Goal: Task Accomplishment & Management: Use online tool/utility

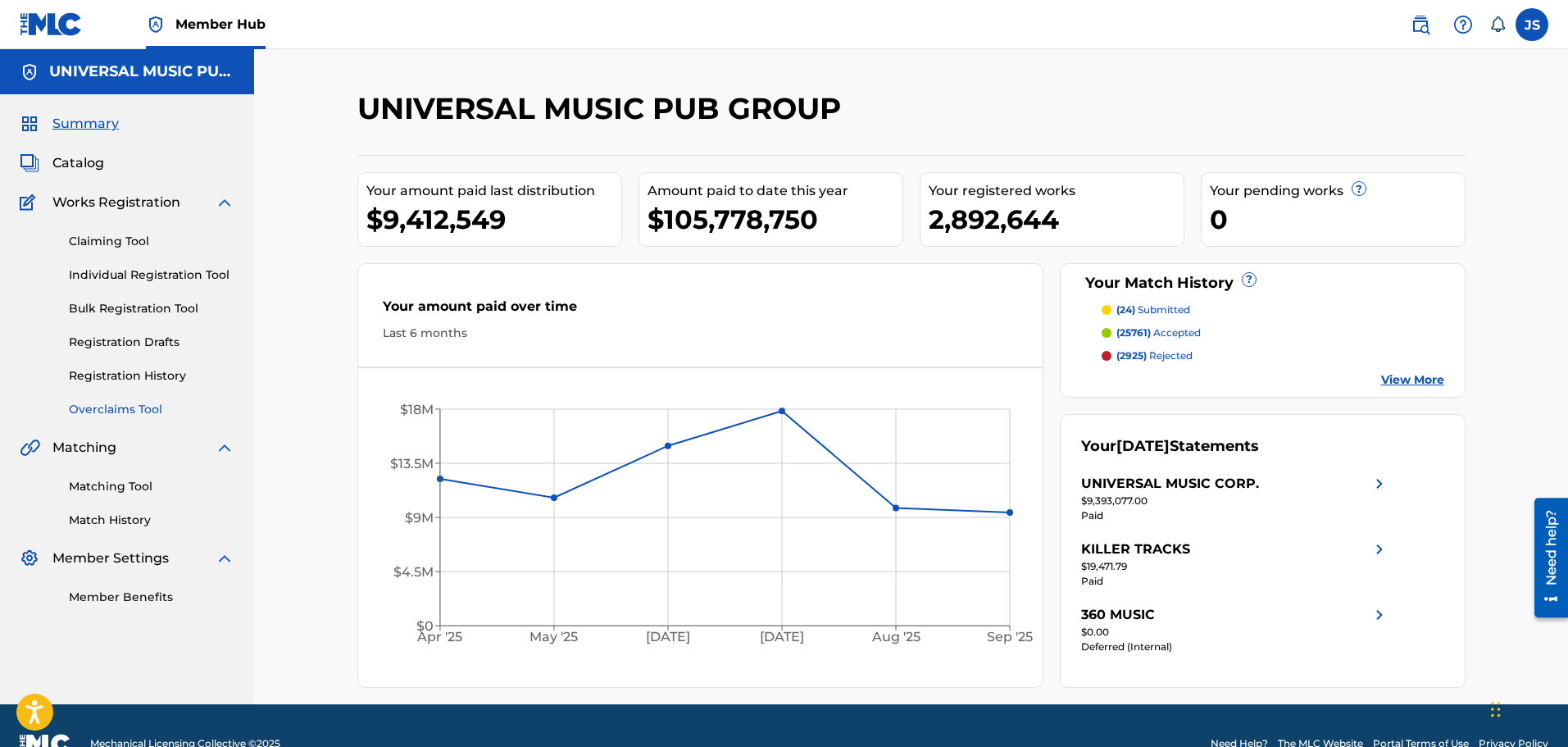
click at [146, 411] on link "Overclaims Tool" at bounding box center [152, 410] width 165 height 17
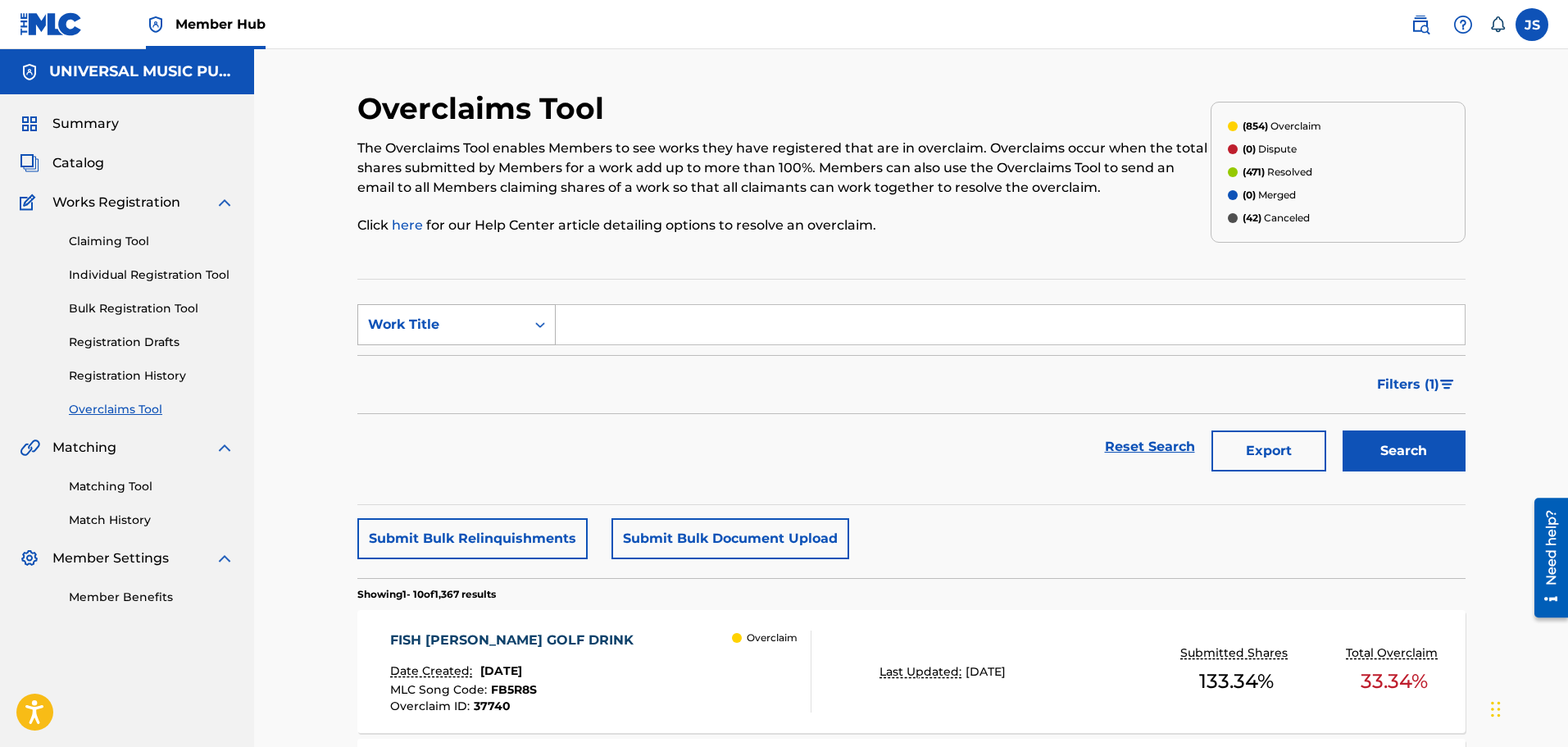
click at [514, 307] on div "Work Title" at bounding box center [457, 325] width 198 height 41
click at [527, 372] on div "MLC Song Code" at bounding box center [457, 365] width 197 height 41
click at [704, 403] on div "Filters ( 1 )" at bounding box center [911, 384] width 1108 height 59
click at [710, 319] on input "Search Form" at bounding box center [1011, 325] width 910 height 39
paste input "Below is a summary of information about this work: FISH [PERSON_NAME] GOLF DRINK"
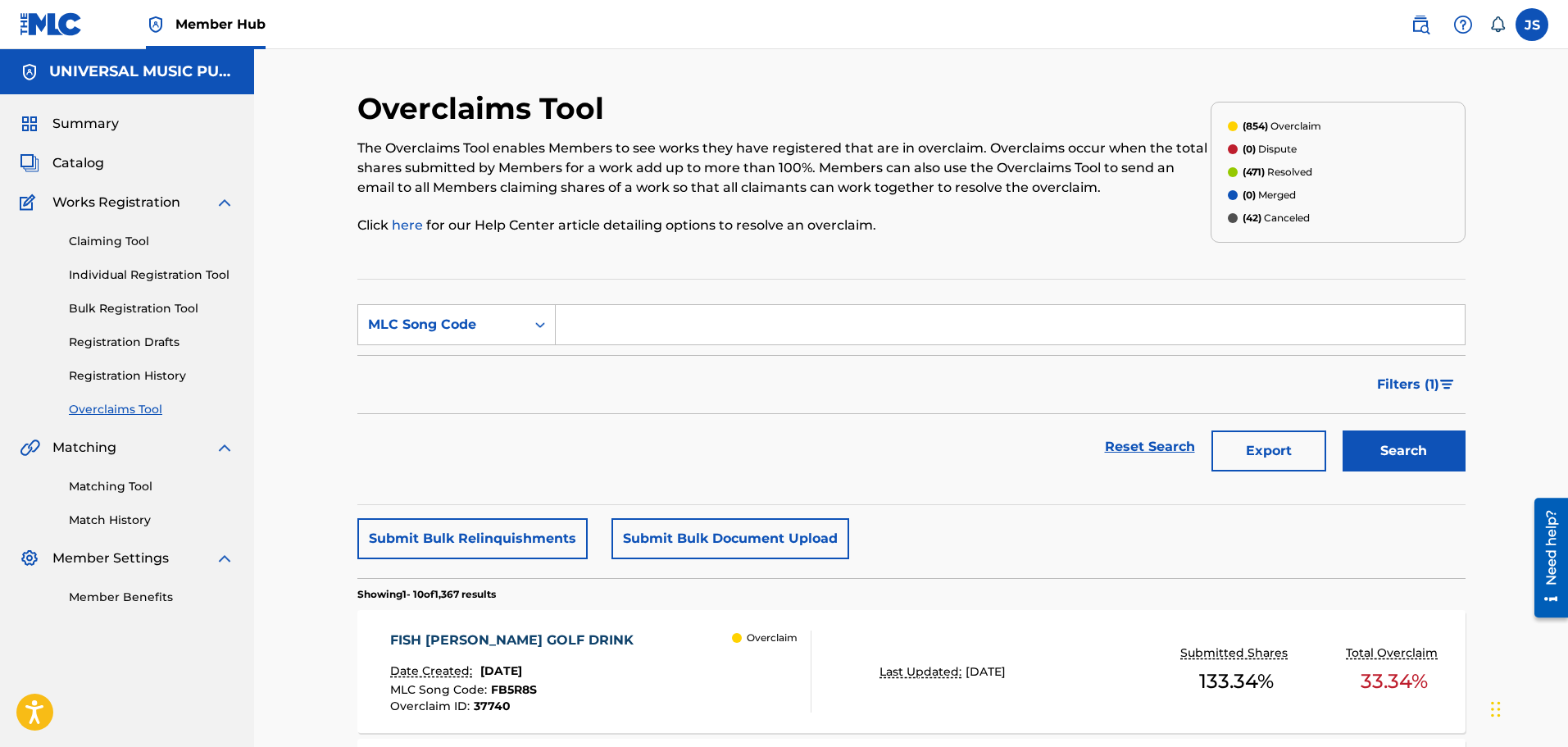
type input "Below is a summary of information about this work: FISH [PERSON_NAME] GOLF DRINK"
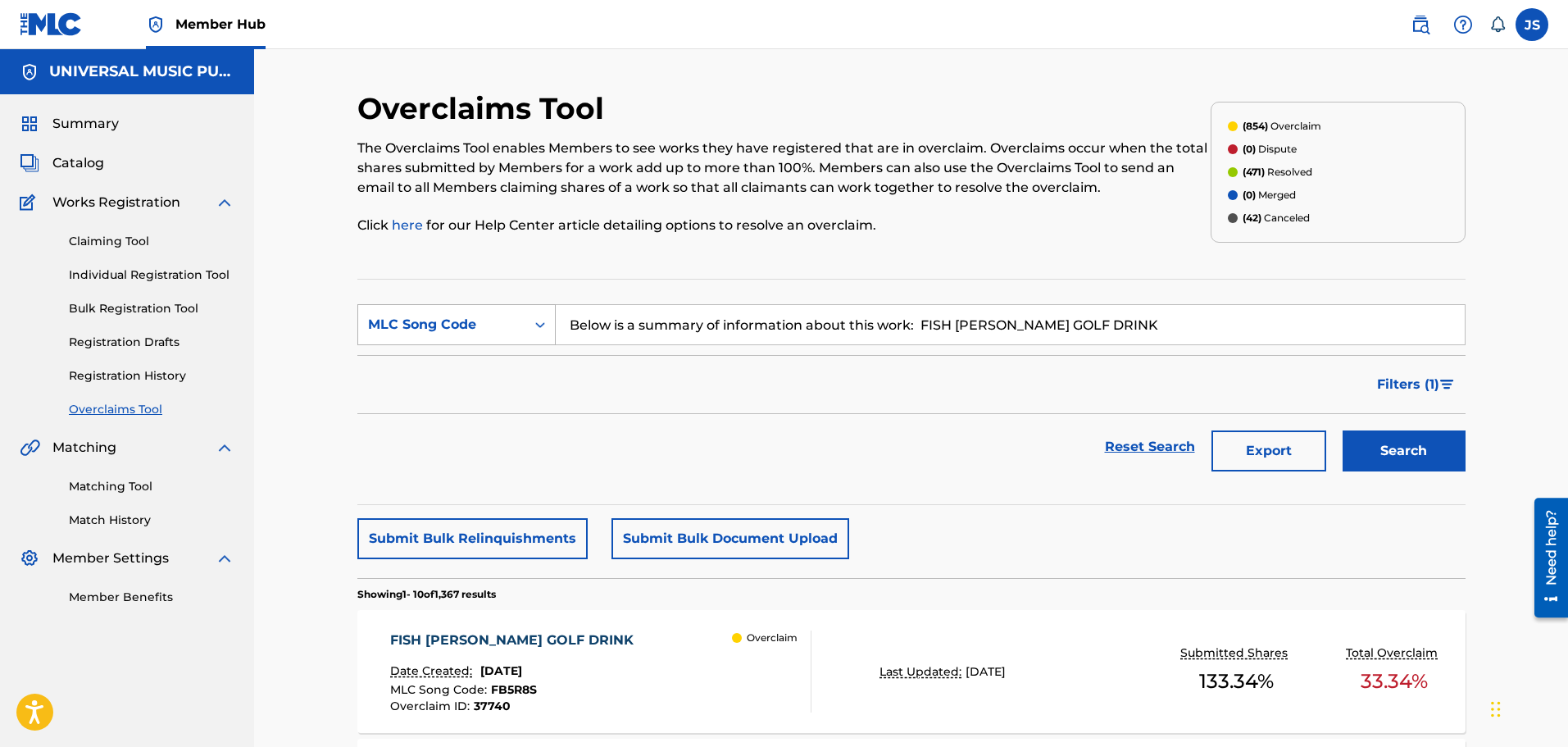
drag, startPoint x: 1123, startPoint y: 330, endPoint x: 376, endPoint y: 328, distance: 747.0
click at [398, 328] on div "SearchWithCriteria71f165e7-cf60-4166-9054-300b7a06ac9e MLC Song Code Below is a…" at bounding box center [911, 325] width 1108 height 41
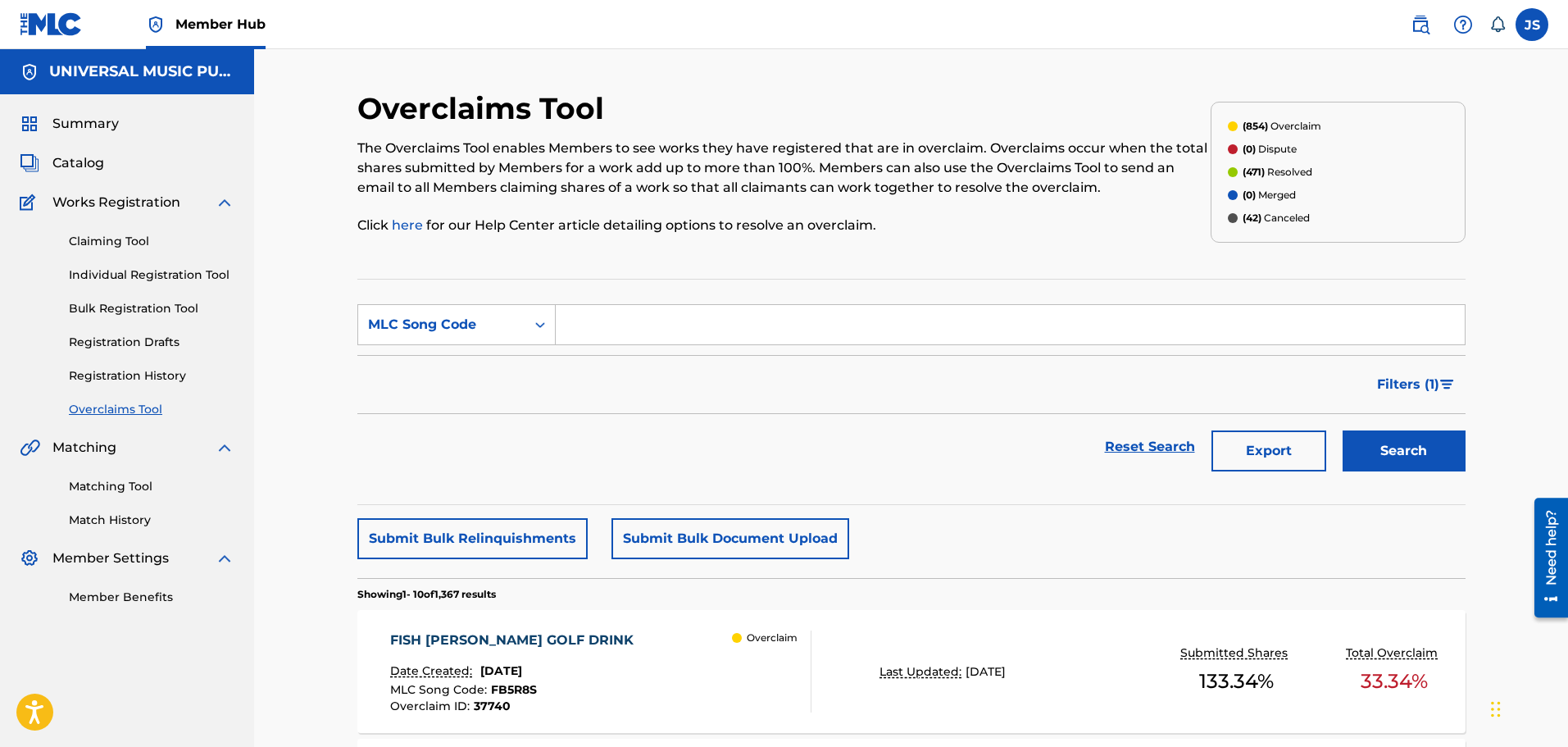
click at [767, 382] on div "Filters ( 1 )" at bounding box center [911, 384] width 1108 height 59
drag, startPoint x: 767, startPoint y: 388, endPoint x: 703, endPoint y: 391, distance: 64.1
click at [703, 391] on div "Filters ( 1 )" at bounding box center [911, 384] width 1108 height 59
drag, startPoint x: 722, startPoint y: 381, endPoint x: 663, endPoint y: 382, distance: 59.0
click at [663, 382] on div "Filters ( 1 )" at bounding box center [911, 384] width 1108 height 59
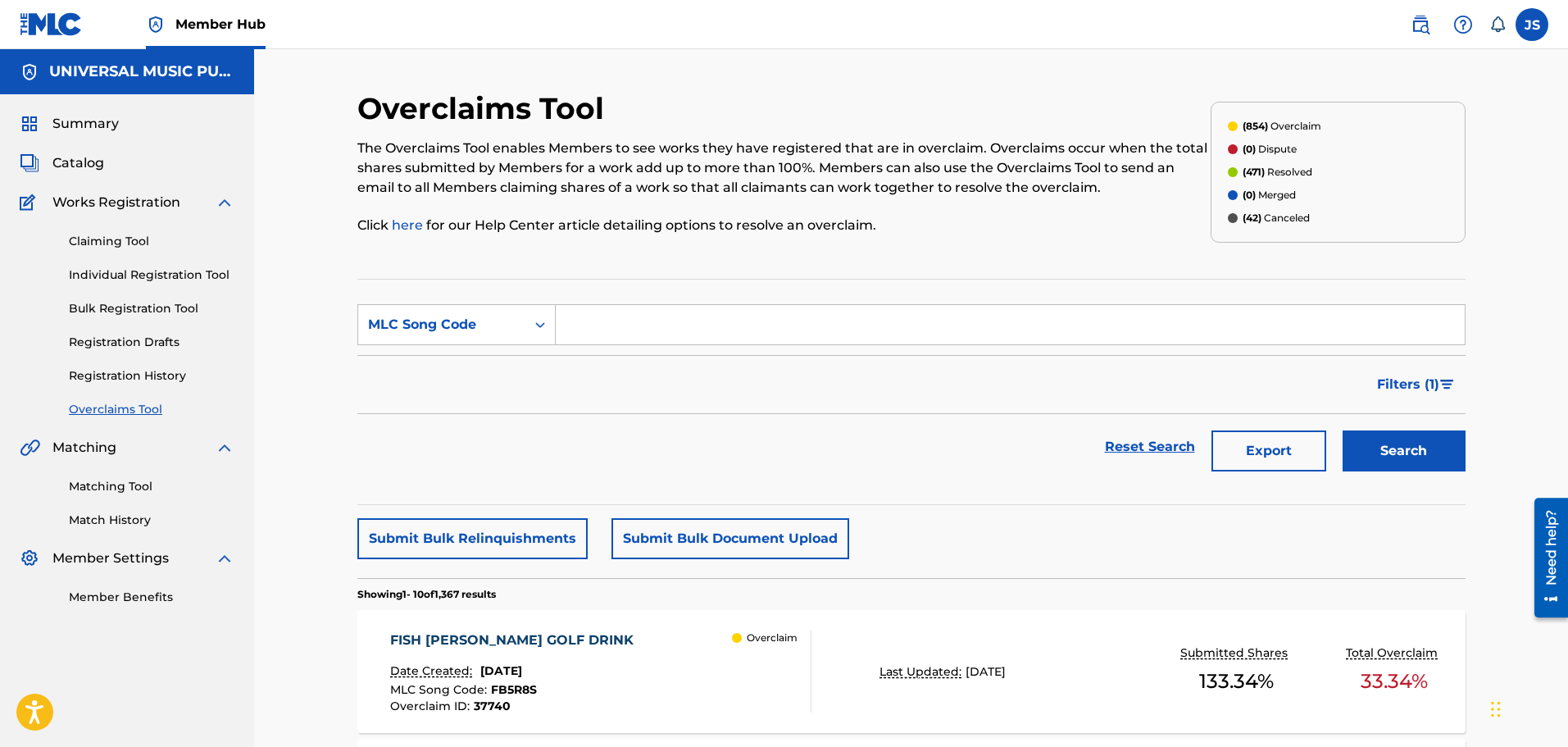
drag, startPoint x: 822, startPoint y: 314, endPoint x: 851, endPoint y: 312, distance: 29.1
click at [823, 314] on input "Search Form" at bounding box center [1011, 325] width 910 height 39
paste input "FB5R8S"
type input "FB5R8S"
click at [1435, 455] on button "Search" at bounding box center [1404, 451] width 123 height 41
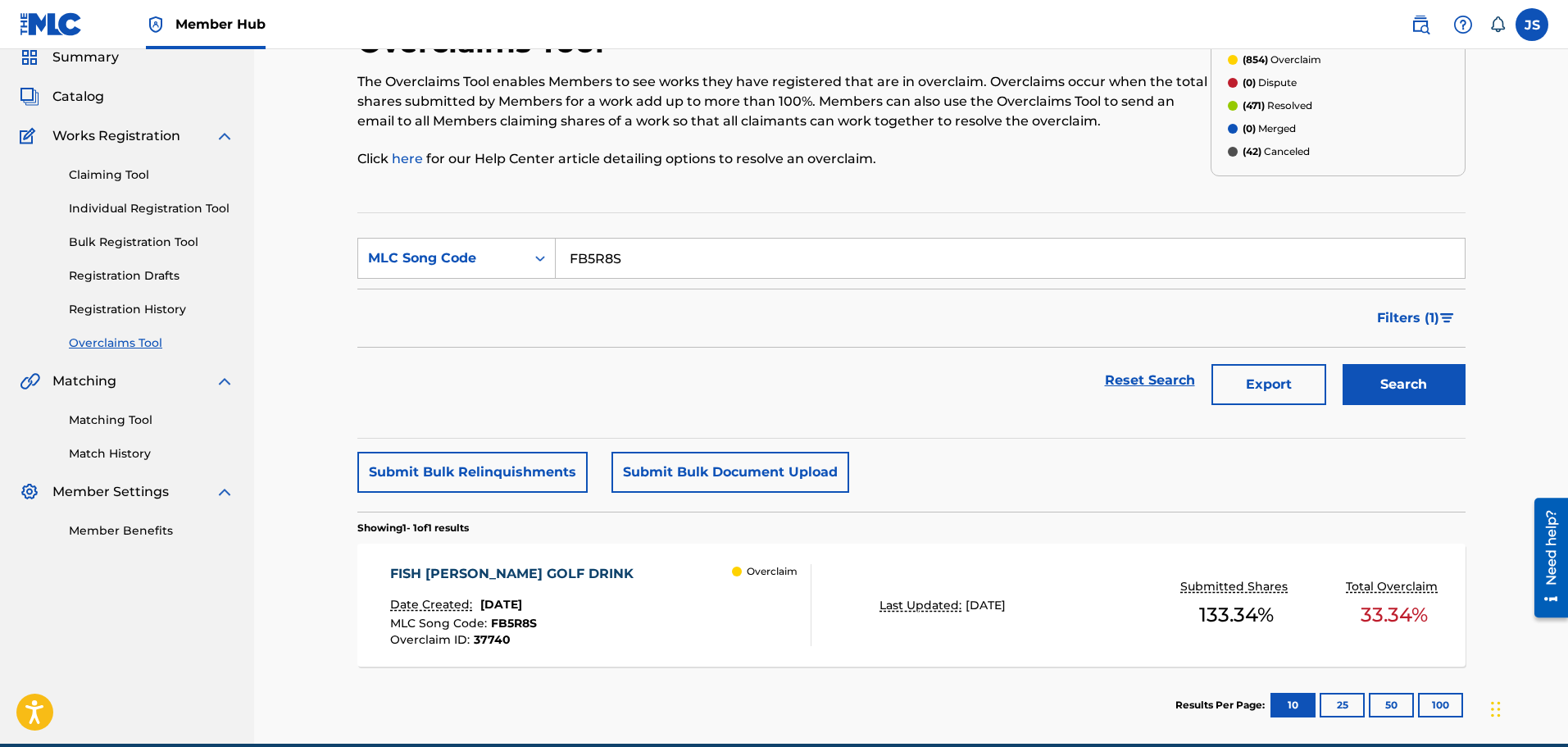
scroll to position [142, 0]
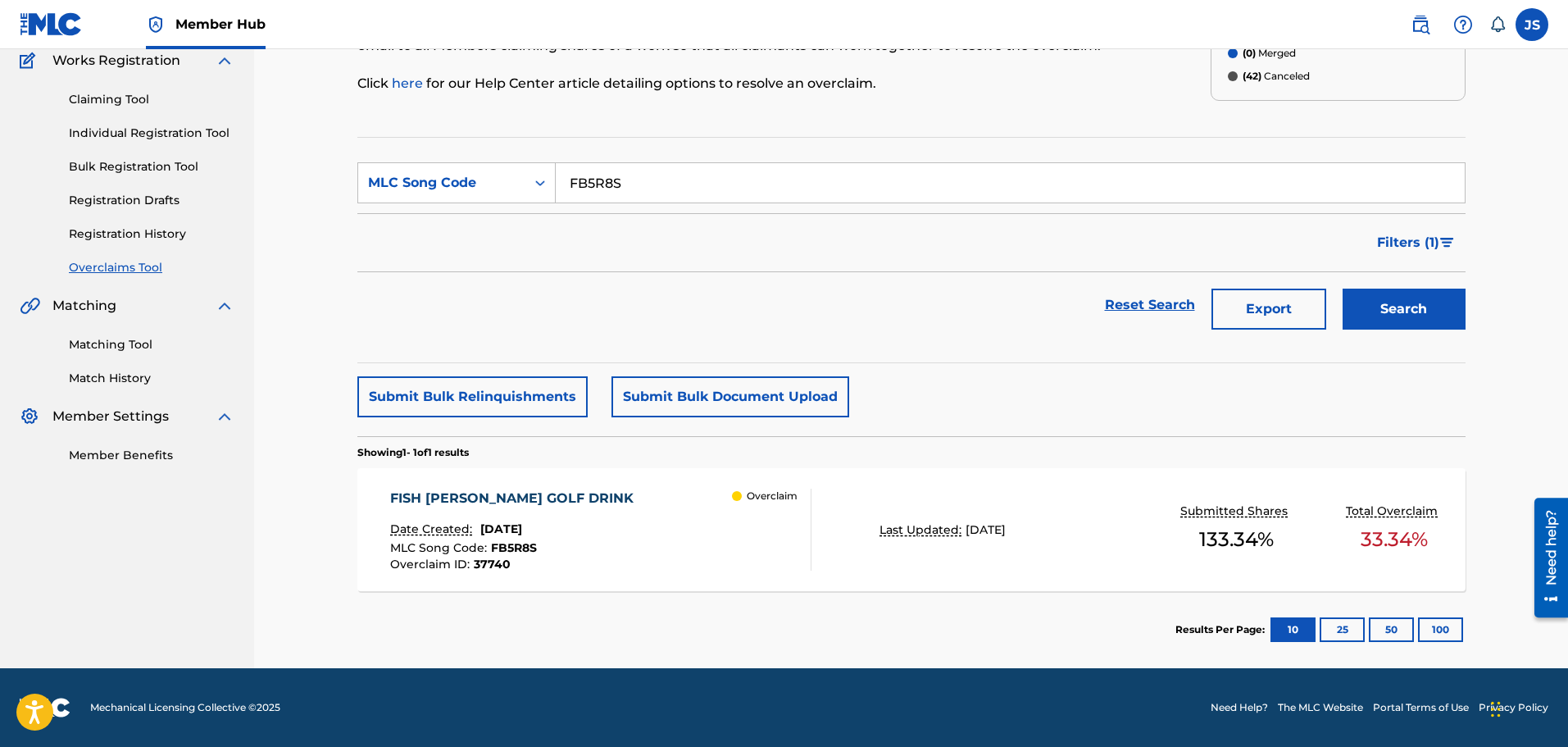
click at [655, 532] on div "FISH [PERSON_NAME] GOLF DRINK Date Created: [DATE] MLC Song Code : FB5R8S Overc…" at bounding box center [600, 530] width 422 height 82
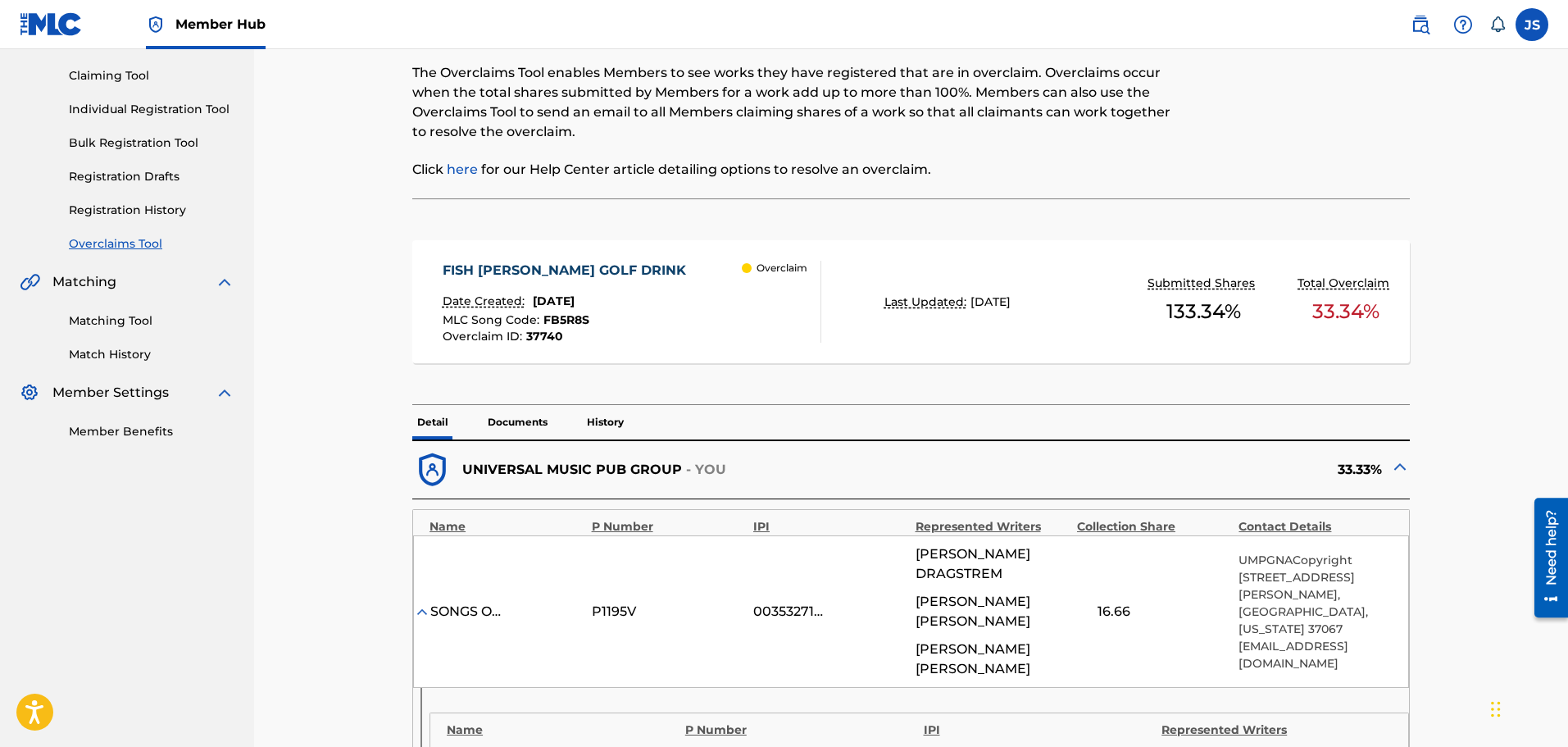
scroll to position [246, 0]
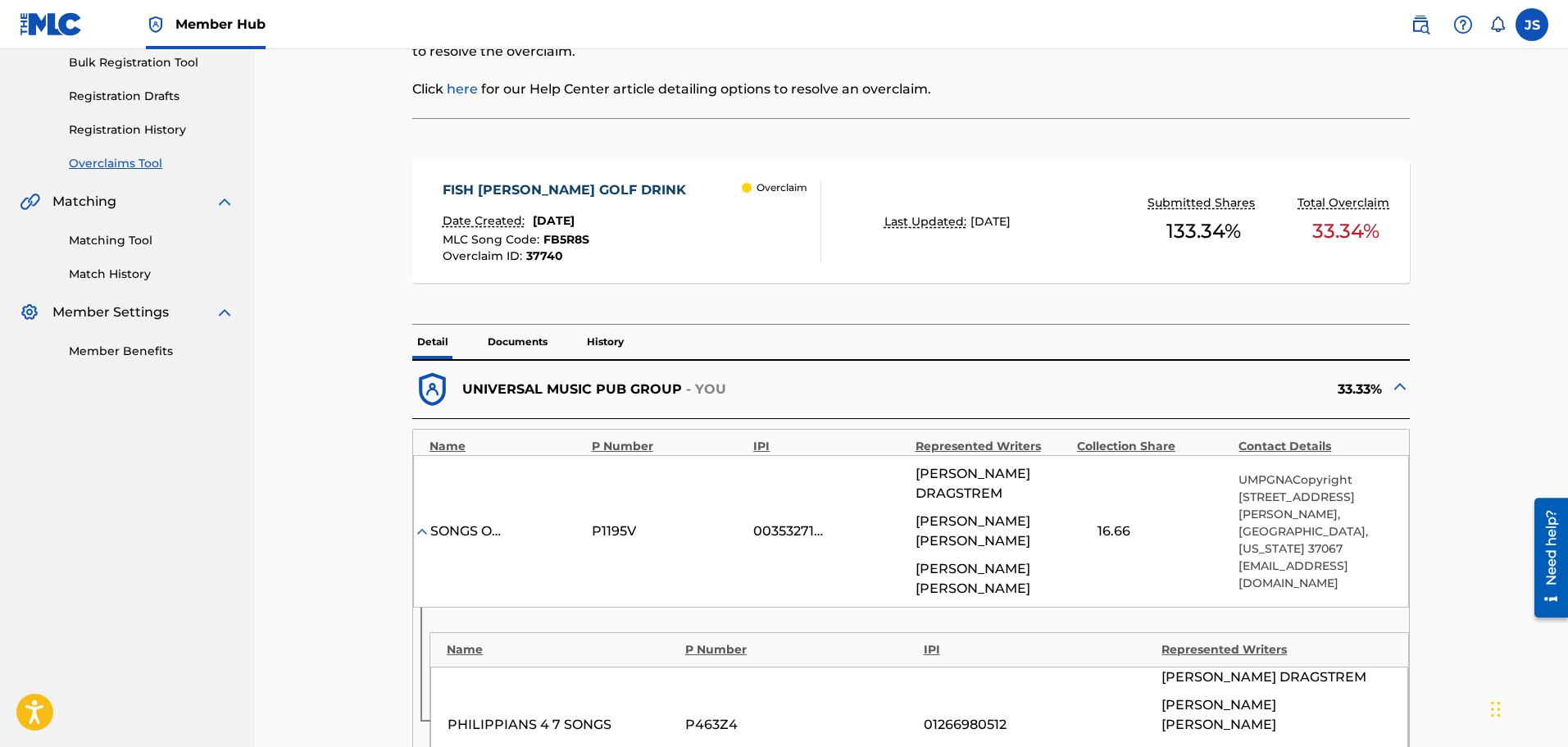
drag, startPoint x: 882, startPoint y: 256, endPoint x: 815, endPoint y: 249, distance: 67.4
click at [815, 249] on div "FISH [PERSON_NAME] GOLF DRINK Date Created: [DATE] MLC Song Code : FB5R8S Overc…" at bounding box center [911, 230] width 998 height 189
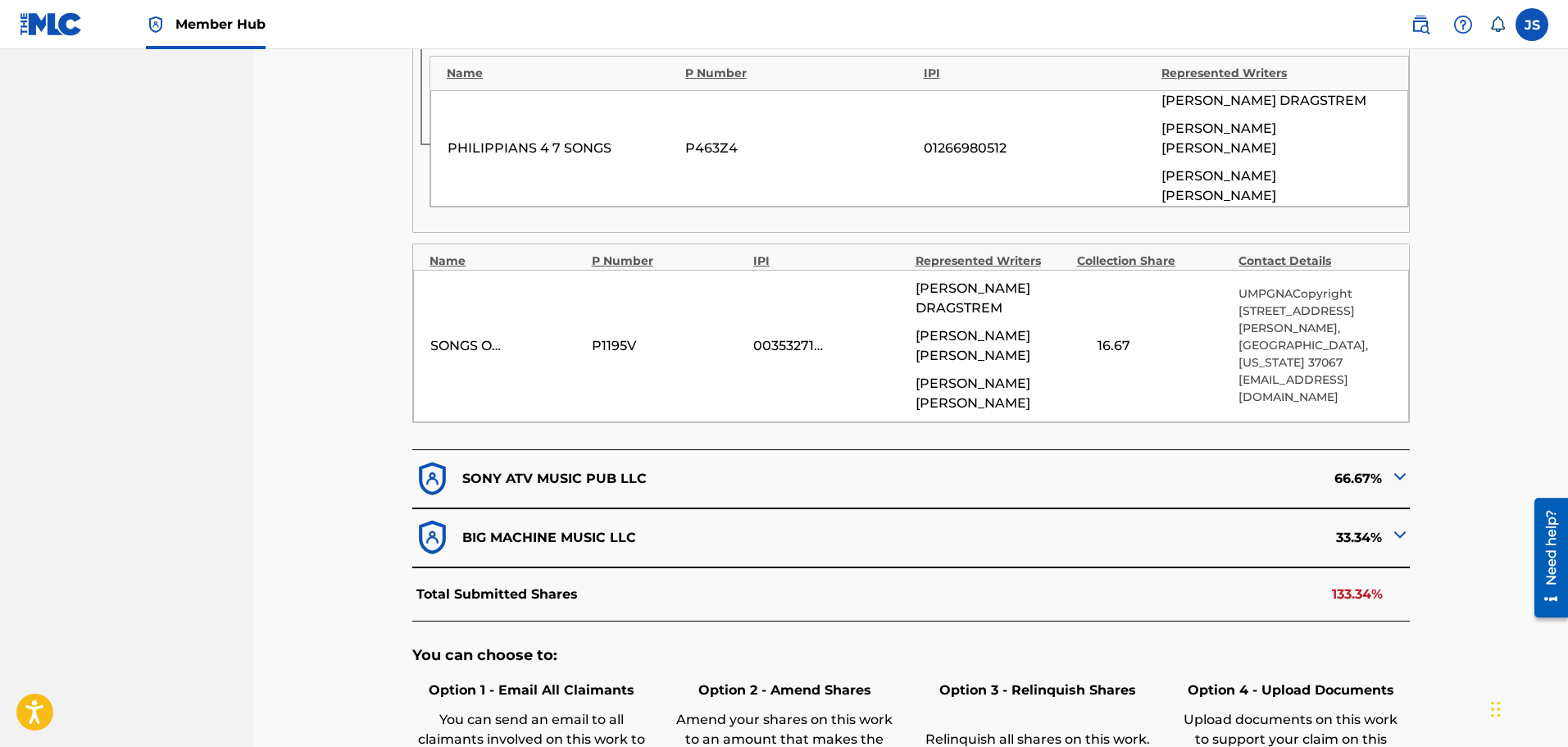
scroll to position [1033, 0]
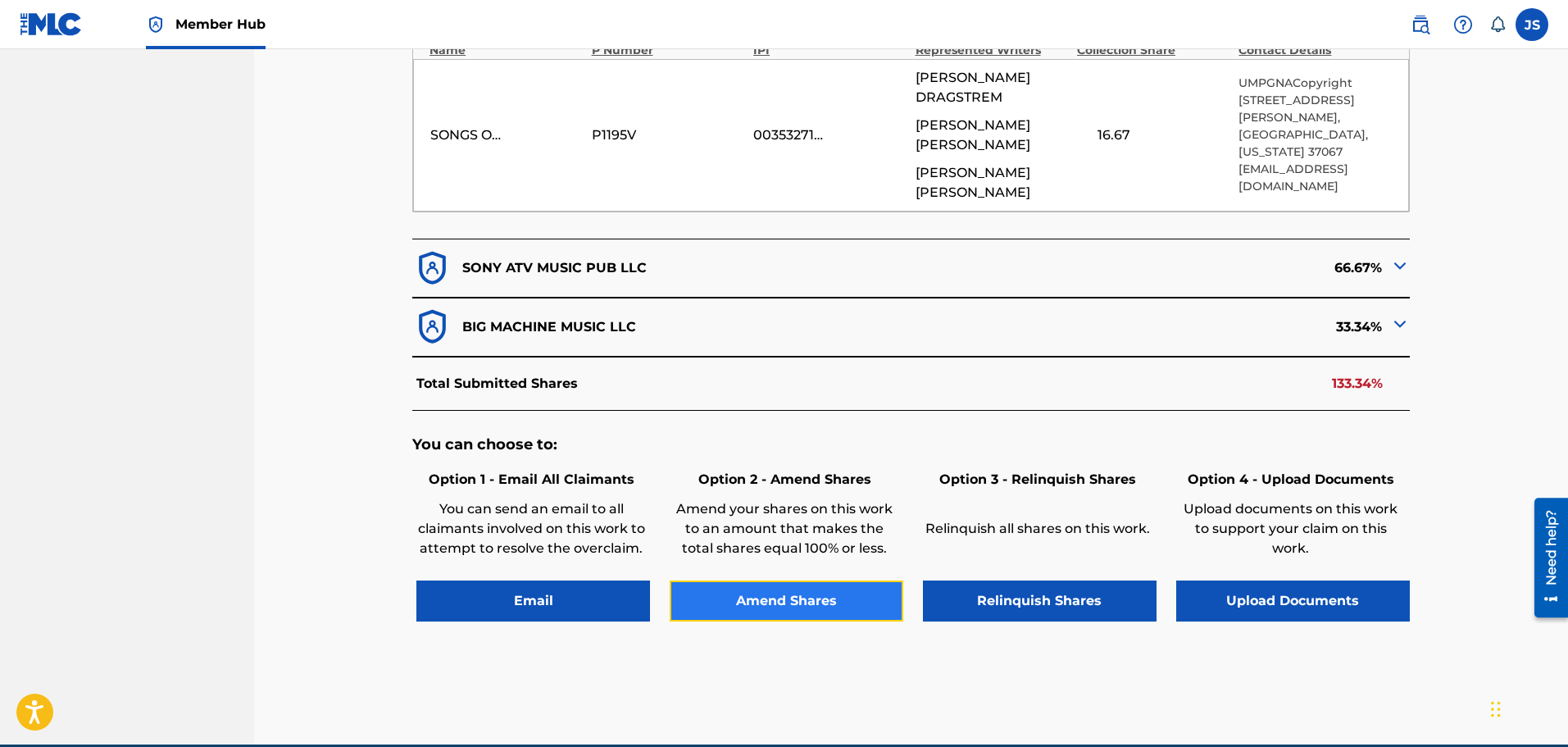
click at [810, 581] on button "Amend Shares" at bounding box center [786, 601] width 233 height 41
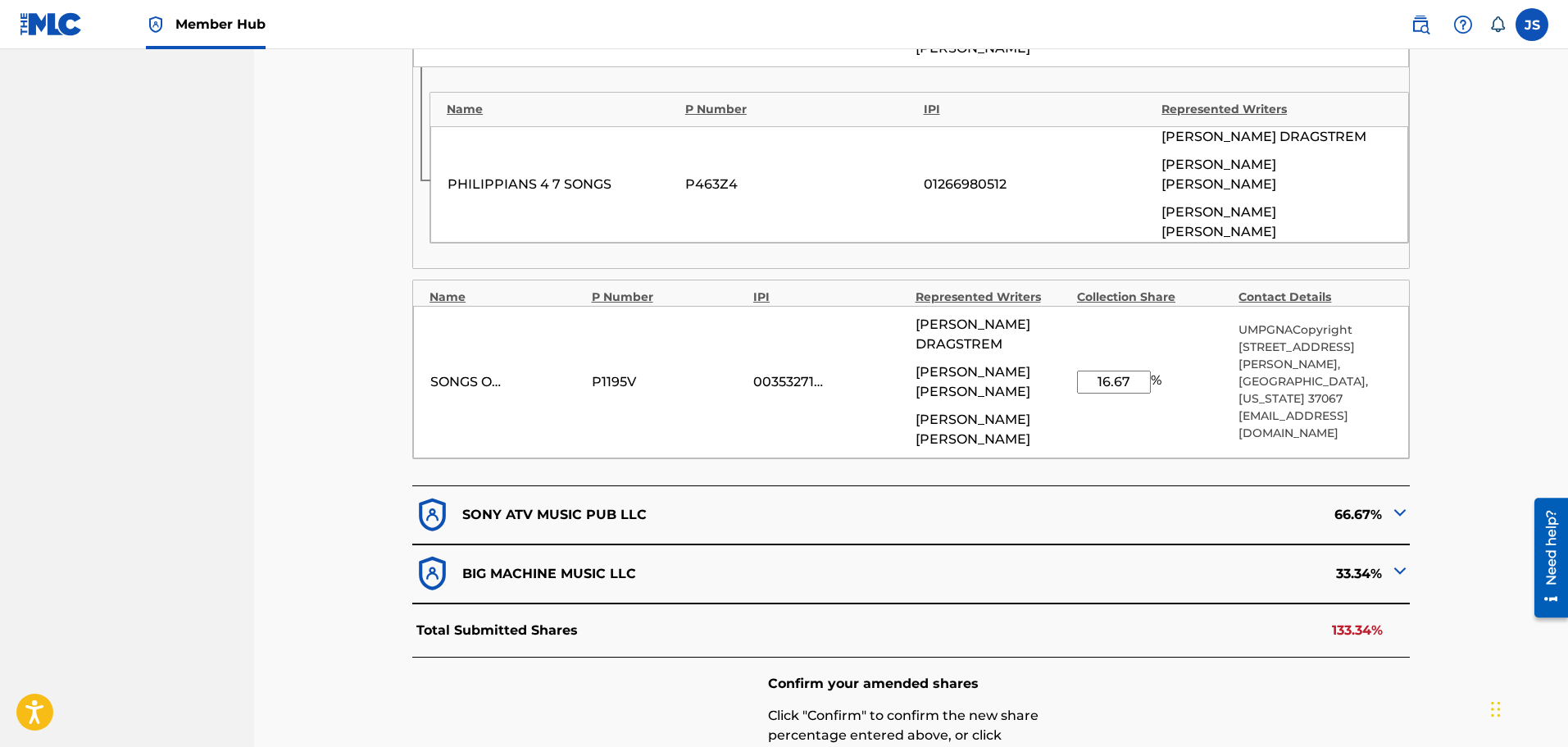
scroll to position [815, 0]
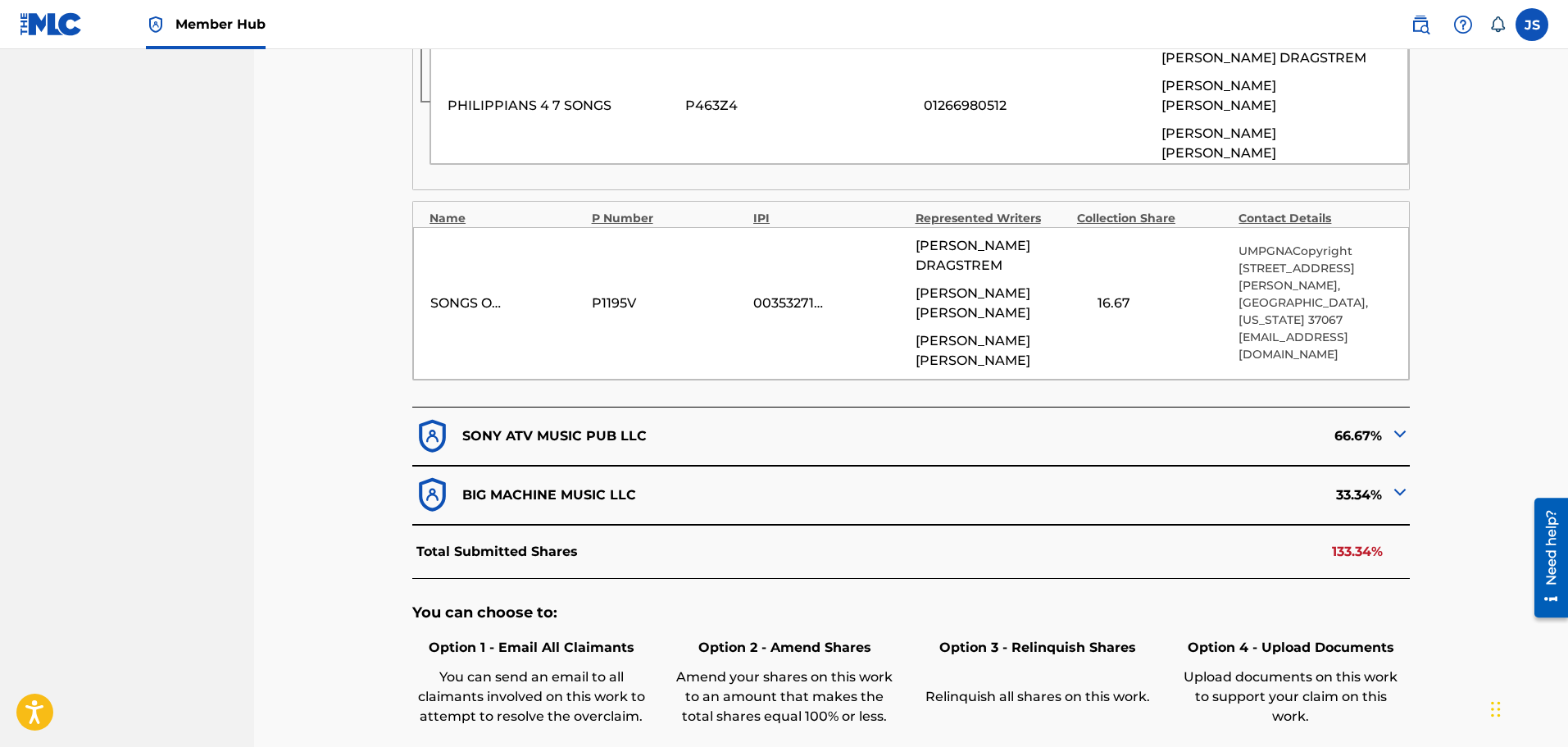
scroll to position [1033, 0]
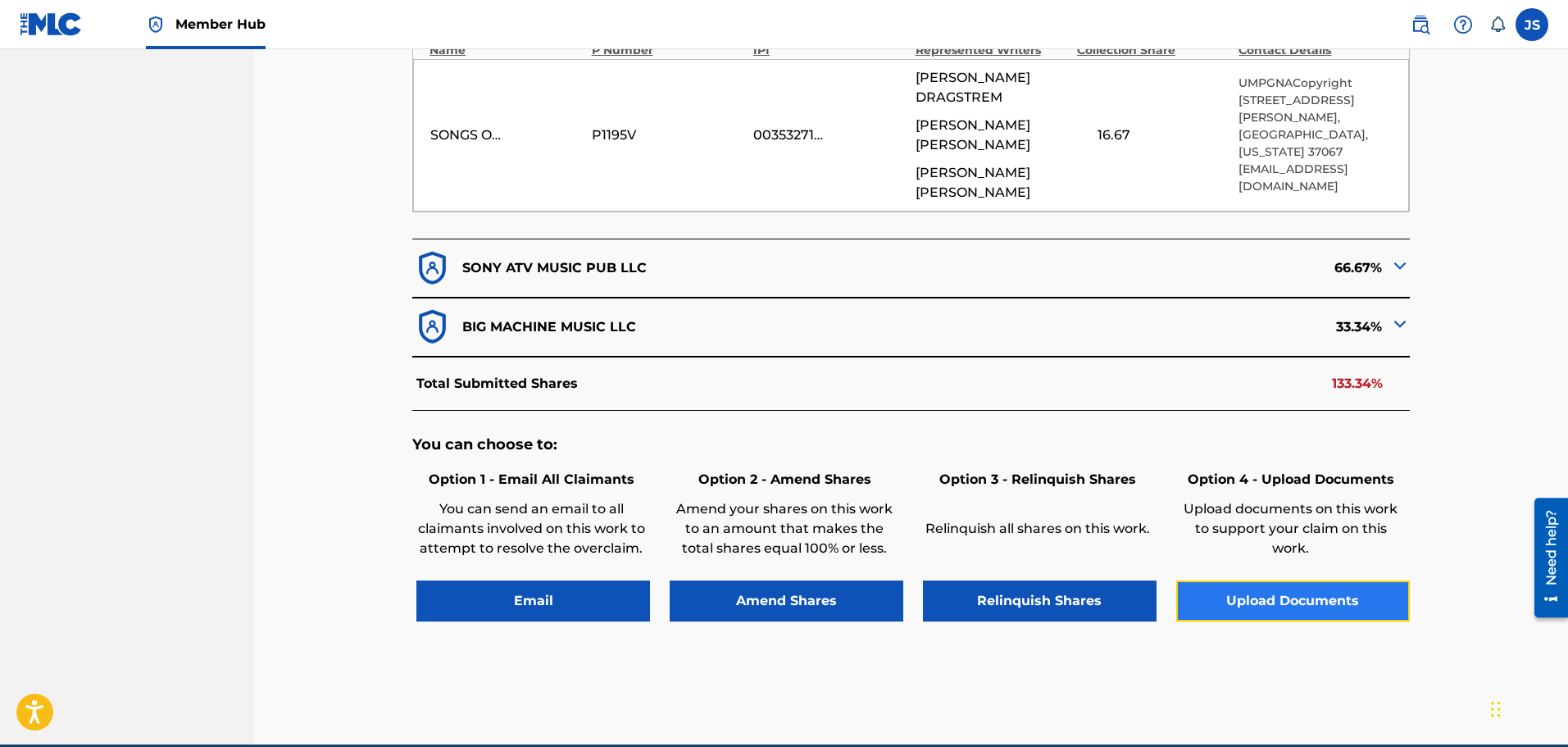
click at [1274, 581] on button "Upload Documents" at bounding box center [1293, 601] width 233 height 41
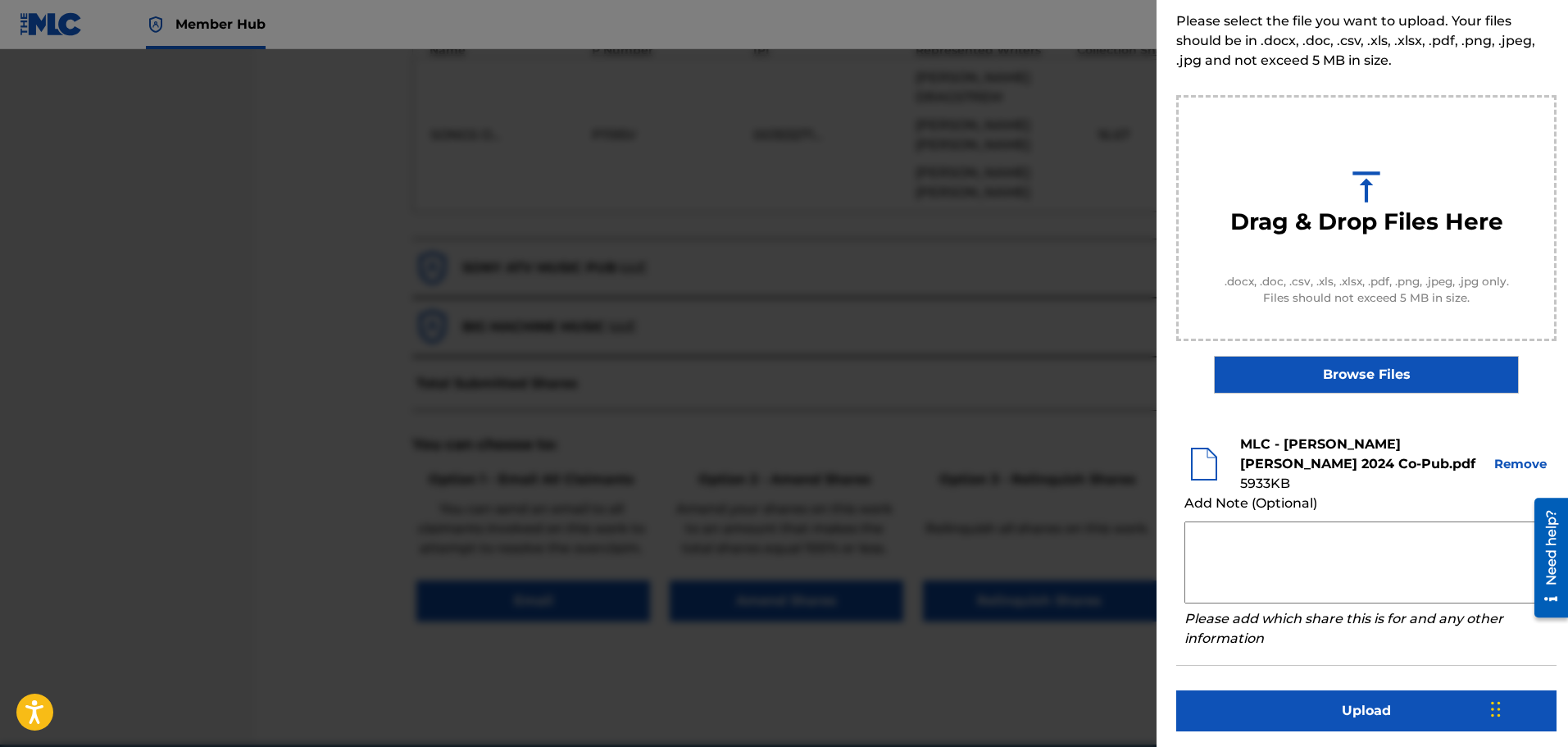
scroll to position [85, 0]
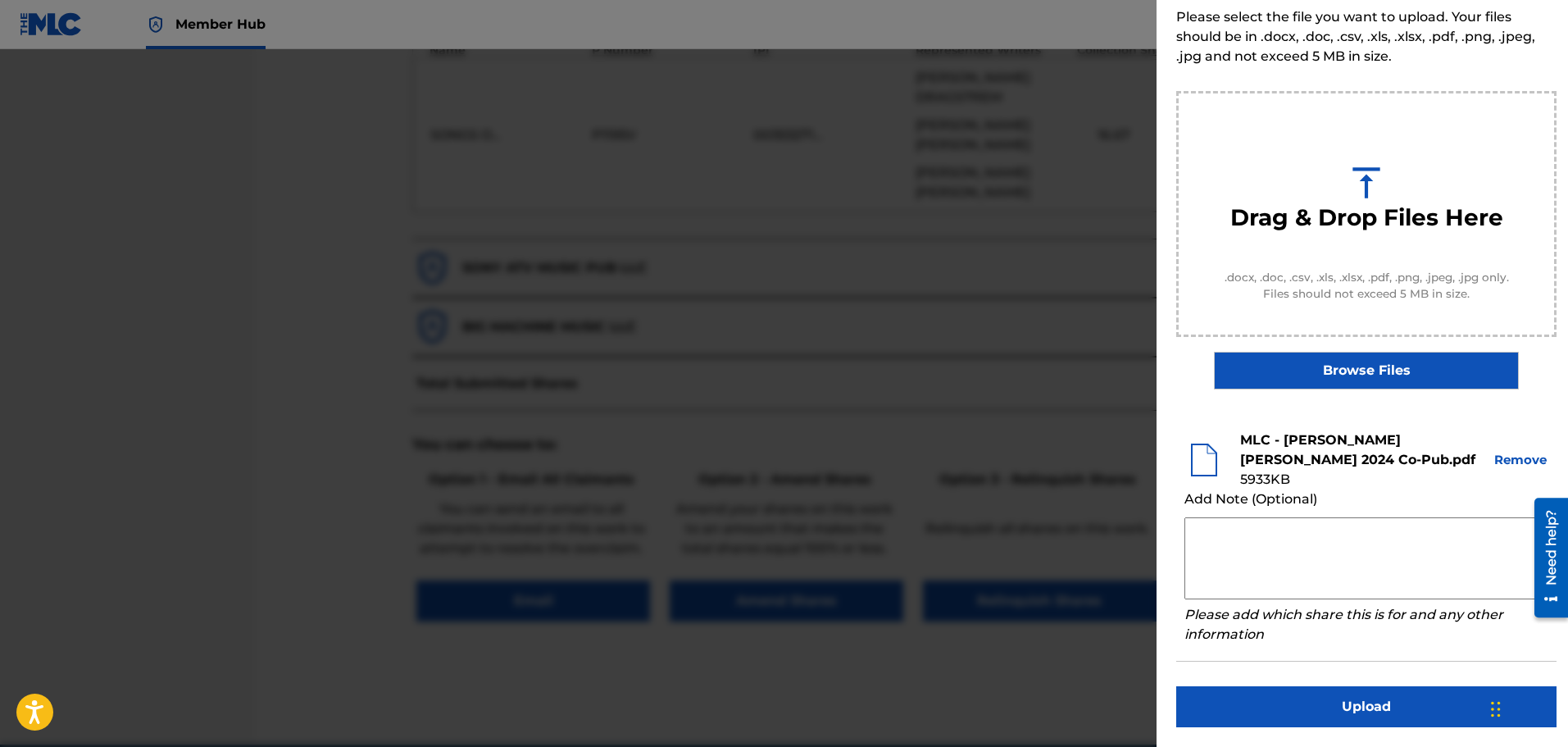
click at [1360, 552] on textarea at bounding box center [1366, 558] width 364 height 82
click at [1247, 556] on textarea at bounding box center [1366, 558] width 364 height 82
click at [1231, 535] on textarea at bounding box center [1366, 558] width 364 height 82
click at [1328, 635] on div "Add Note (Optional) Please add which share this is for and any other information" at bounding box center [1366, 567] width 364 height 155
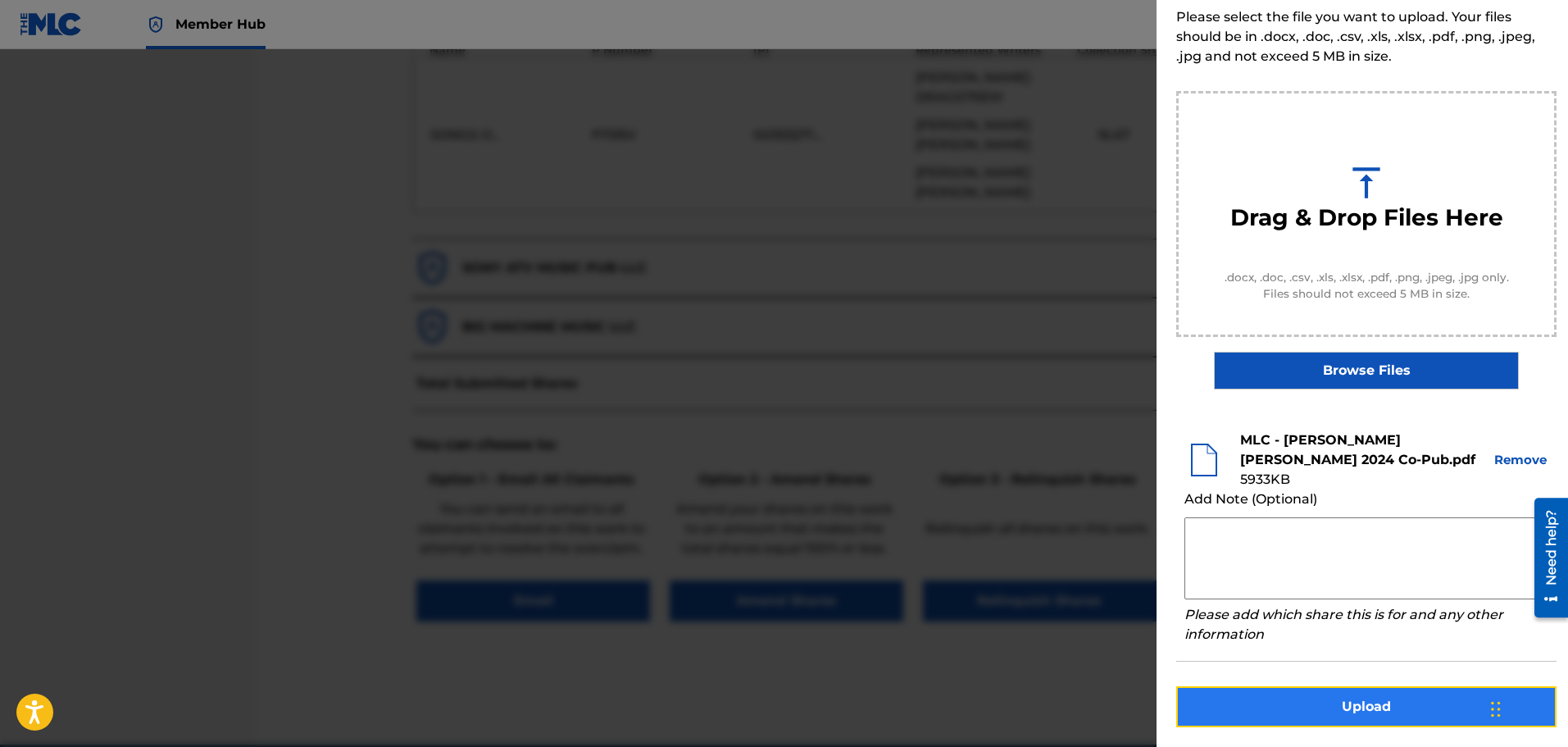
click at [1372, 703] on button "Upload" at bounding box center [1366, 707] width 381 height 41
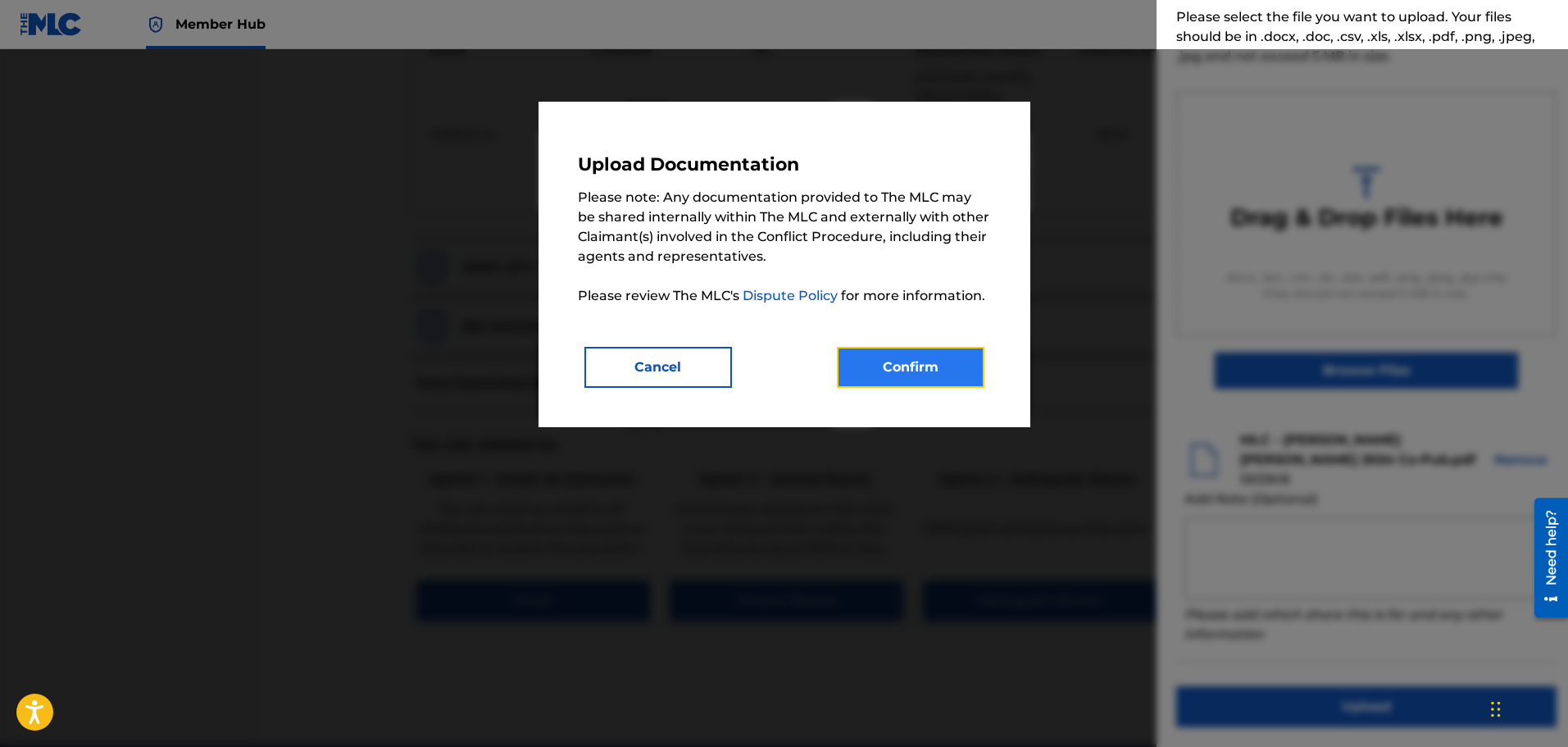
click at [926, 370] on button "Confirm" at bounding box center [910, 367] width 147 height 41
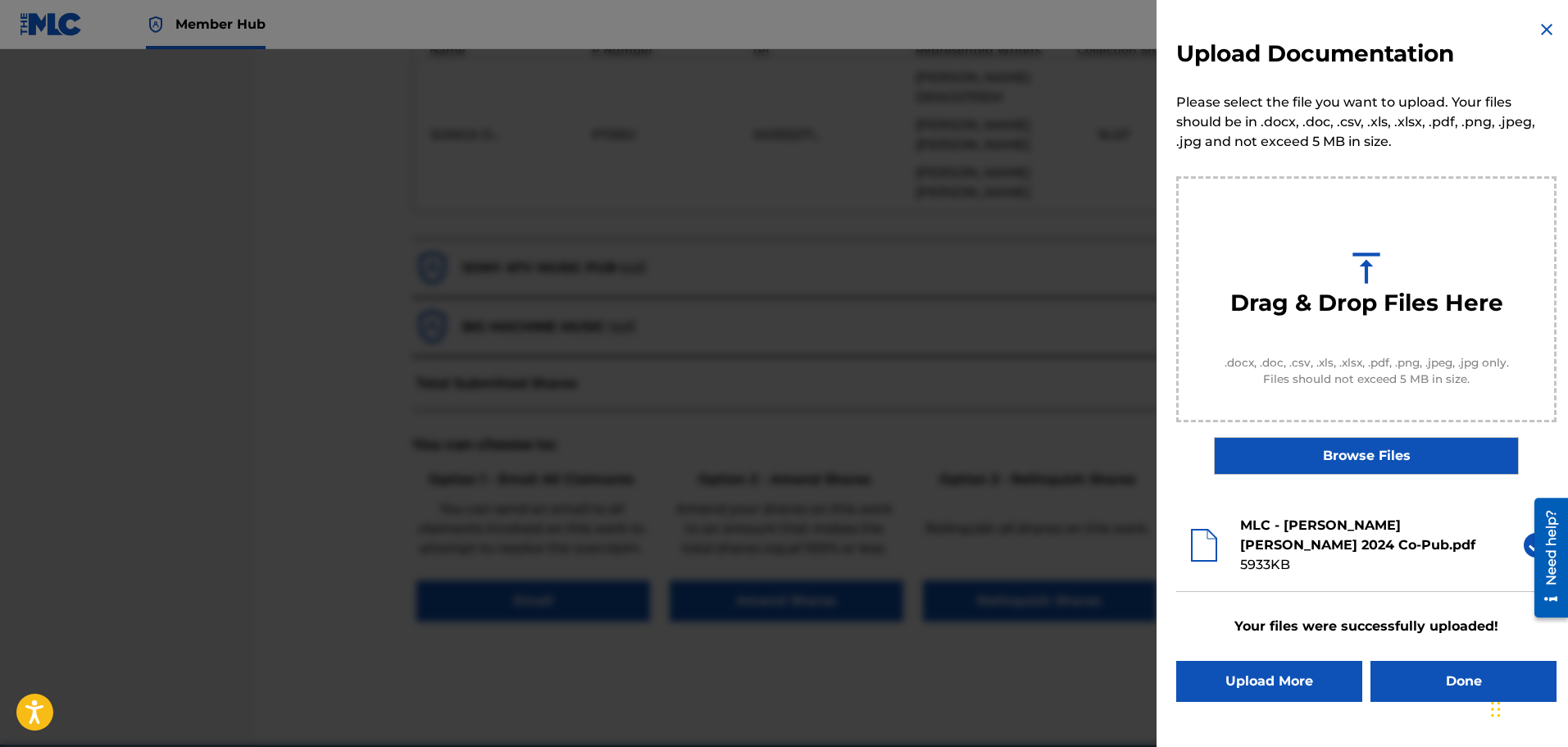
scroll to position [0, 0]
click at [1538, 43] on div "Upload Documentation Please select the file you want to upload. Your files shou…" at bounding box center [1366, 360] width 420 height 721
click at [1547, 27] on img at bounding box center [1547, 29] width 20 height 20
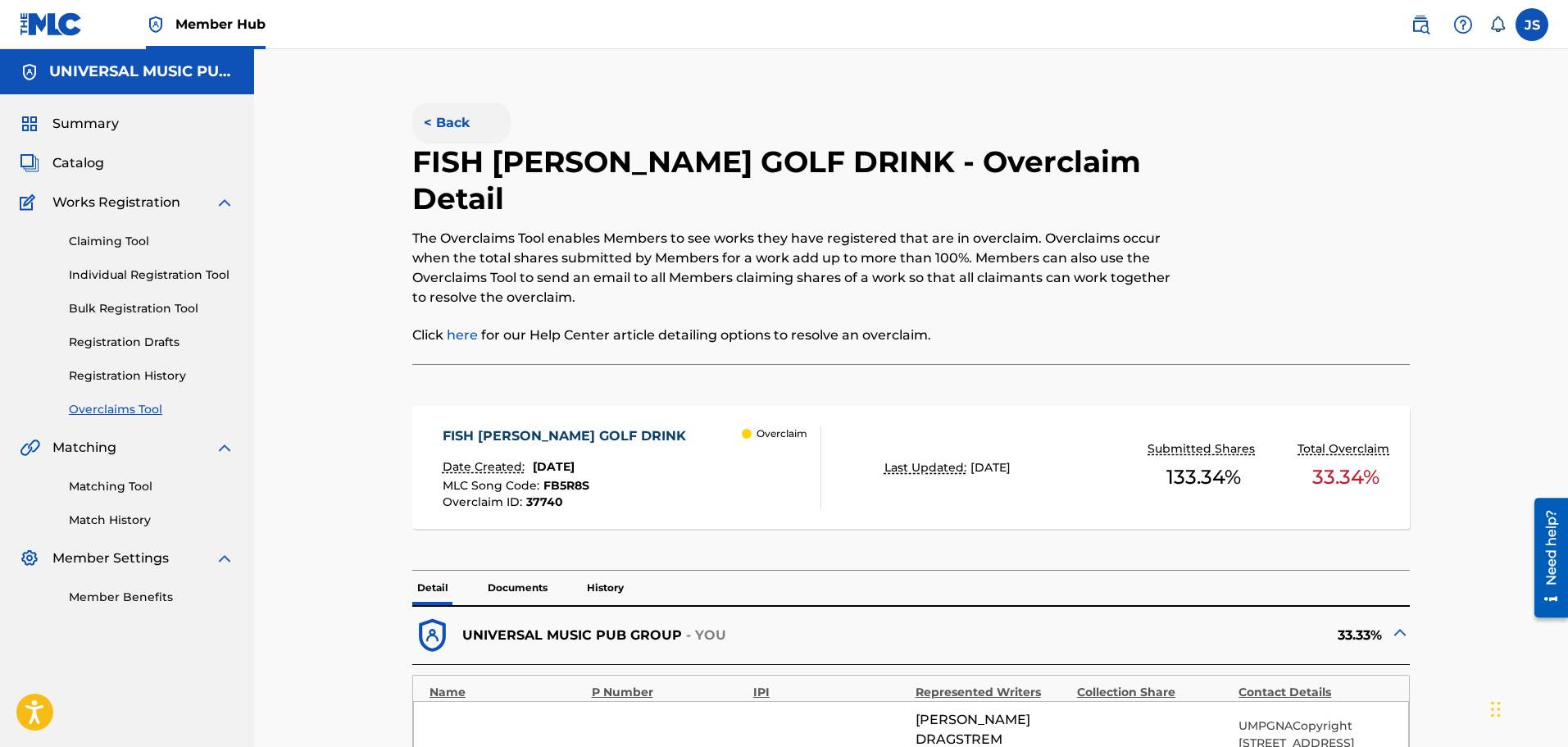
click at [460, 125] on button "< Back" at bounding box center [462, 123] width 99 height 41
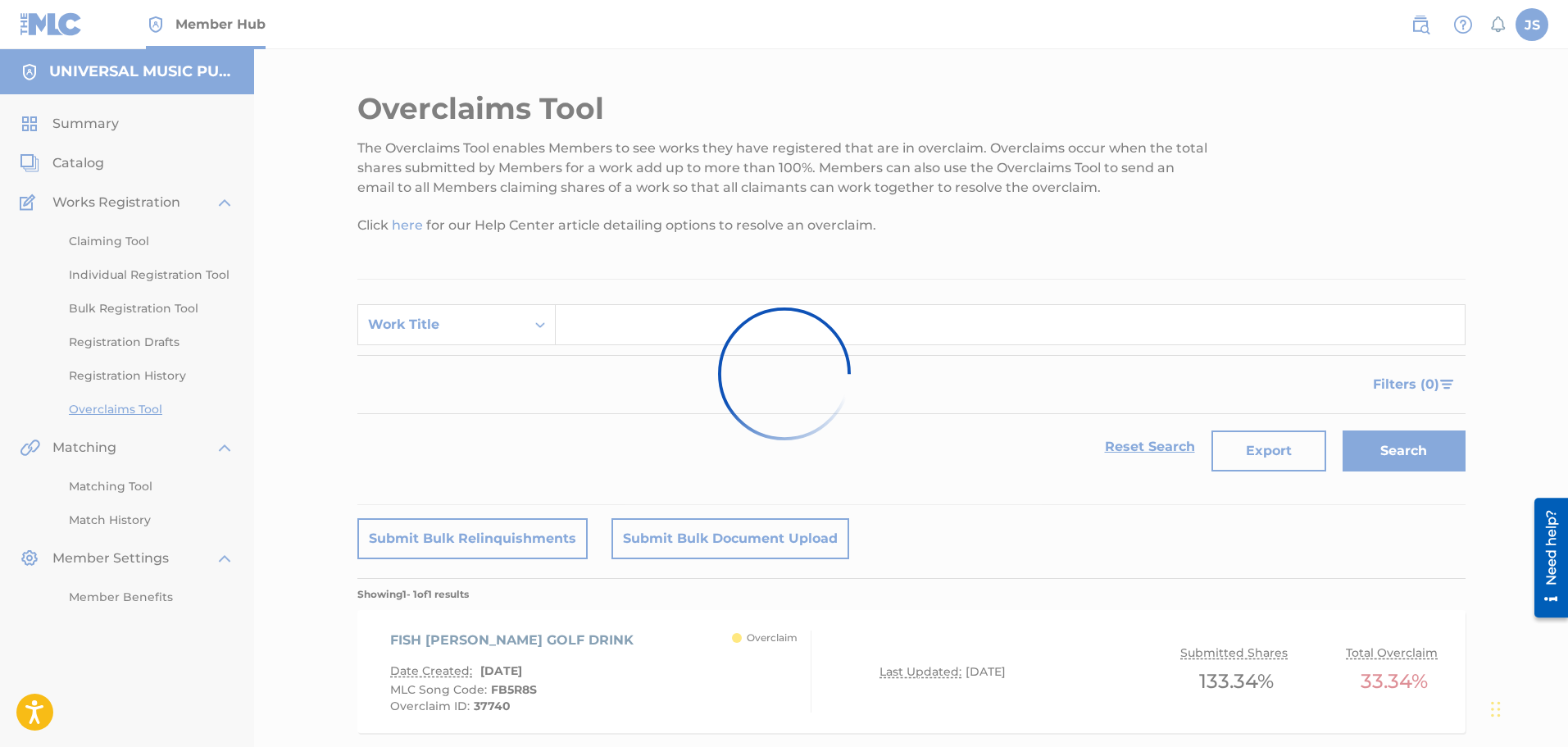
scroll to position [99, 0]
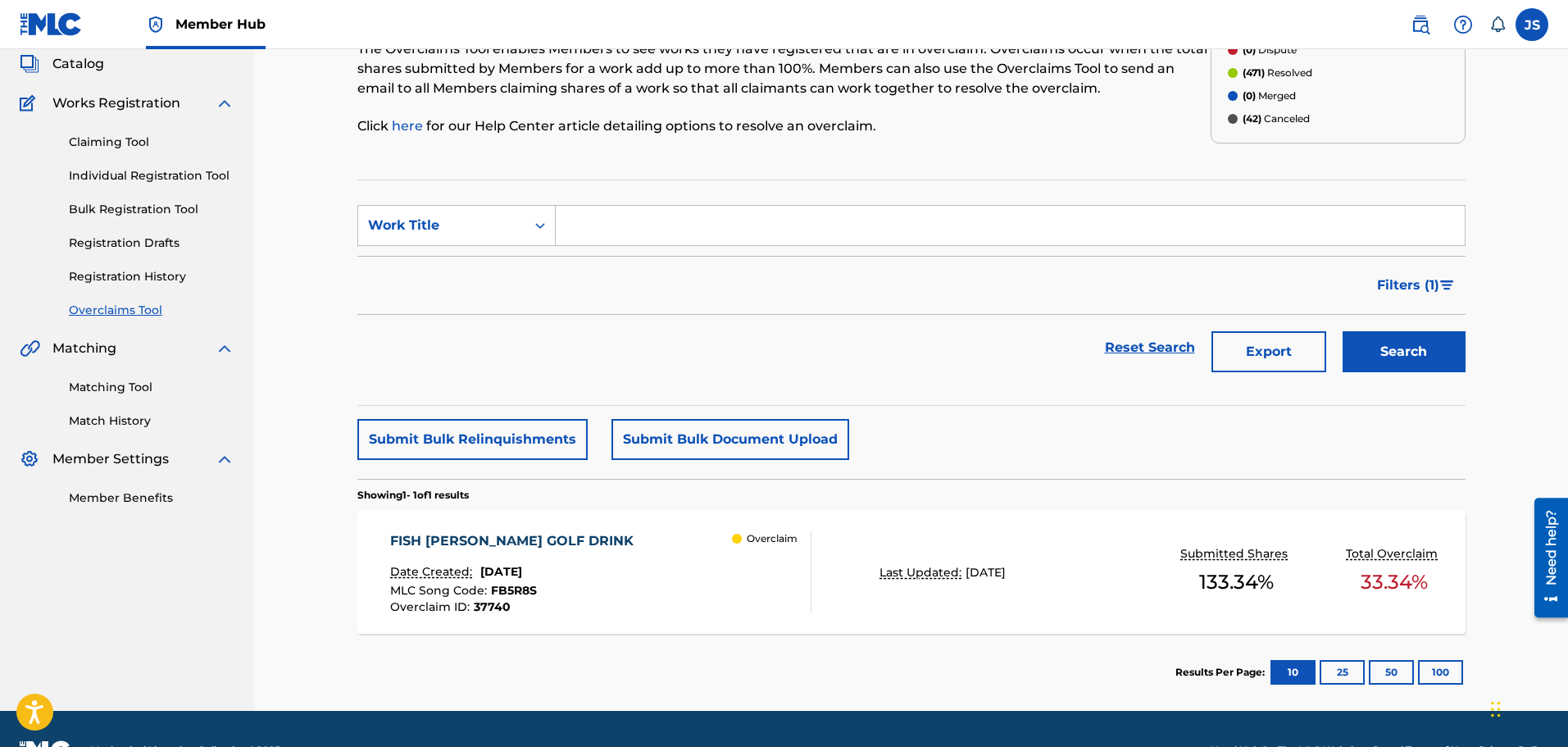
click at [352, 245] on div "Overclaims Tool The Overclaims Tool enables Members to see works they have regi…" at bounding box center [912, 350] width 1148 height 720
click at [370, 229] on div "Work Title" at bounding box center [441, 225] width 147 height 20
click at [423, 278] on div "MLC Song Code" at bounding box center [457, 267] width 197 height 41
click at [712, 209] on input "Search Form" at bounding box center [1011, 226] width 910 height 39
paste input "FB3W59"
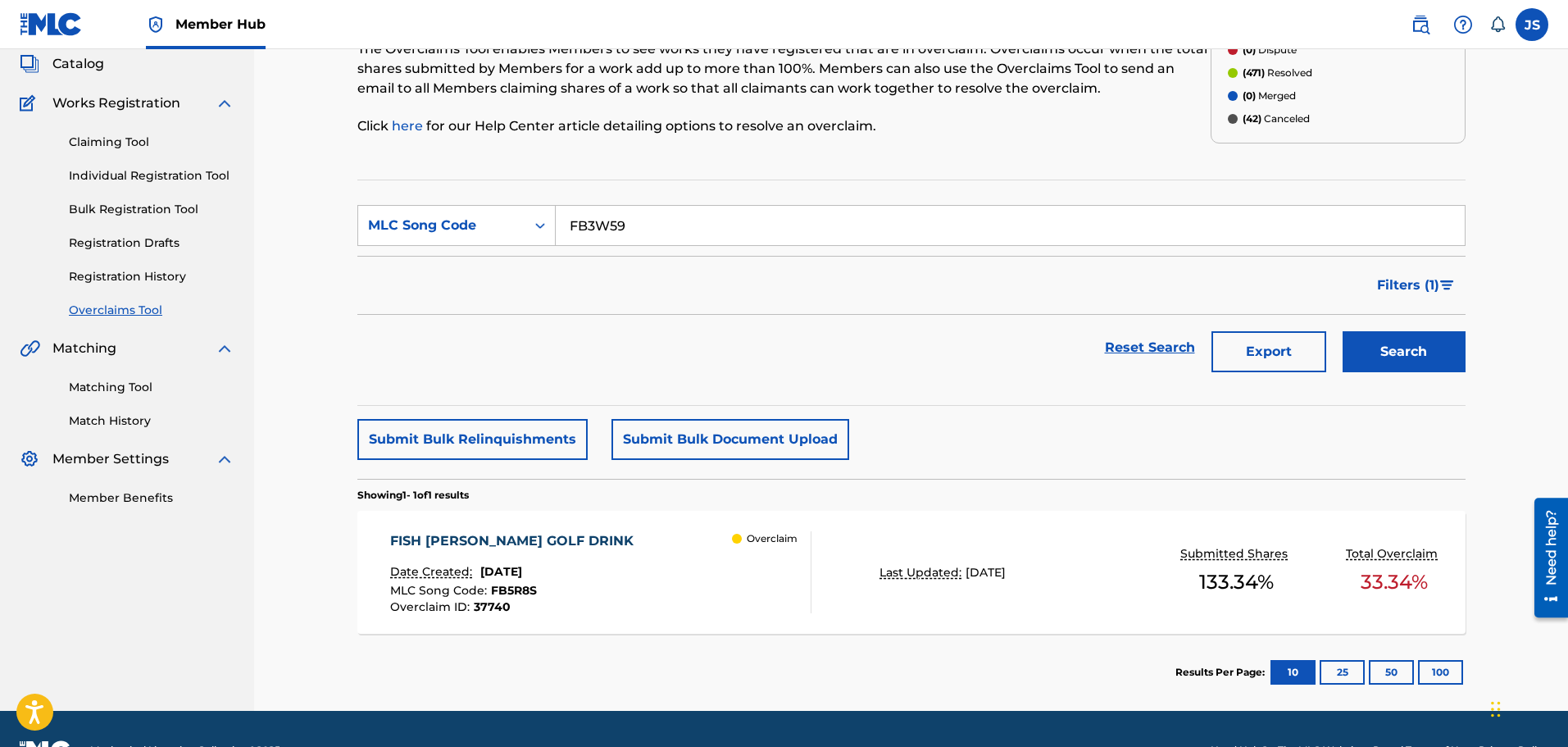
type input "FB3W59"
click at [1463, 353] on button "Search" at bounding box center [1404, 352] width 123 height 41
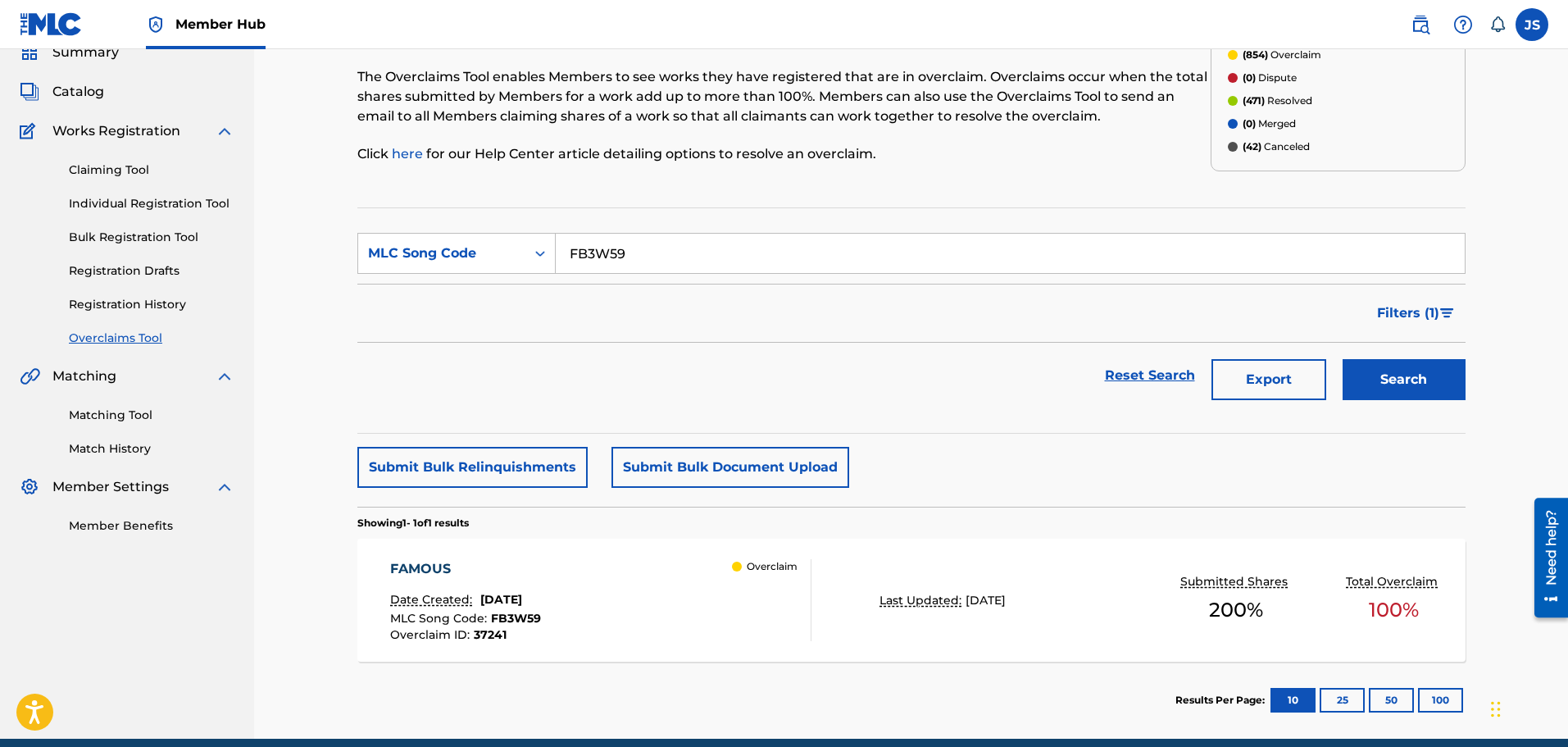
scroll to position [142, 0]
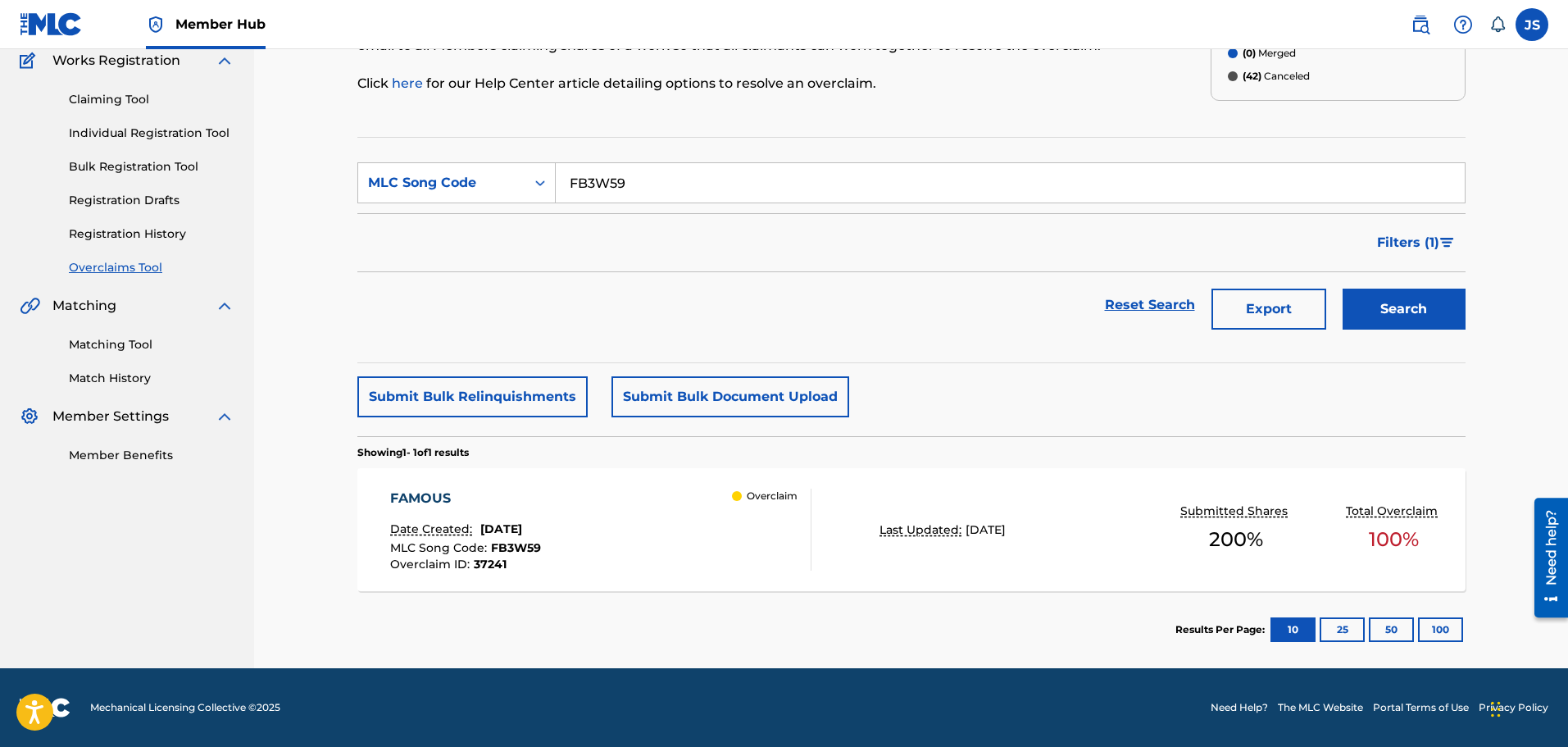
click at [541, 497] on div "FAMOUS" at bounding box center [465, 498] width 151 height 20
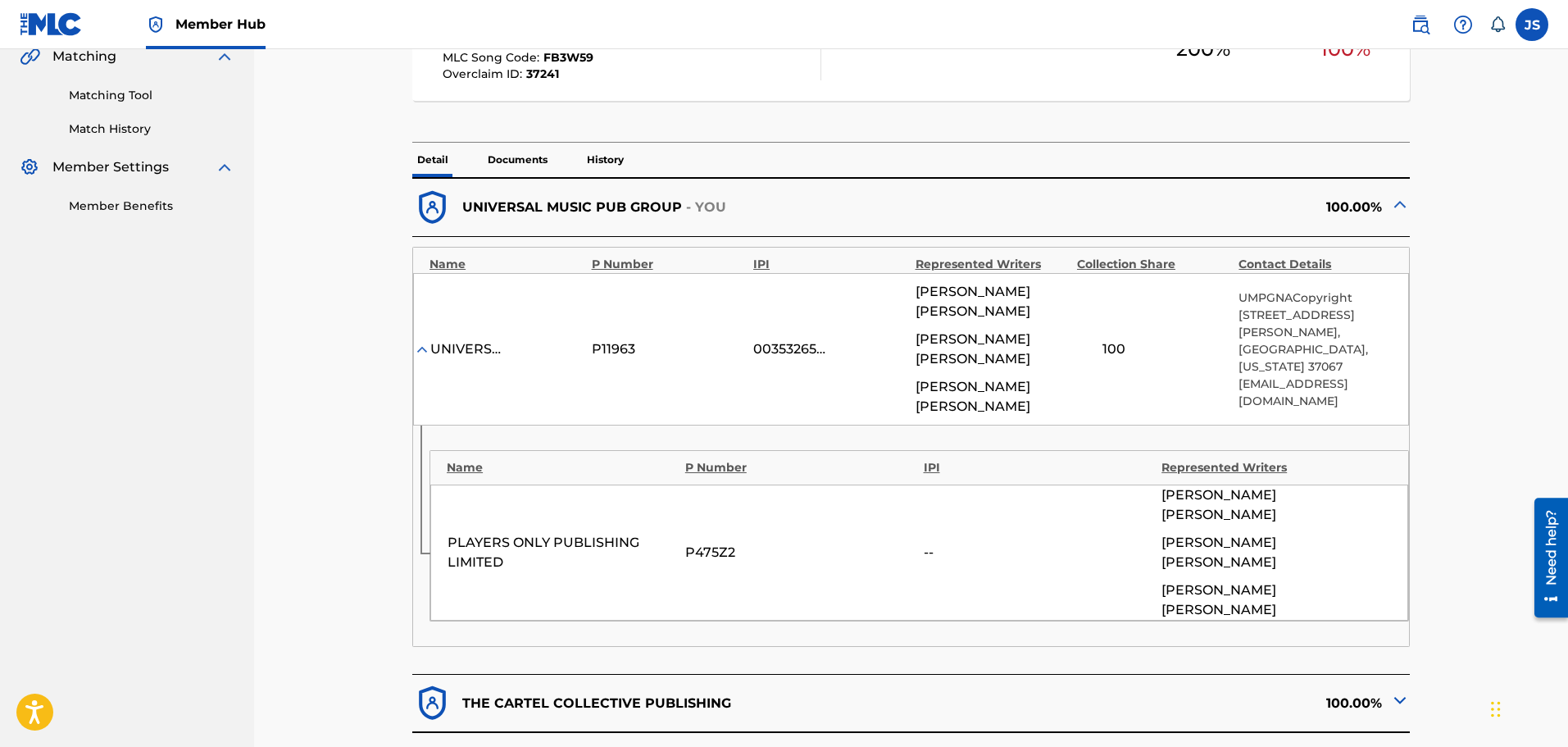
scroll to position [82, 0]
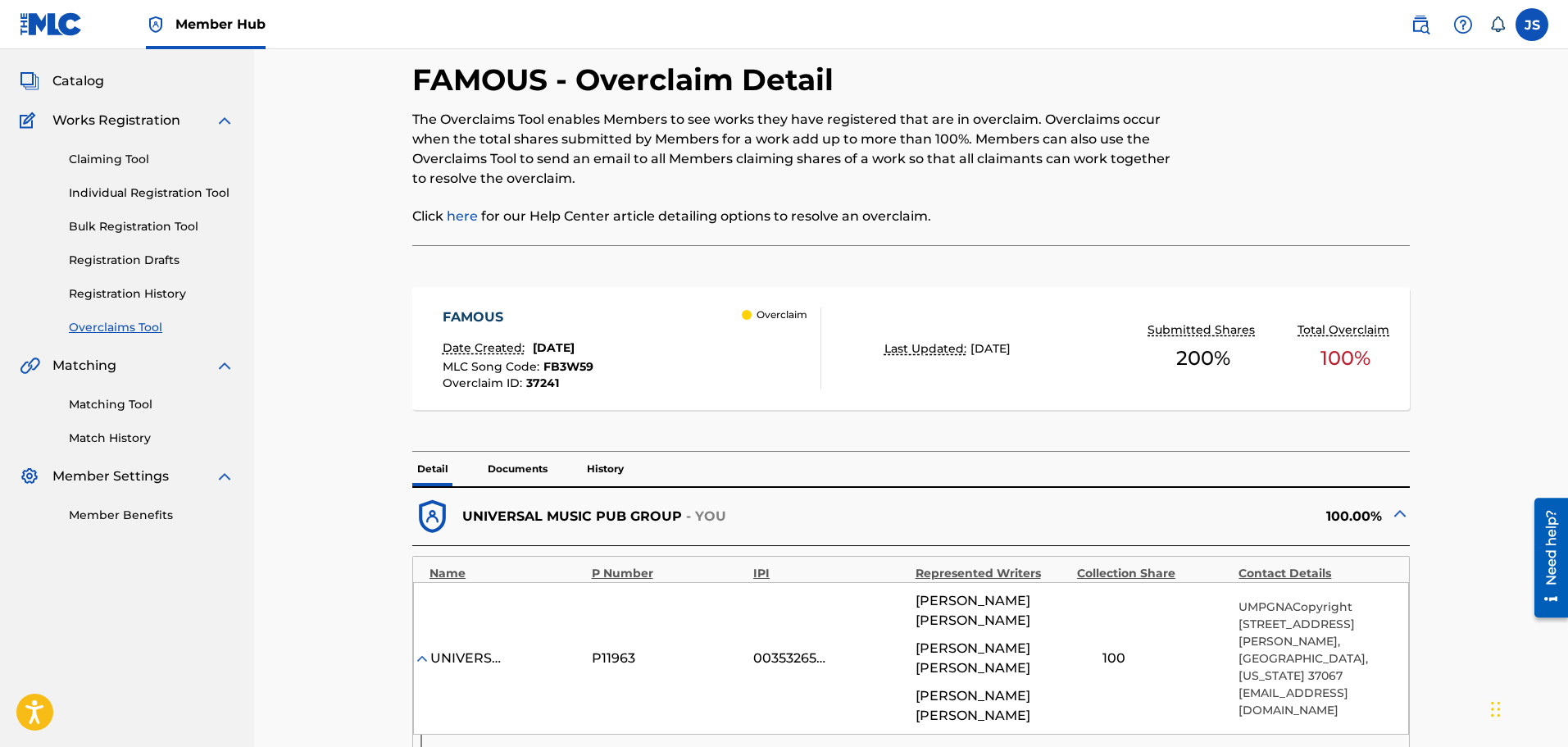
click at [564, 365] on span "FB3W59" at bounding box center [568, 366] width 50 height 14
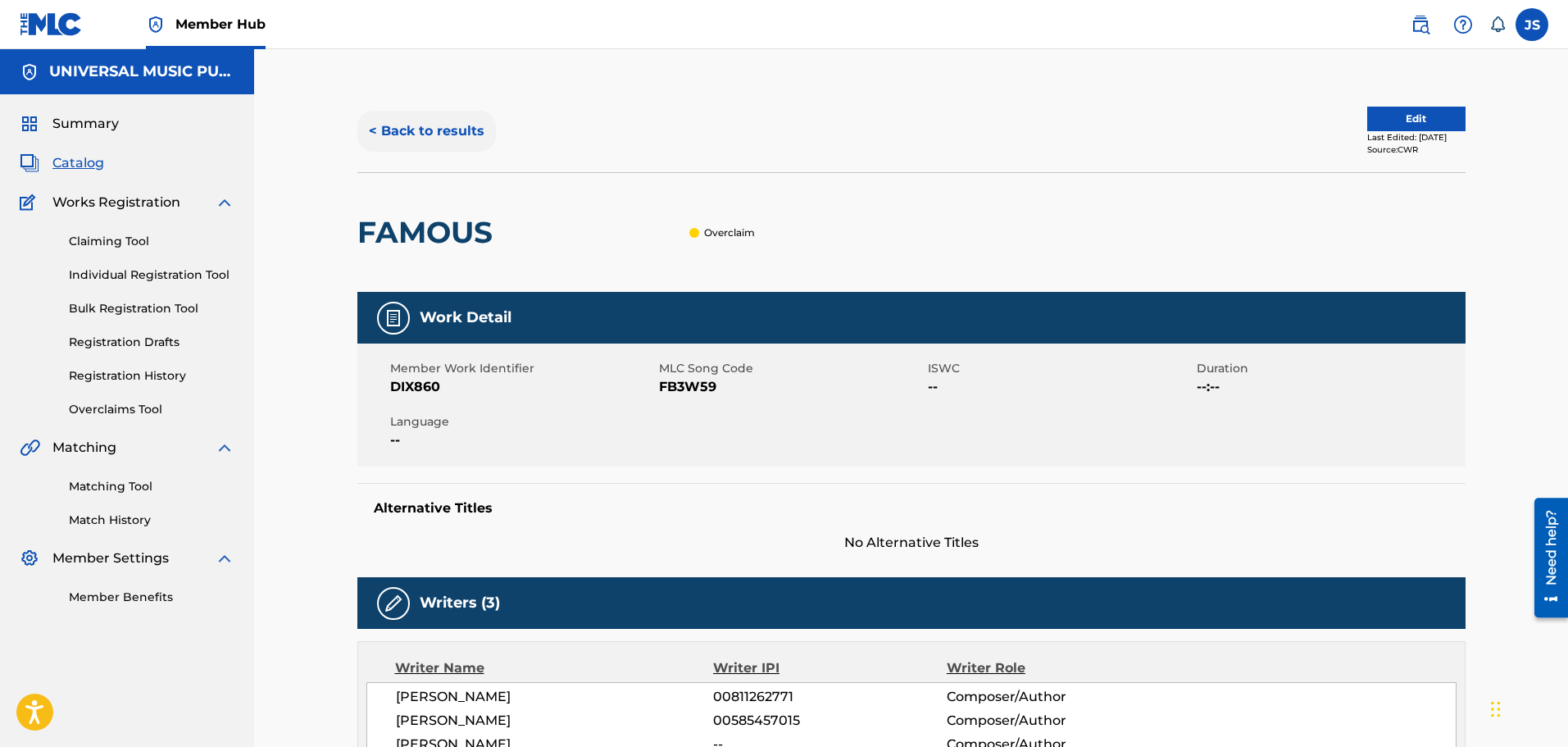
click at [464, 139] on button "< Back to results" at bounding box center [427, 131] width 139 height 41
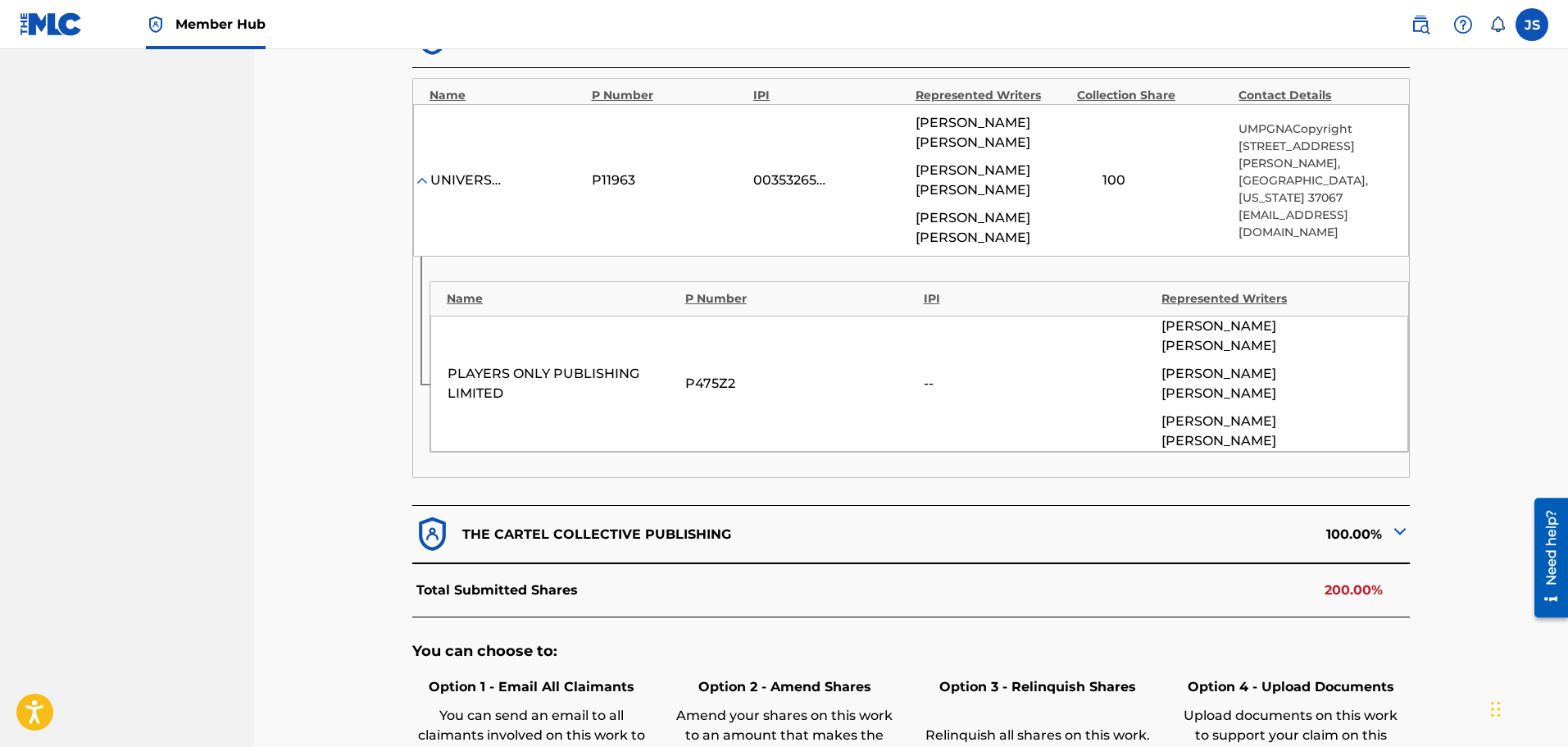
scroll to position [574, 0]
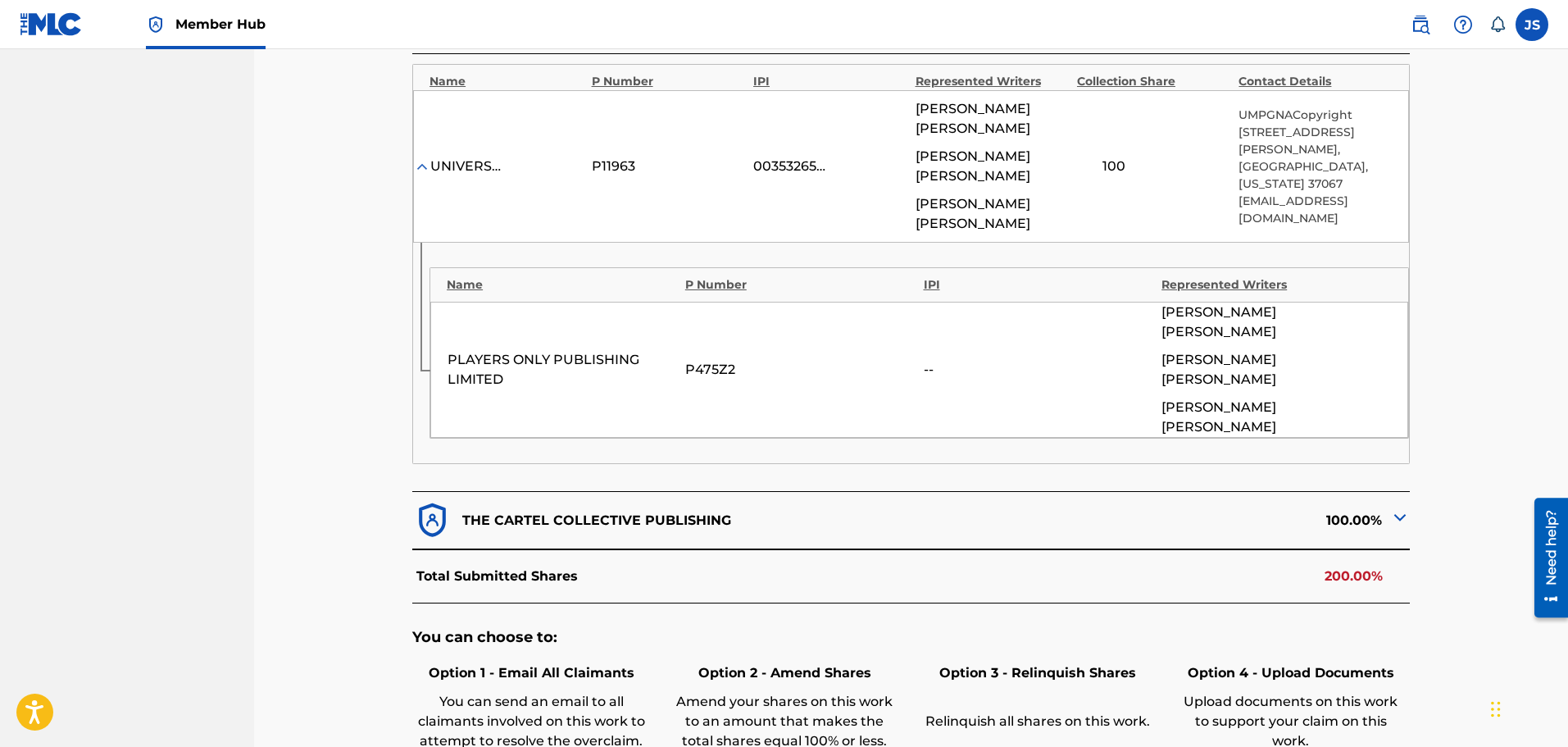
click at [1400, 508] on img at bounding box center [1400, 517] width 20 height 20
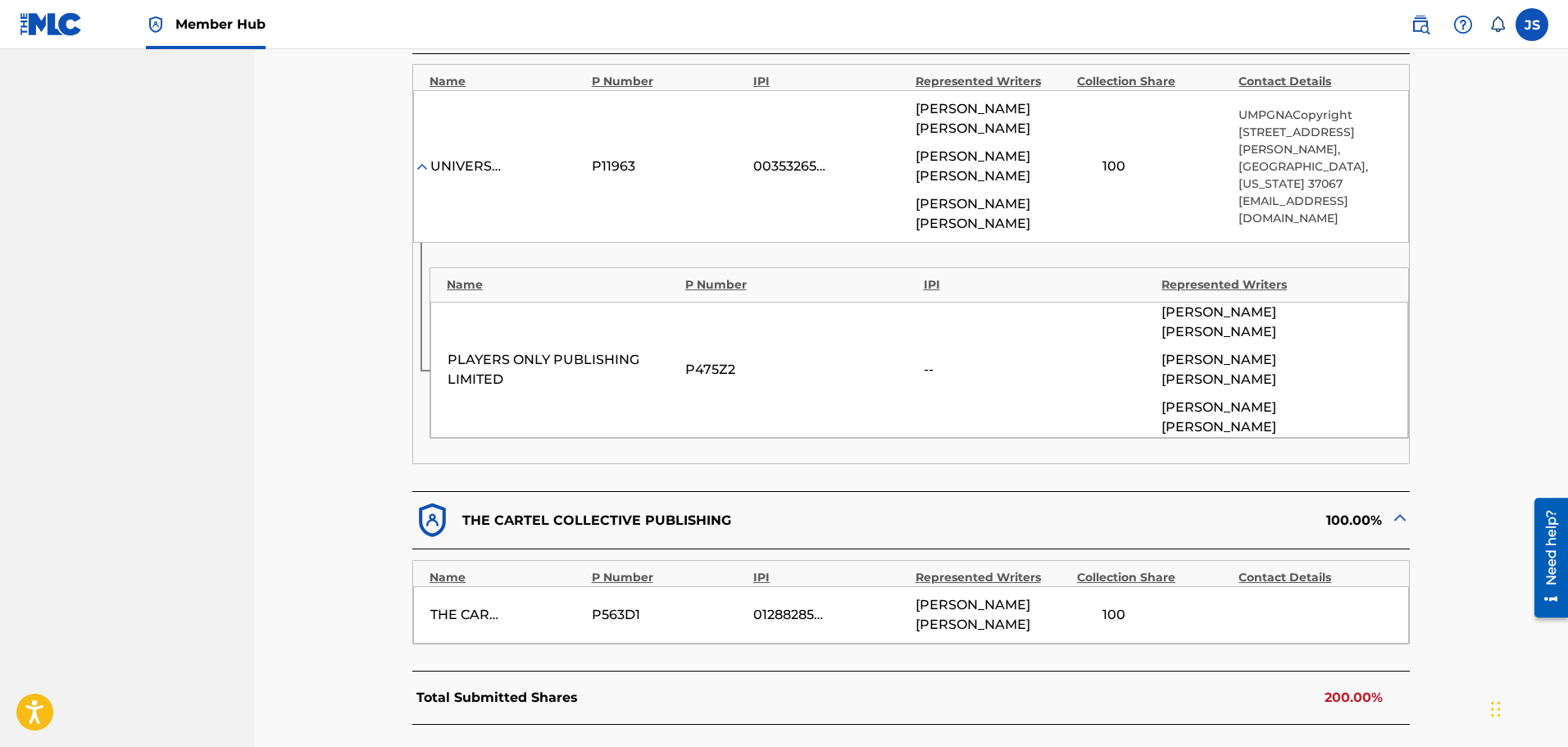
drag, startPoint x: 1450, startPoint y: 326, endPoint x: 1495, endPoint y: 365, distance: 59.5
click at [1495, 365] on div "< Back FAMOUS - Overclaim Detail The Overclaims Tool enables Members to see wor…" at bounding box center [910, 267] width 1314 height 1584
drag, startPoint x: 1467, startPoint y: 289, endPoint x: 1505, endPoint y: 394, distance: 111.7
click at [1505, 394] on div "< Back FAMOUS - Overclaim Detail The Overclaims Tool enables Members to see wor…" at bounding box center [910, 267] width 1314 height 1584
click at [1456, 357] on div "< Back FAMOUS - Overclaim Detail The Overclaims Tool enables Members to see wor…" at bounding box center [911, 288] width 1108 height 1543
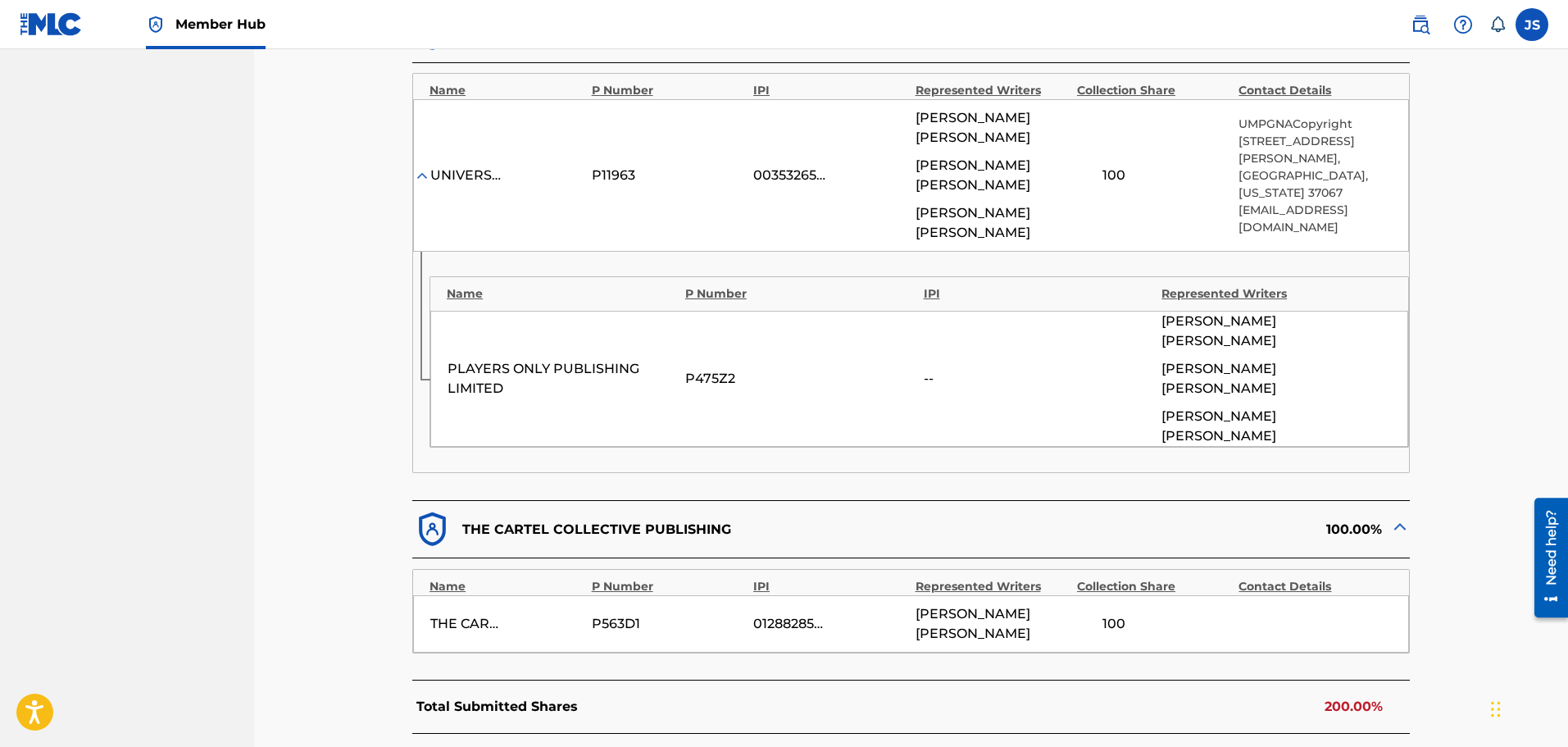
scroll to position [738, 0]
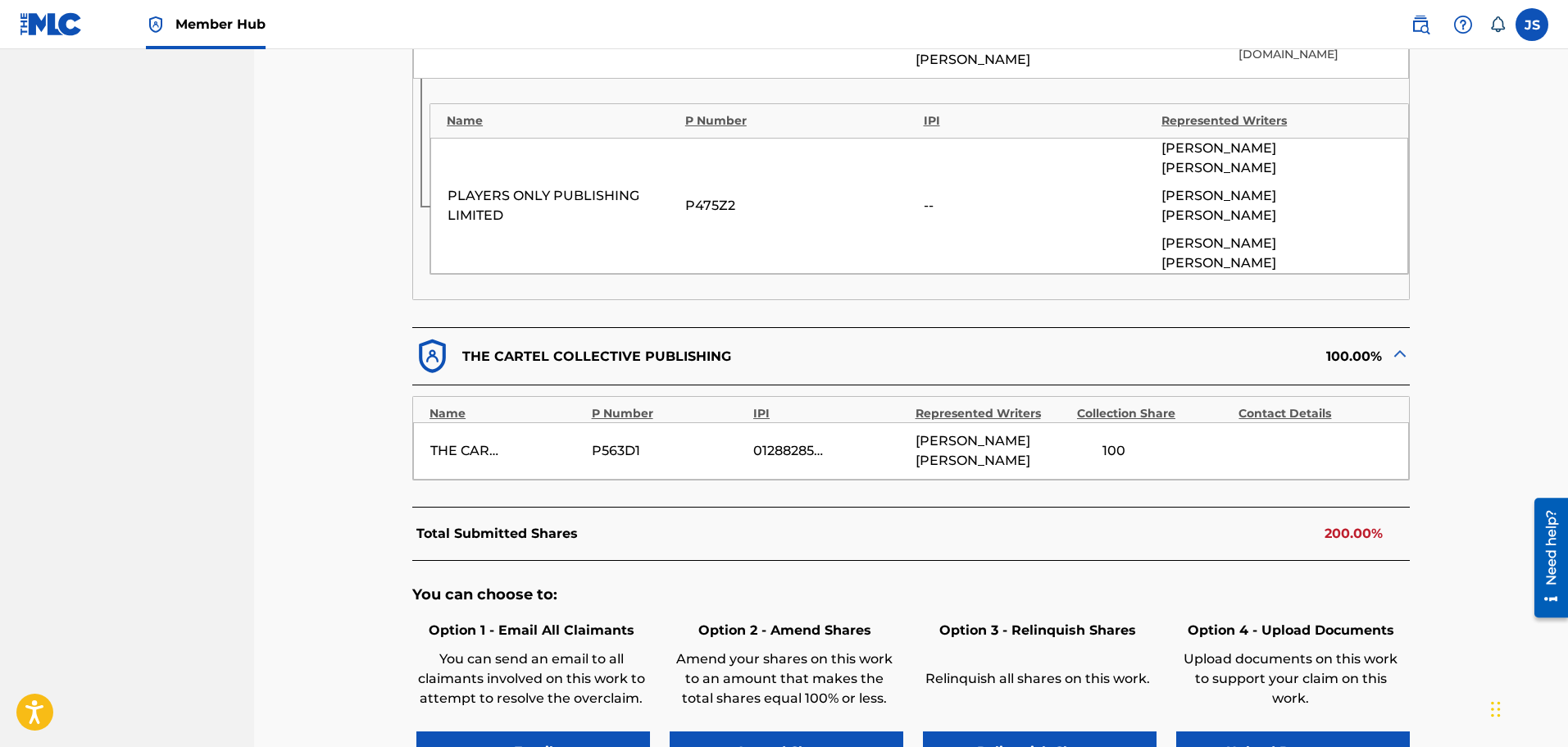
drag, startPoint x: 180, startPoint y: 463, endPoint x: 187, endPoint y: 460, distance: 7.6
click at [180, 463] on nav "UNIVERSAL MUSIC PUB GROUP Summary Catalog Works Registration Claiming Tool Indi…" at bounding box center [127, 103] width 254 height 1584
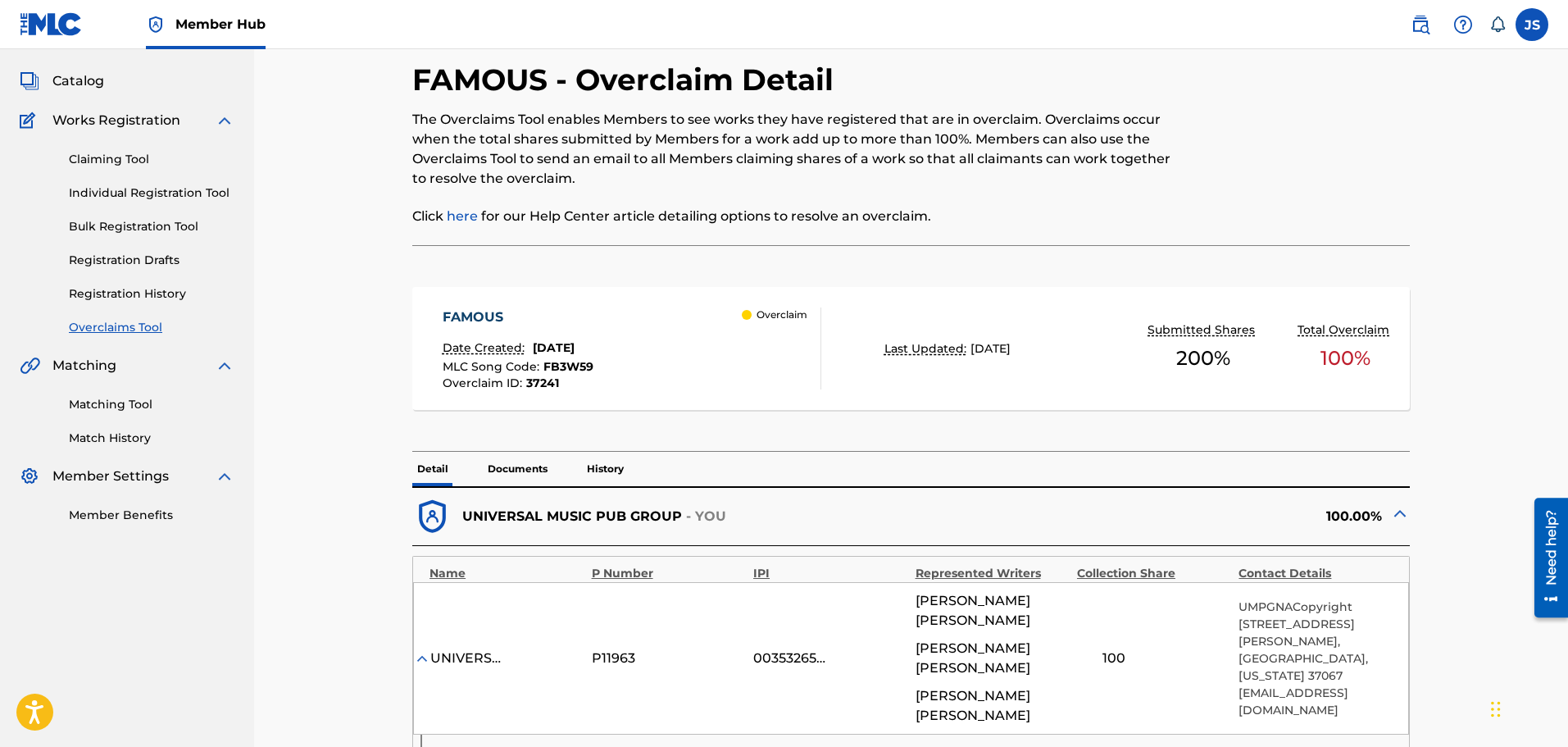
scroll to position [0, 0]
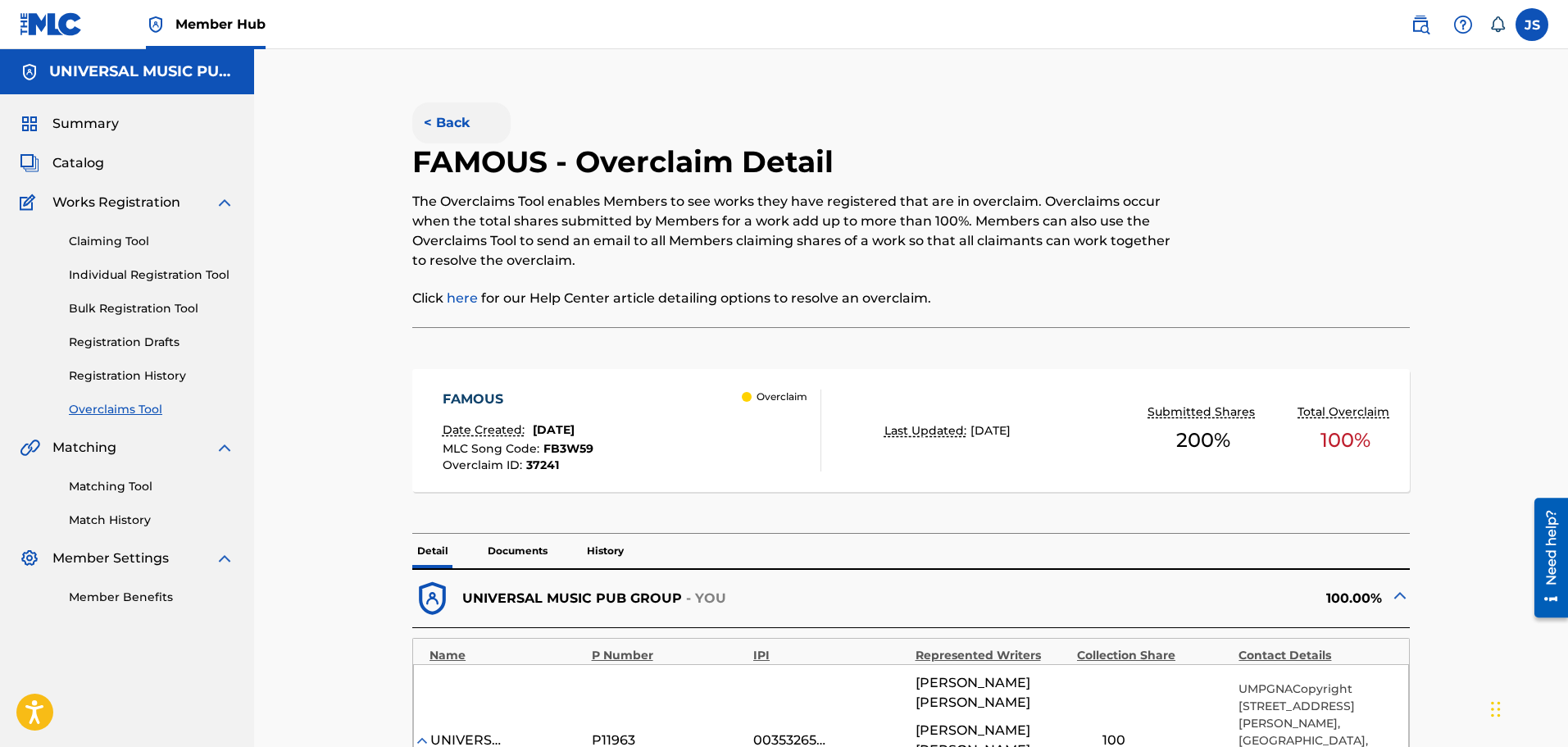
click at [457, 114] on button "< Back" at bounding box center [462, 123] width 99 height 41
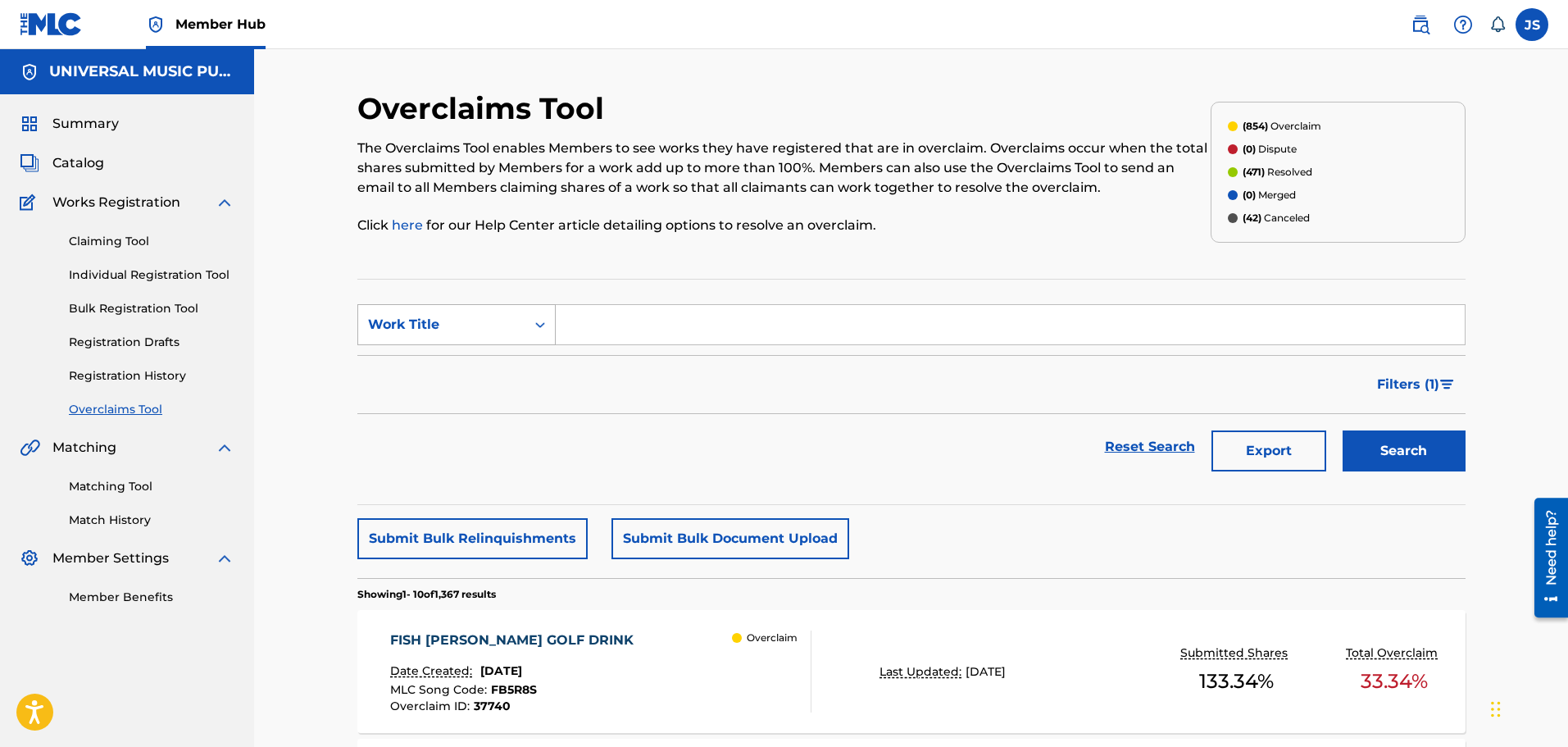
click at [462, 318] on div "Work Title" at bounding box center [441, 325] width 147 height 20
click at [481, 355] on div "MLC Song Code" at bounding box center [457, 365] width 197 height 41
click at [704, 336] on input "Search Form" at bounding box center [1011, 325] width 910 height 39
paste input "CL1XYK"
type input "CL1XYK"
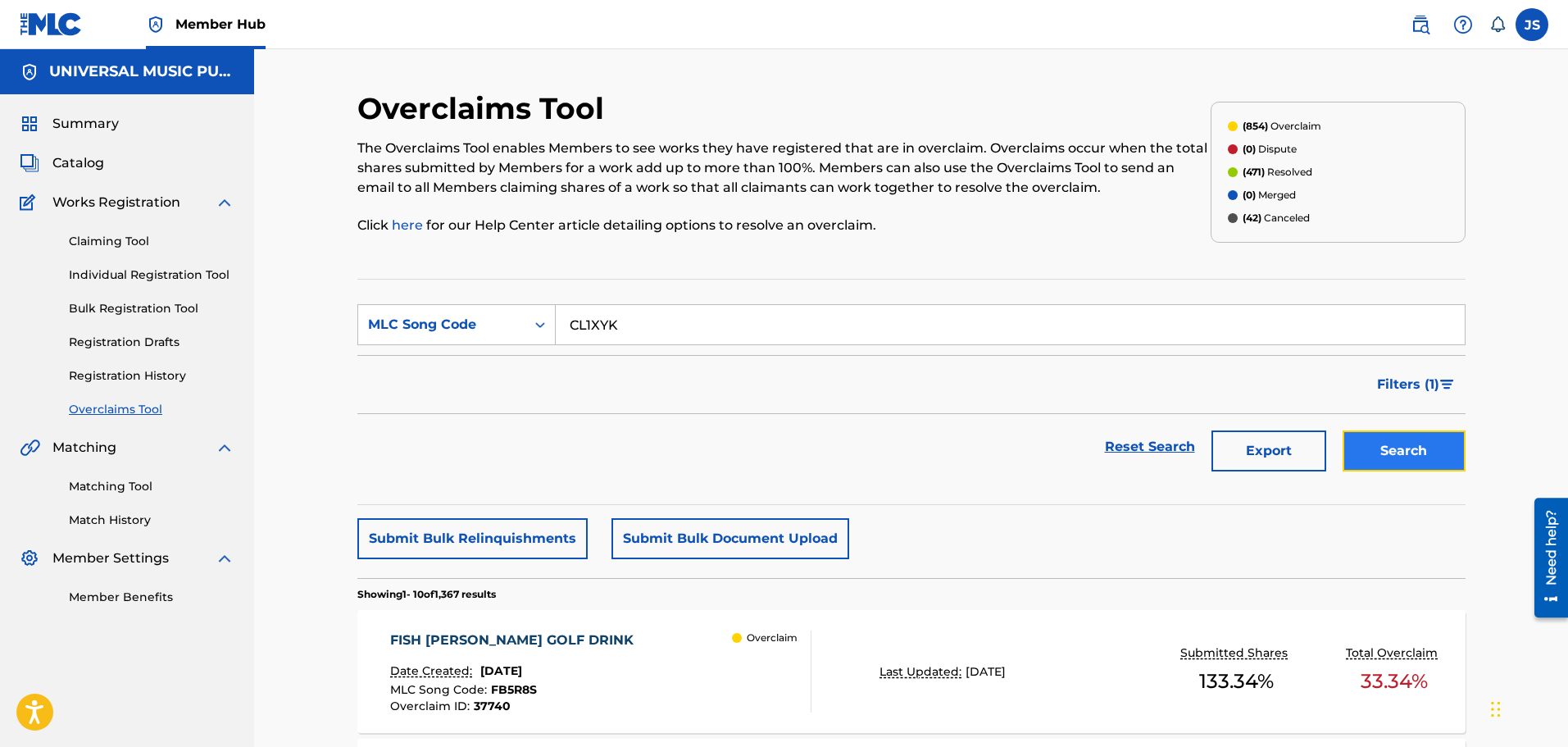
click at [1385, 431] on button "Search" at bounding box center [1404, 451] width 123 height 41
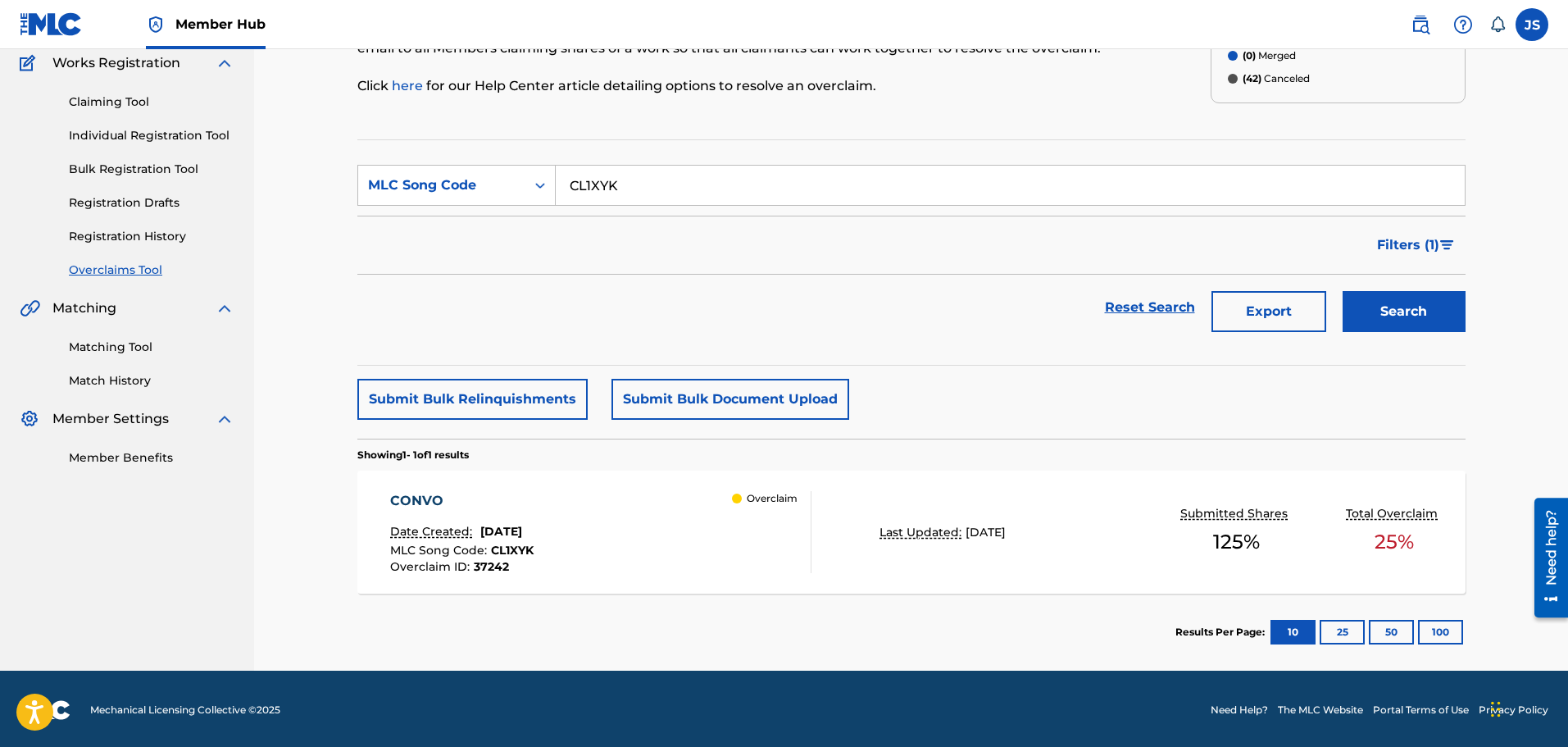
scroll to position [142, 0]
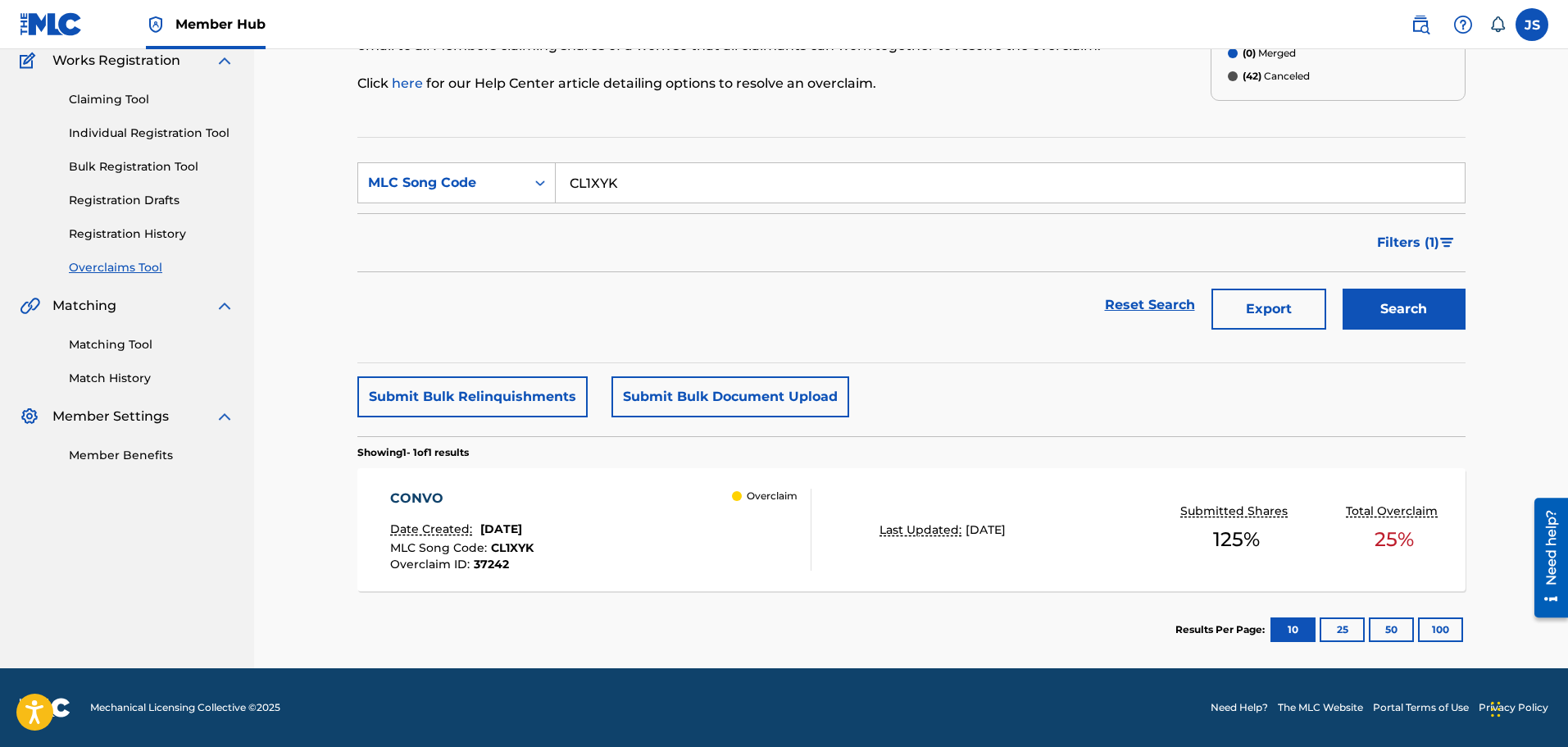
click at [602, 490] on div "CONVO Date Created: [DATE] MLC Song Code : CL1XYK Overclaim ID : 37242 Overclaim" at bounding box center [600, 530] width 422 height 82
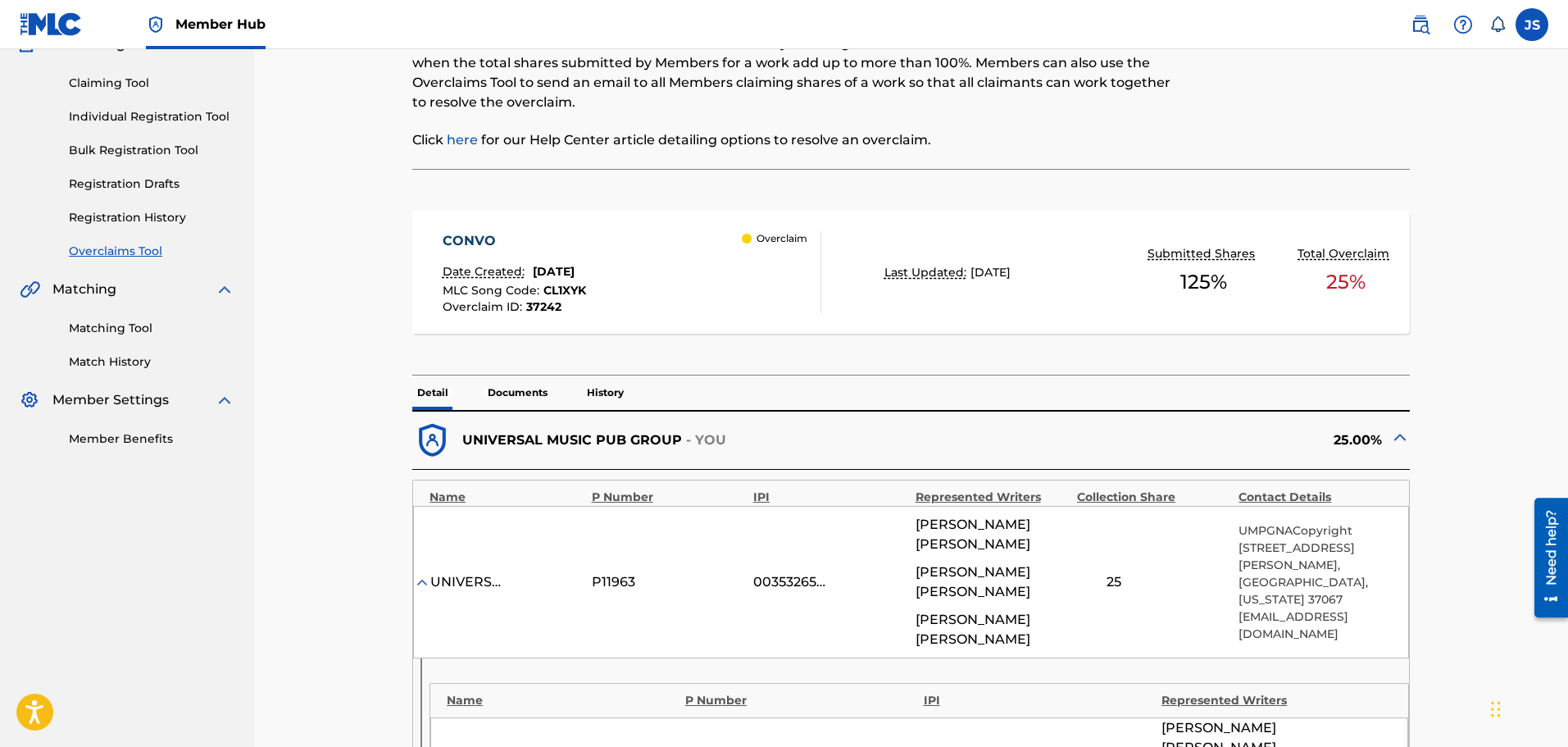
scroll to position [410, 0]
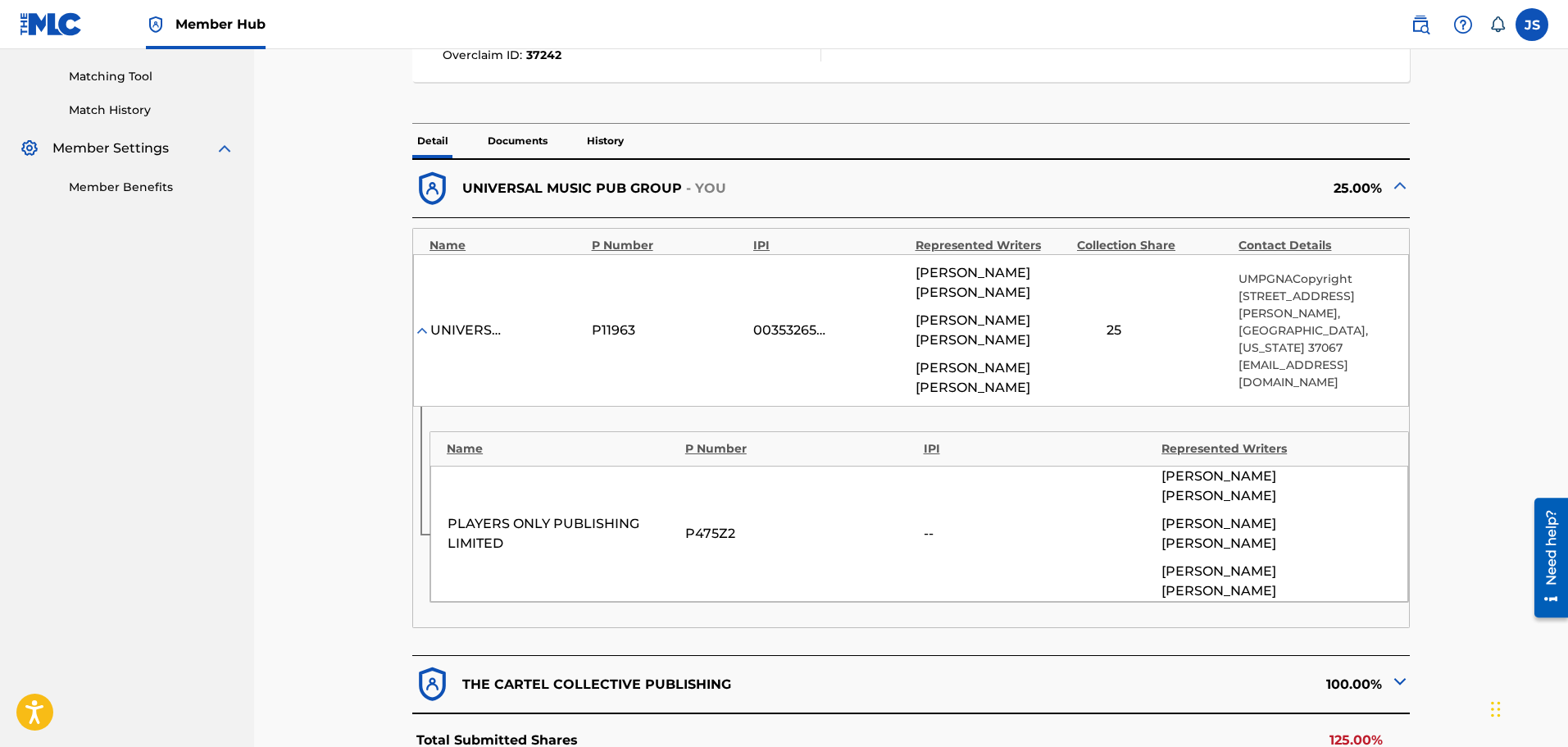
click at [1401, 671] on img at bounding box center [1400, 681] width 20 height 20
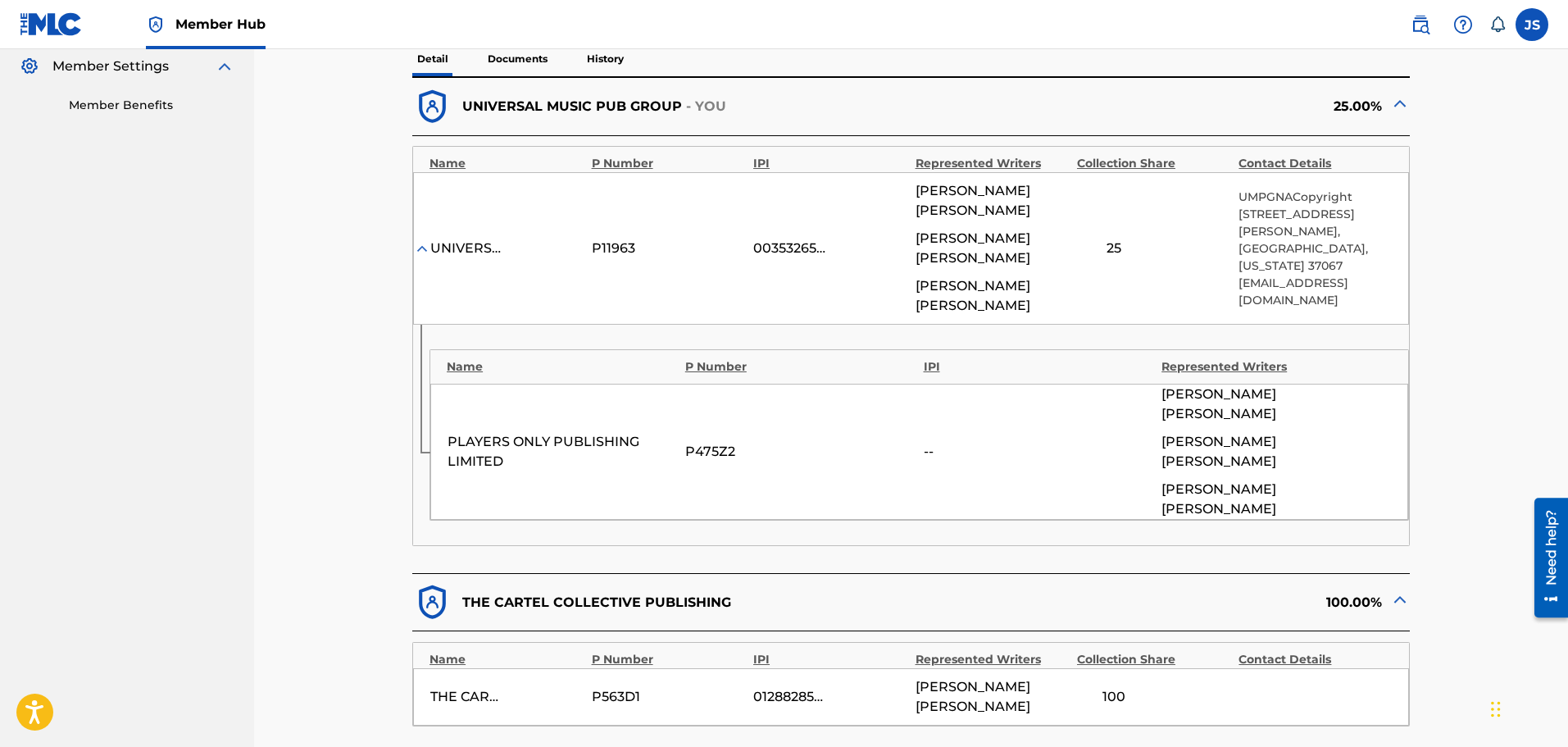
drag, startPoint x: 1503, startPoint y: 543, endPoint x: 1533, endPoint y: 461, distance: 87.3
click at [1533, 461] on div "< Back CONVO - Overclaim Detail The Overclaims Tool enables Members to see work…" at bounding box center [910, 349] width 1314 height 1584
drag, startPoint x: 1514, startPoint y: 461, endPoint x: 1476, endPoint y: 564, distance: 109.8
click at [1476, 564] on div "< Back CONVO - Overclaim Detail The Overclaims Tool enables Members to see work…" at bounding box center [912, 370] width 1148 height 1543
click at [1465, 459] on div "< Back CONVO - Overclaim Detail The Overclaims Tool enables Members to see work…" at bounding box center [911, 370] width 1108 height 1543
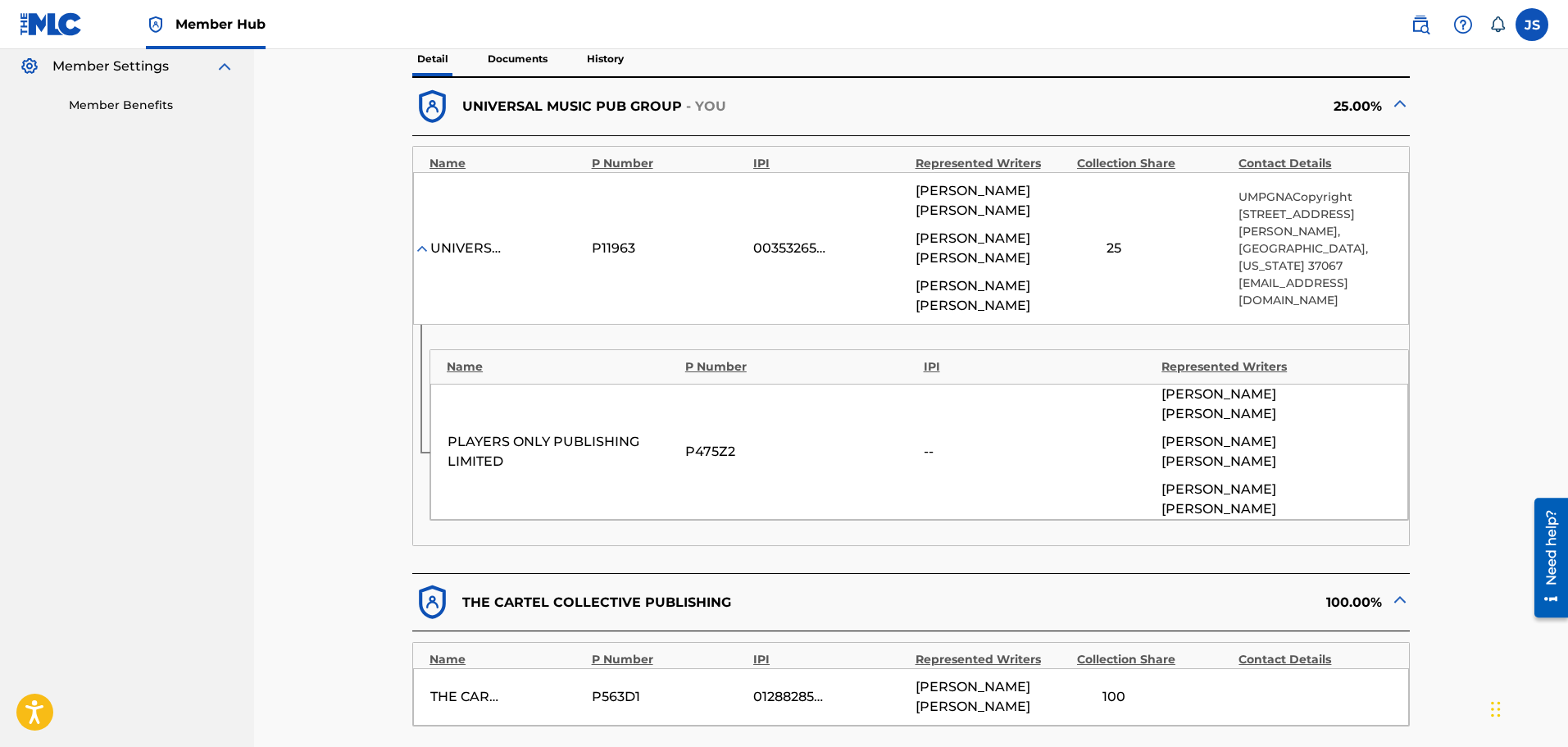
click at [1477, 457] on div "< Back CONVO - Overclaim Detail The Overclaims Tool enables Members to see work…" at bounding box center [912, 370] width 1148 height 1543
click at [1482, 457] on div "< Back CONVO - Overclaim Detail The Overclaims Tool enables Members to see work…" at bounding box center [912, 370] width 1148 height 1543
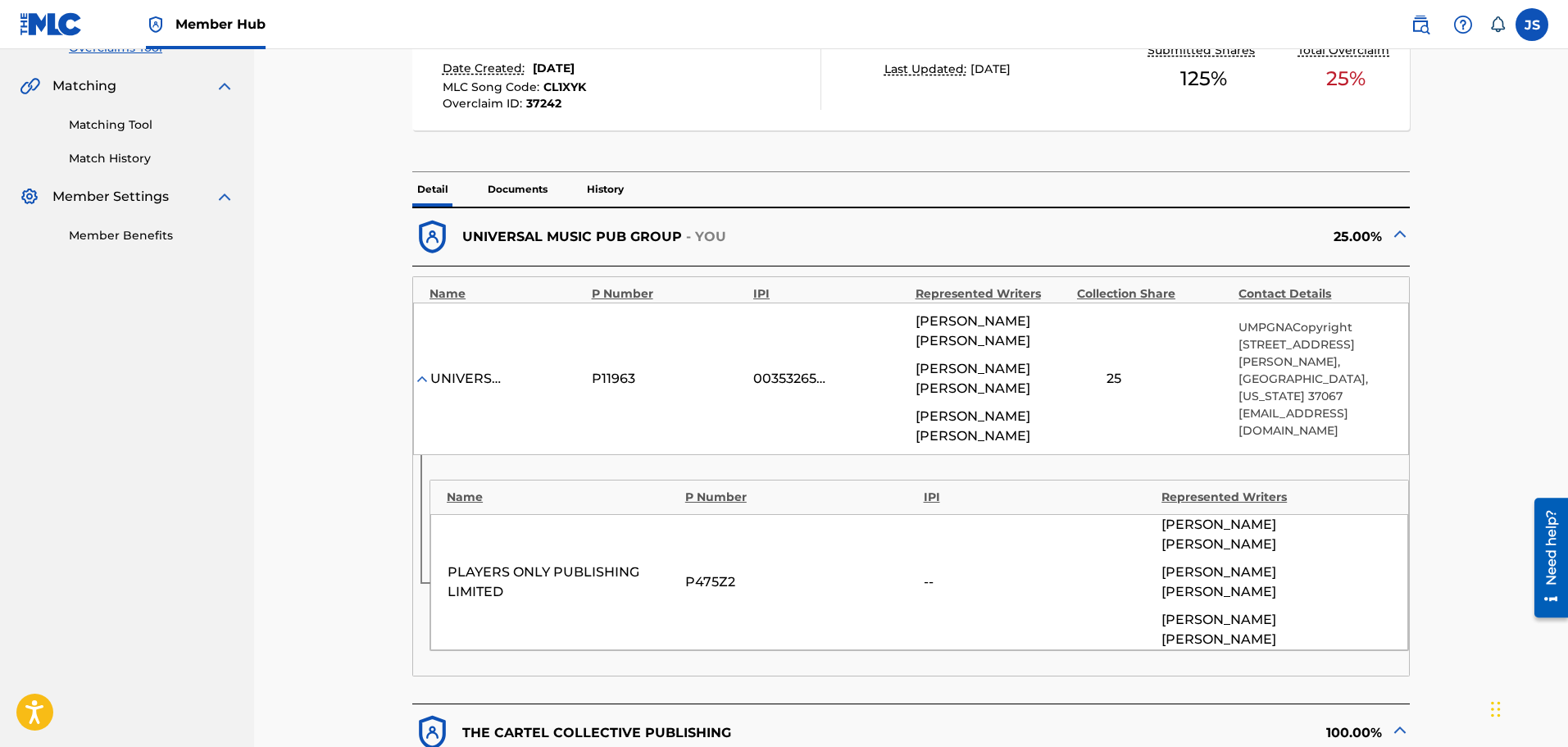
scroll to position [246, 0]
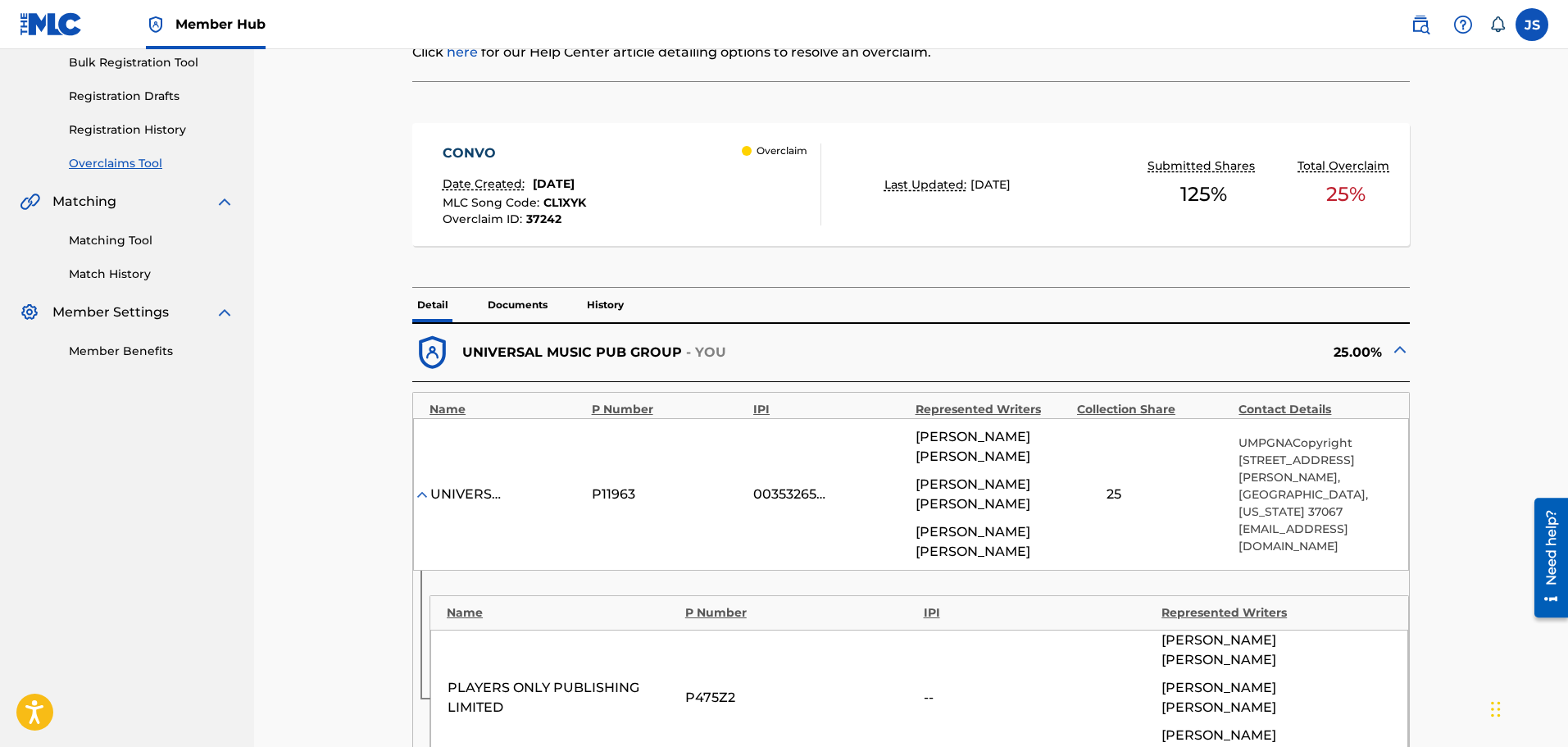
click at [566, 198] on span "CL1XYK" at bounding box center [565, 202] width 43 height 14
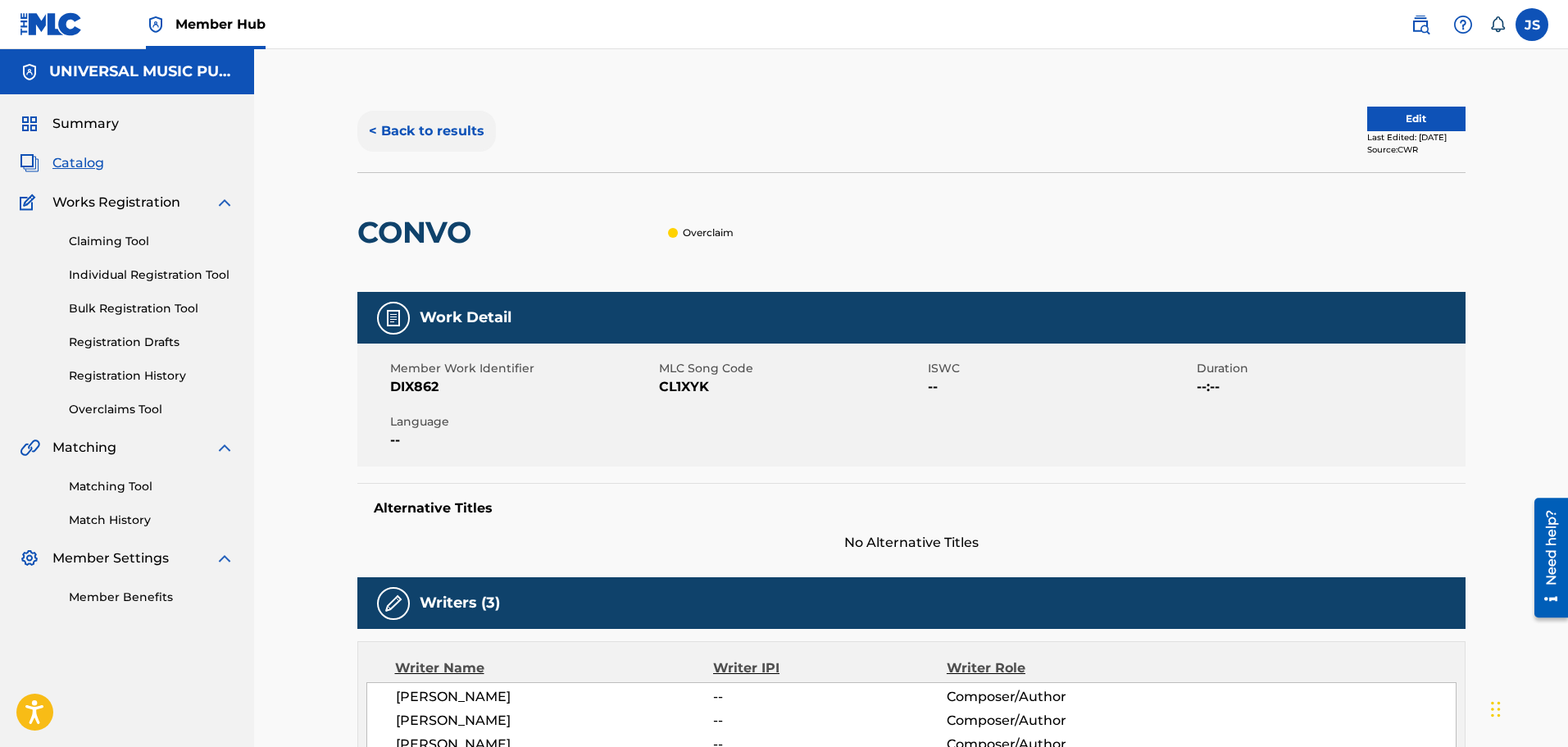
click at [457, 137] on button "< Back to results" at bounding box center [427, 131] width 139 height 41
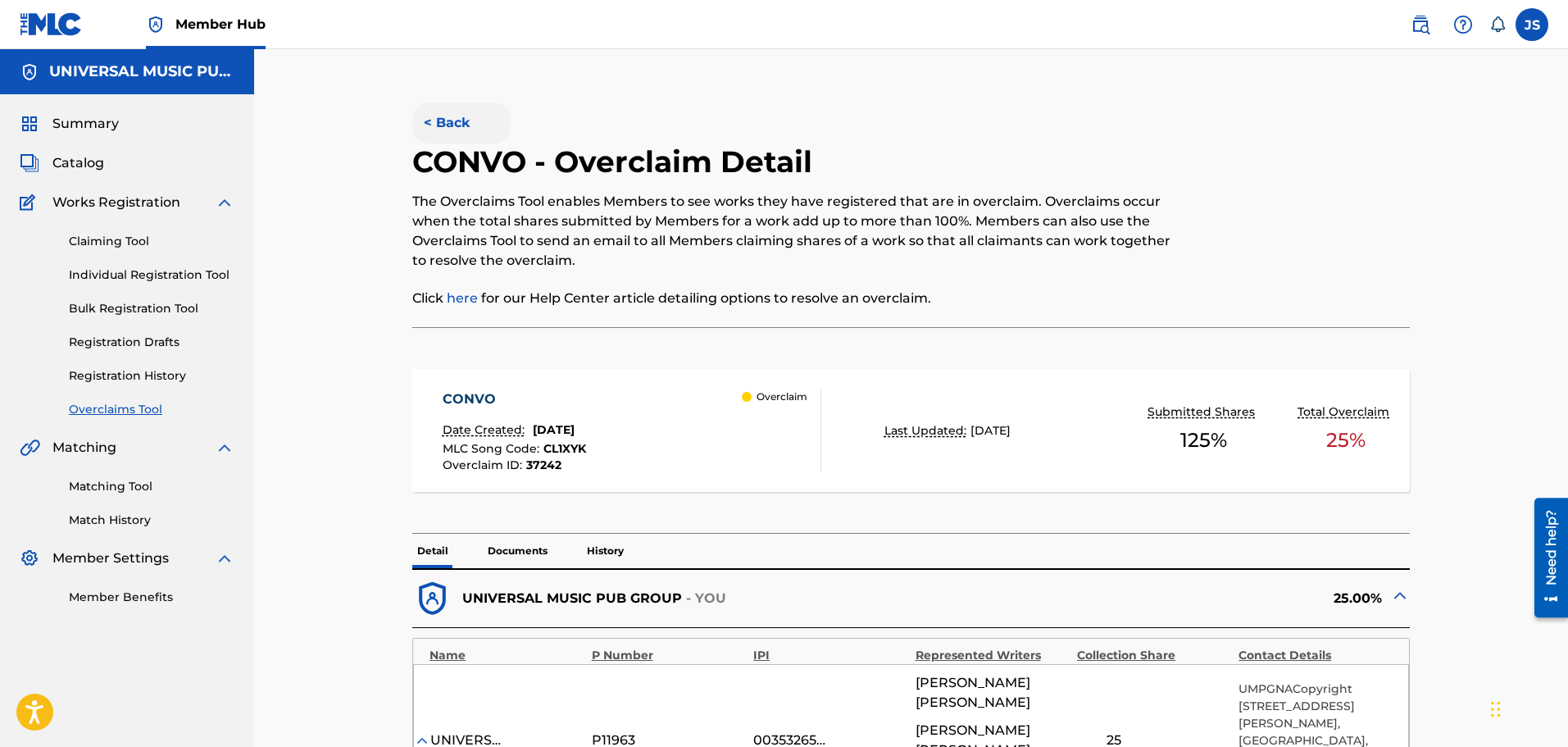
click at [471, 129] on button "< Back" at bounding box center [462, 123] width 99 height 41
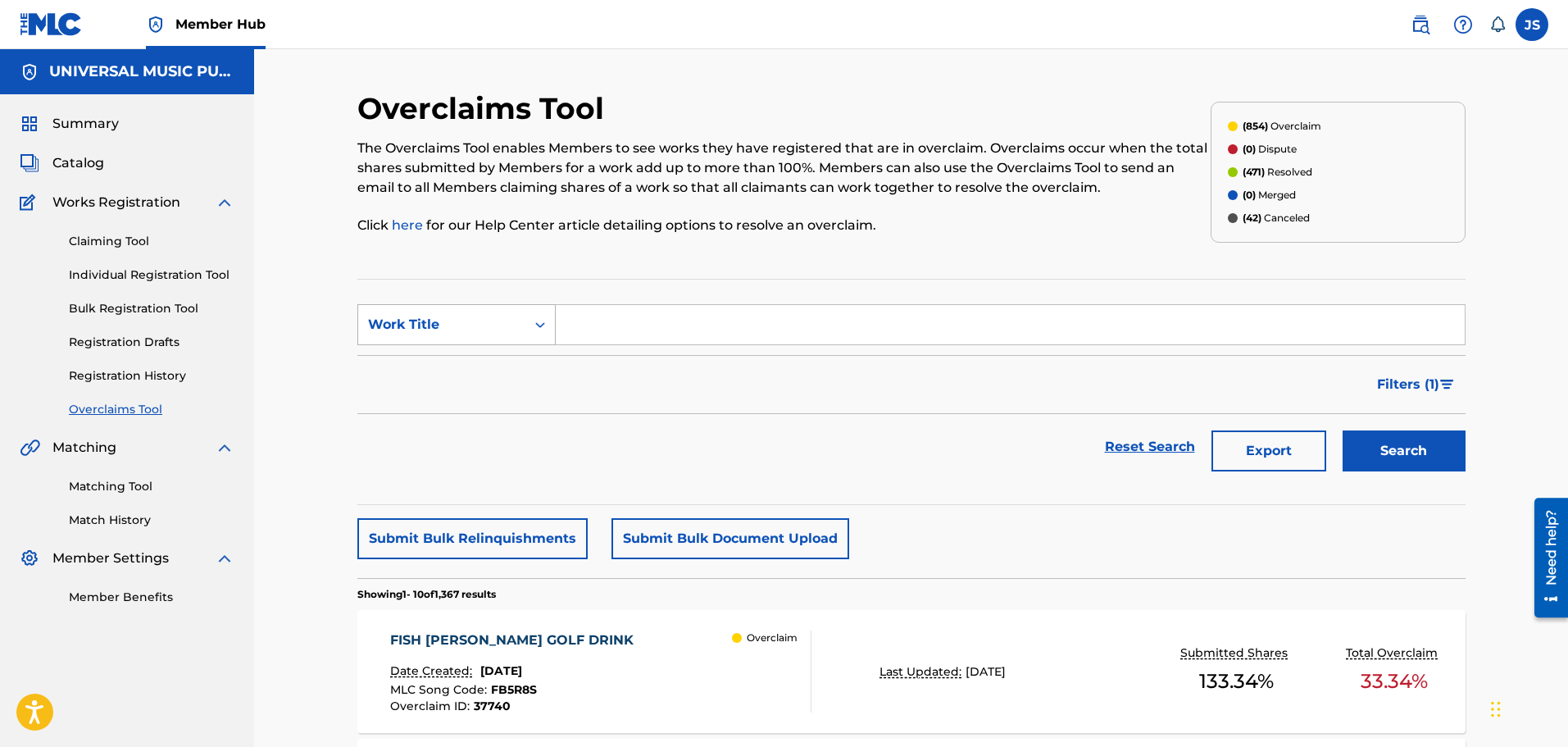
click at [501, 330] on div "Work Title" at bounding box center [441, 325] width 147 height 20
click at [482, 377] on div "MLC Song Code" at bounding box center [457, 365] width 197 height 41
drag, startPoint x: 563, startPoint y: 348, endPoint x: 755, endPoint y: 325, distance: 193.4
click at [751, 319] on input "Search Form" at bounding box center [1011, 325] width 910 height 39
paste input "RO3DWM"
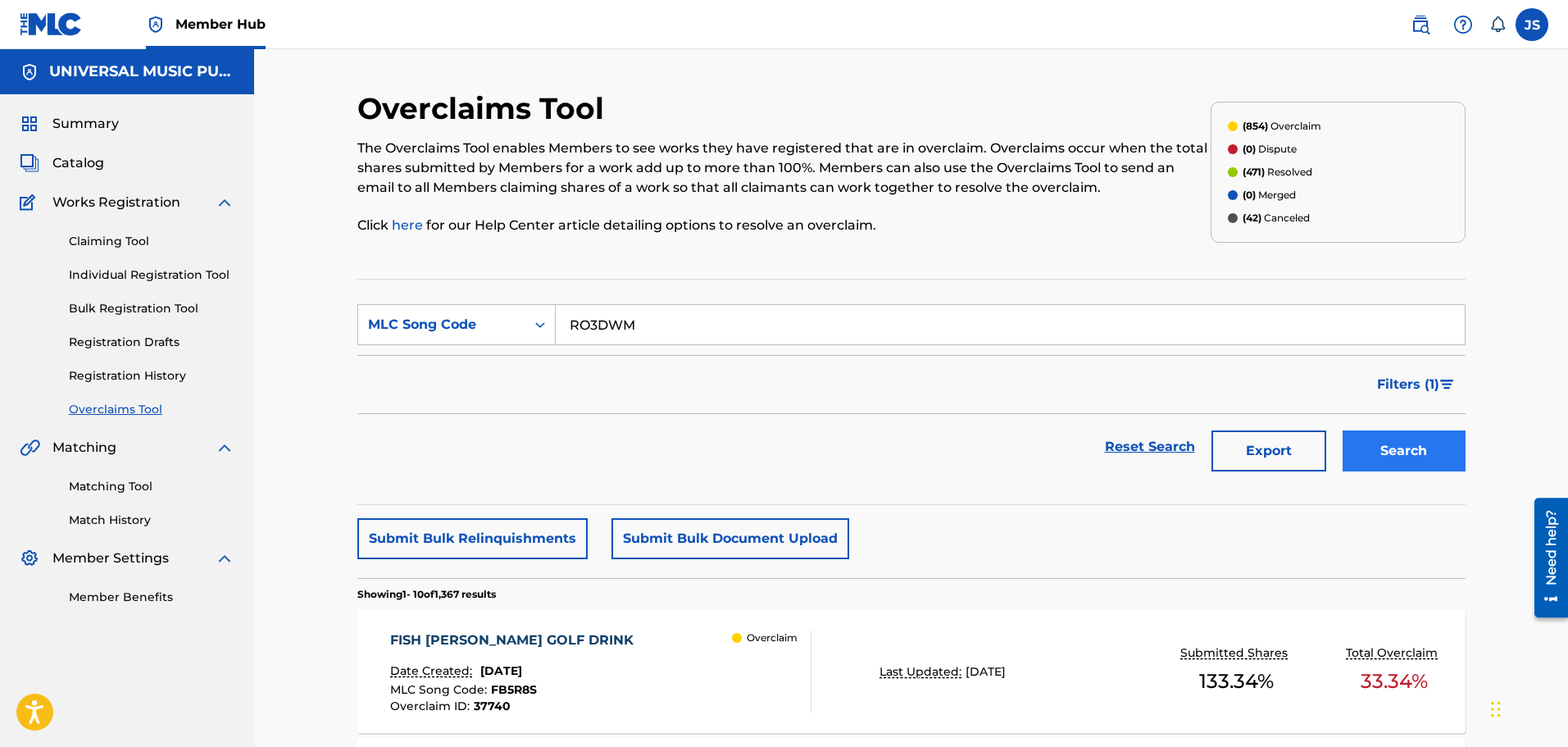
type input "RO3DWM"
click at [1418, 461] on button "Search" at bounding box center [1404, 451] width 123 height 41
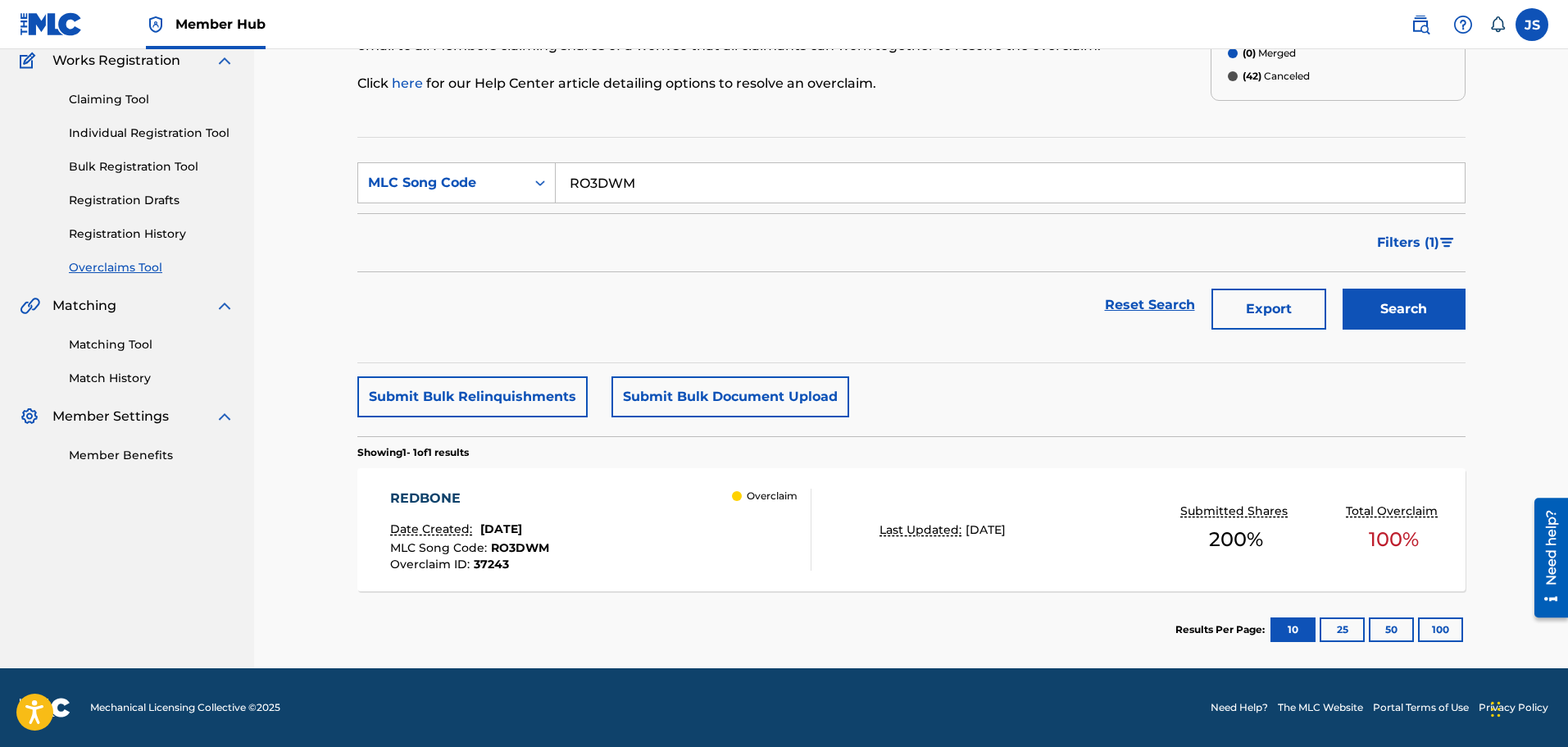
click at [663, 546] on div "REDBONE Date Created: [DATE] MLC Song Code : RO3DWM Overclaim ID : 37243 Overcl…" at bounding box center [600, 530] width 422 height 82
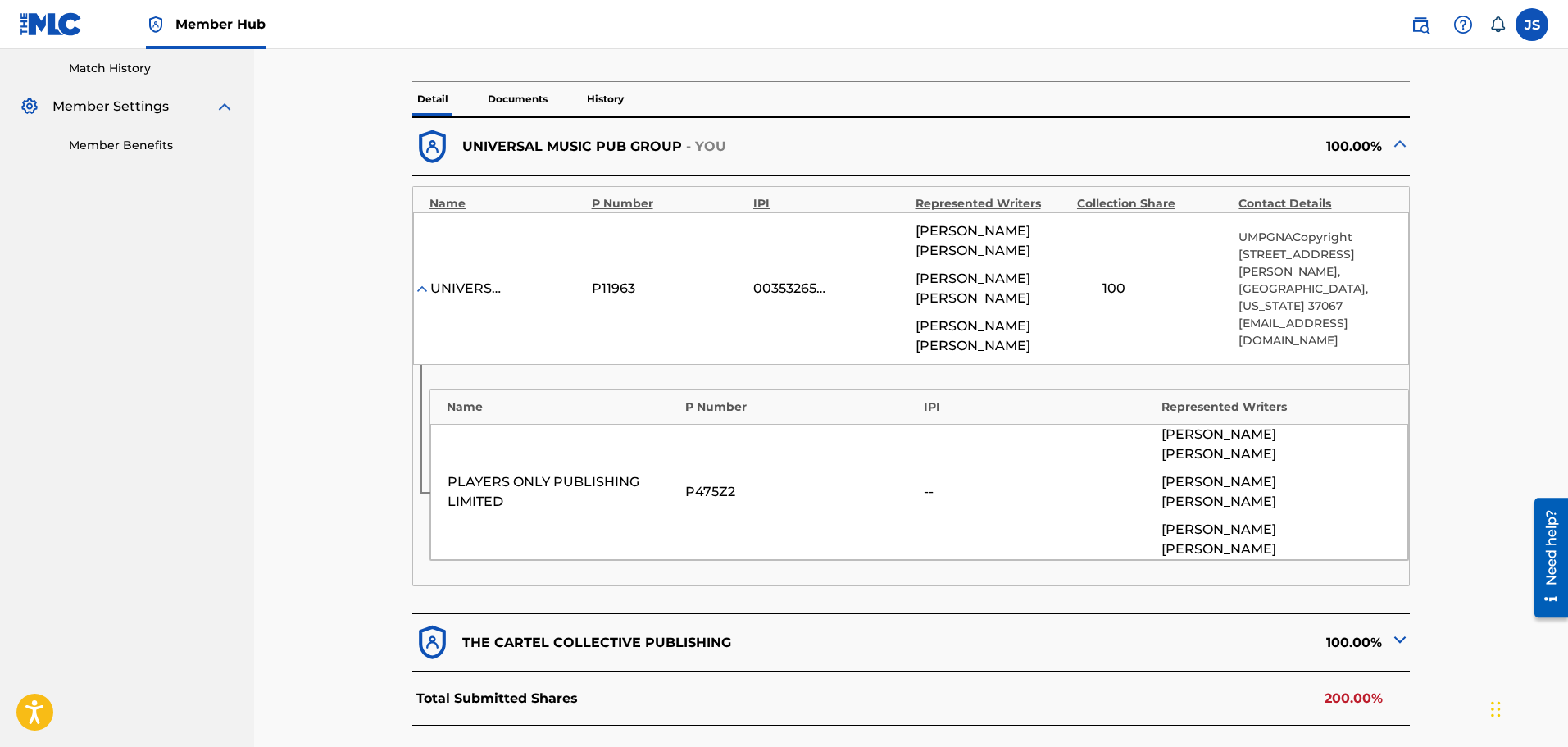
scroll to position [328, 0]
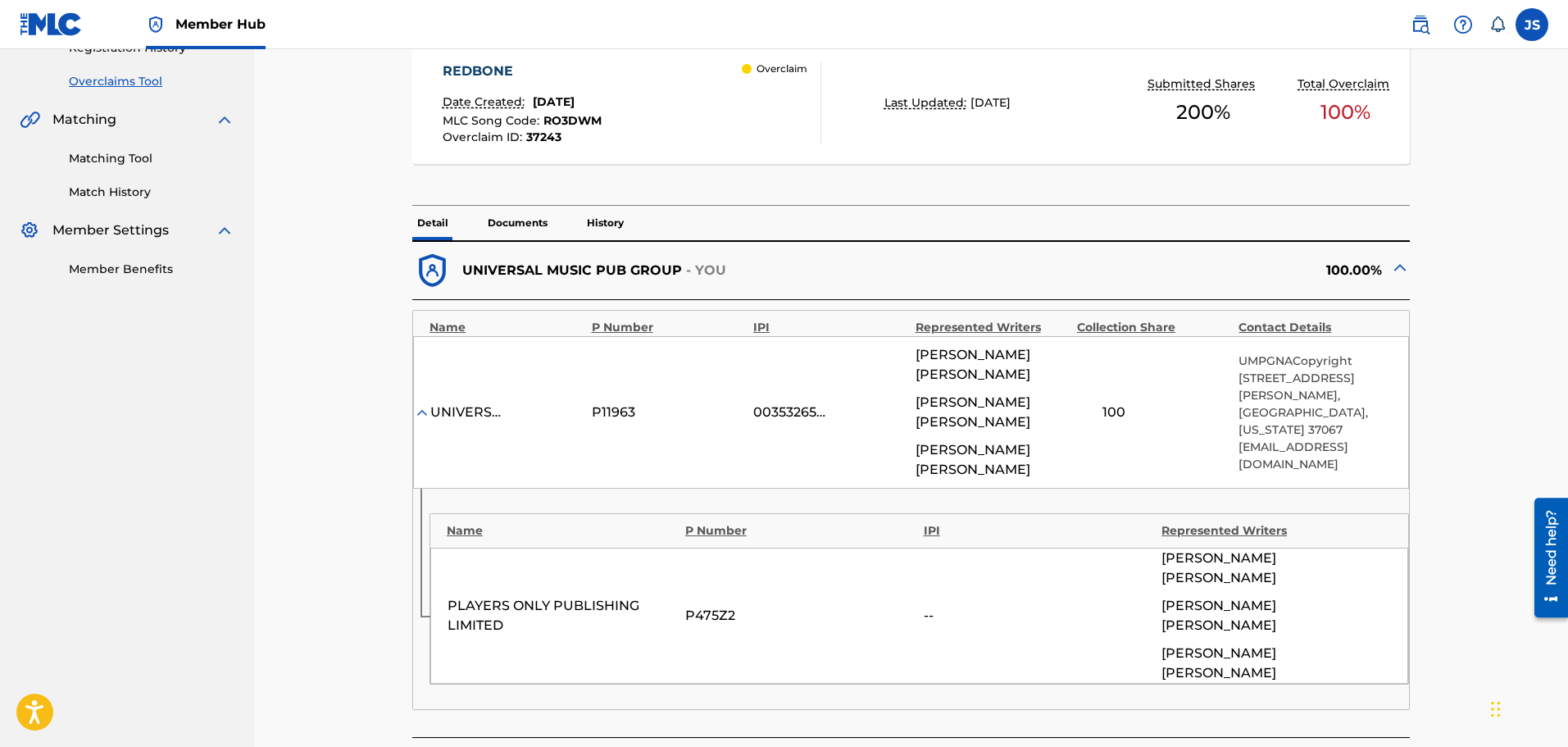
click at [553, 121] on span "RO3DWM" at bounding box center [572, 120] width 58 height 14
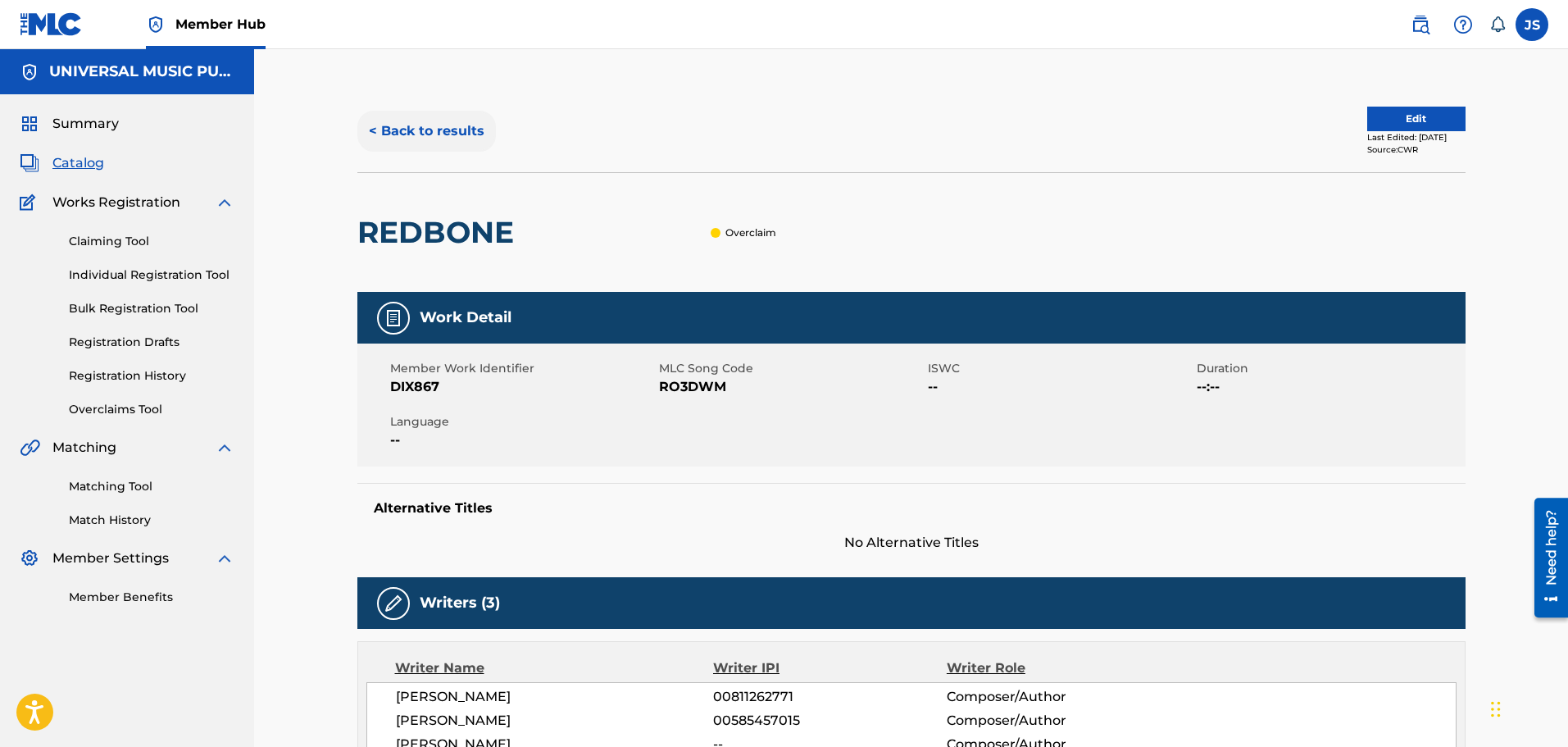
click at [474, 129] on button "< Back to results" at bounding box center [427, 131] width 139 height 41
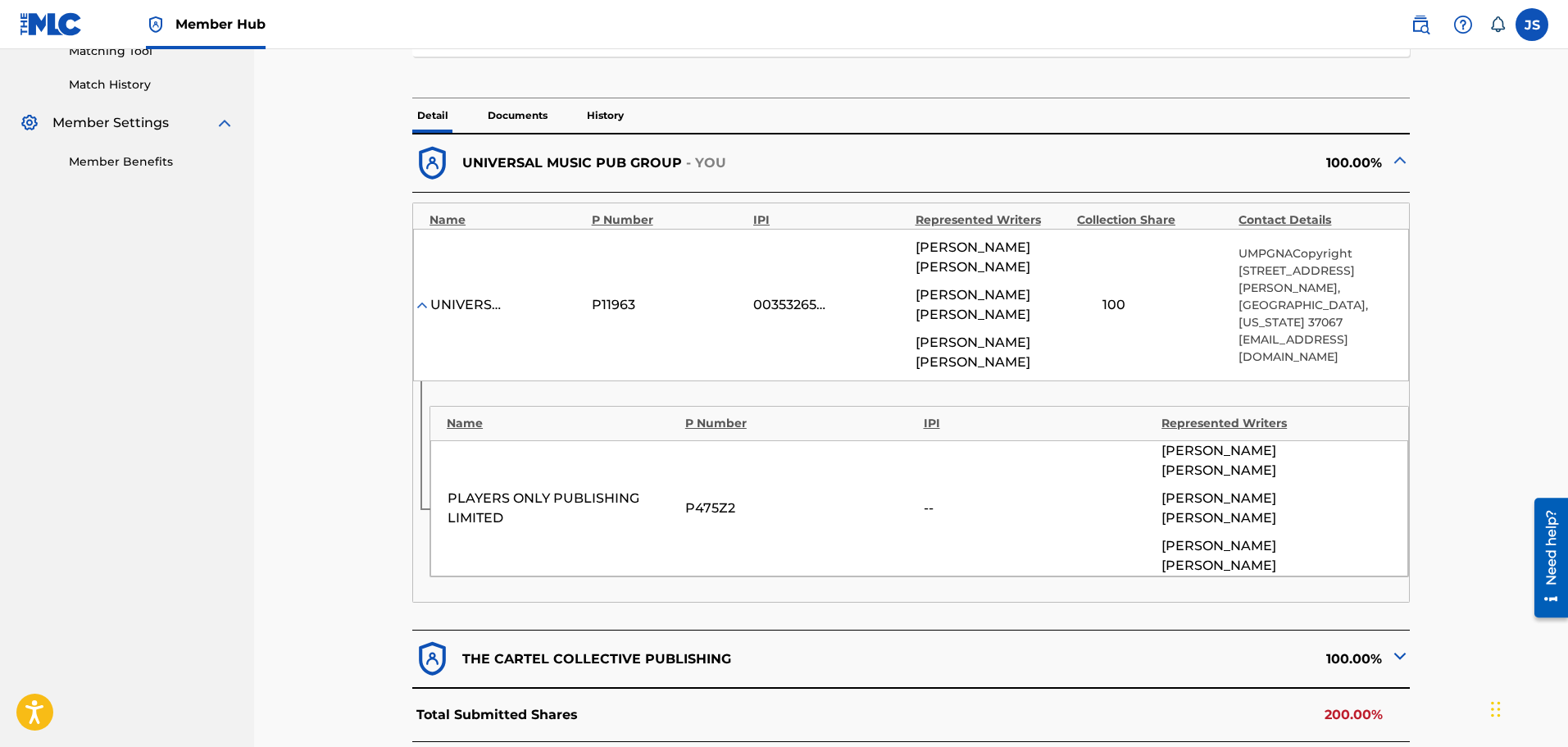
scroll to position [536, 0]
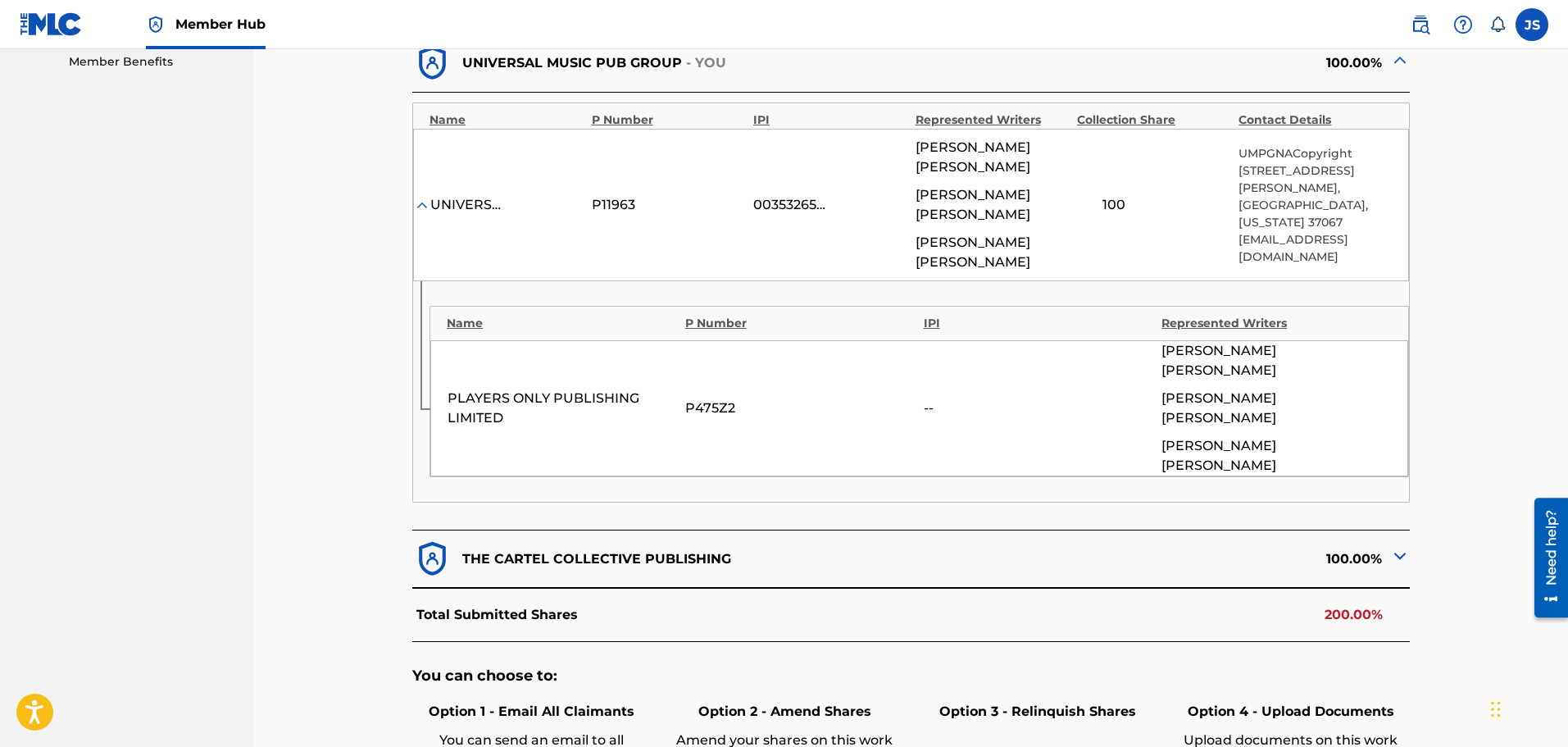
click at [1401, 546] on img at bounding box center [1400, 555] width 20 height 20
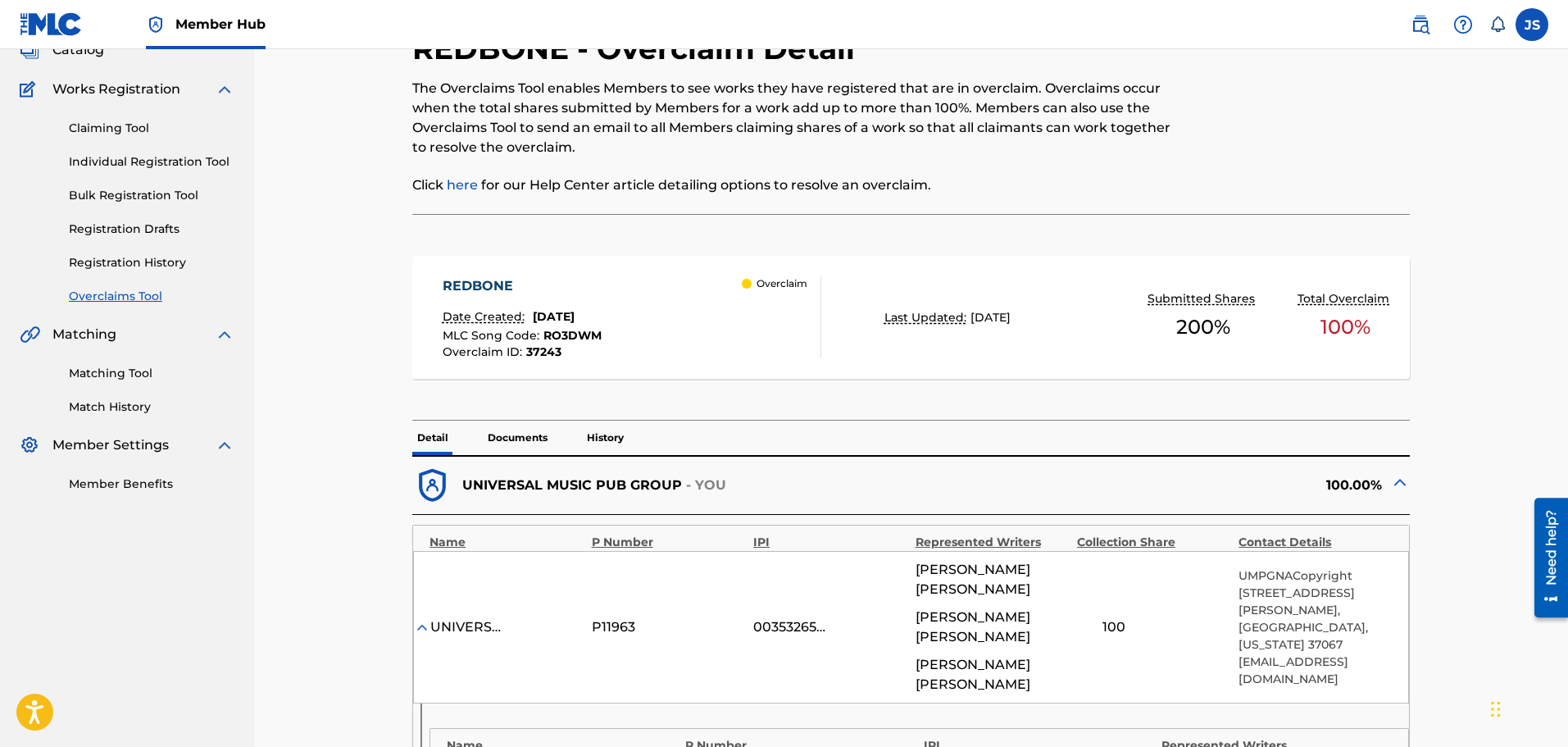
scroll to position [0, 0]
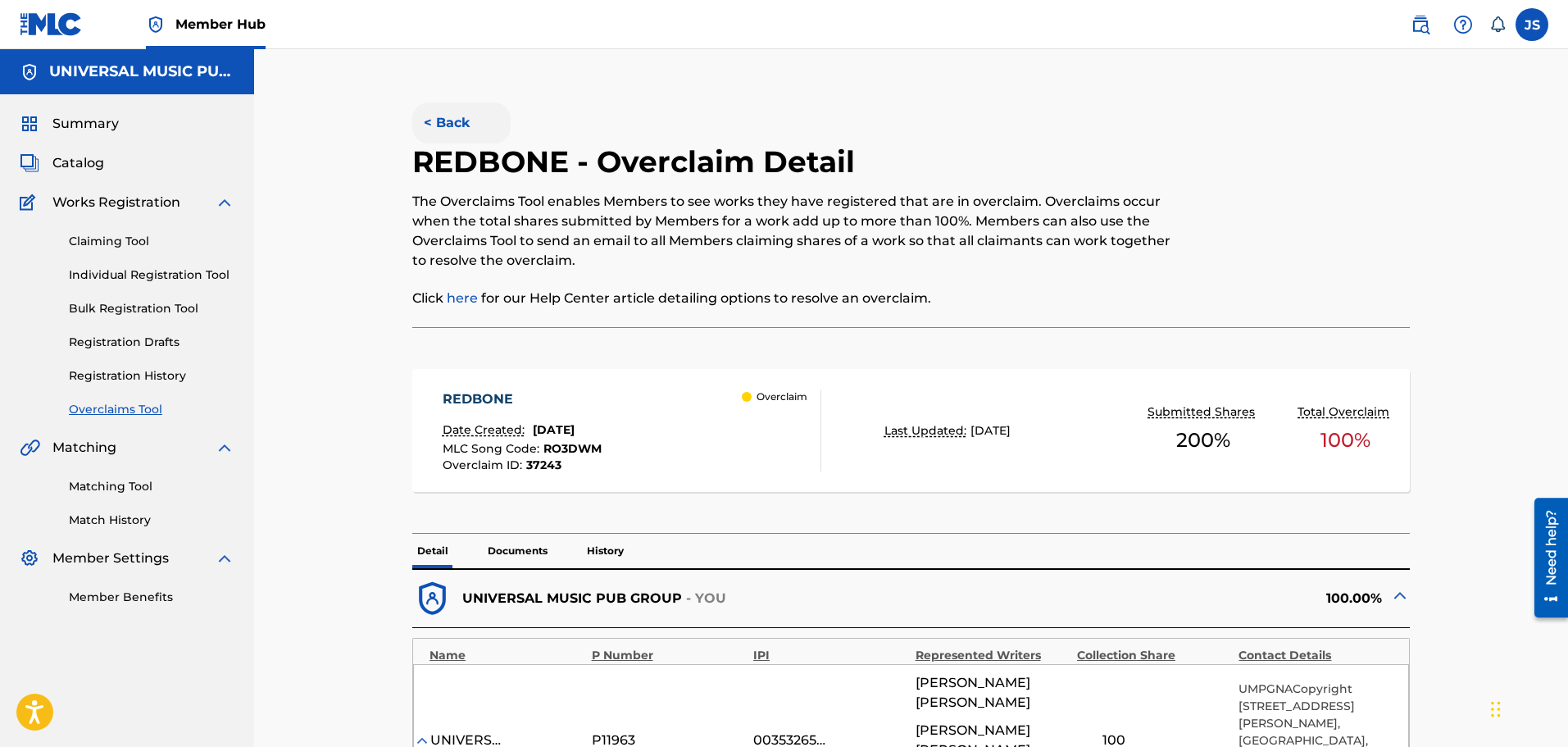
click at [491, 123] on button "< Back" at bounding box center [462, 123] width 99 height 41
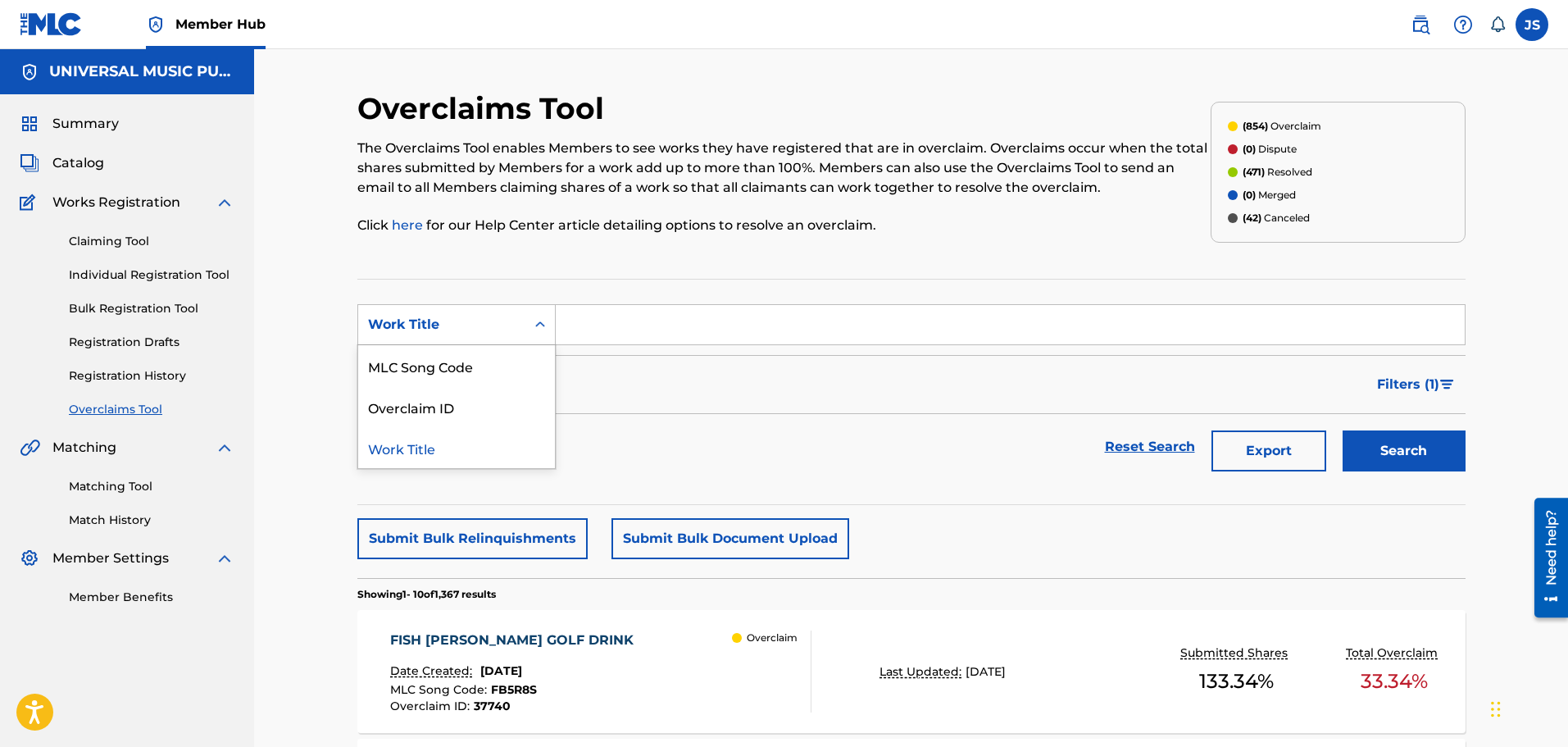
click at [437, 338] on div "Work Title" at bounding box center [442, 325] width 167 height 32
click at [451, 369] on div "MLC Song Code" at bounding box center [457, 365] width 197 height 41
drag, startPoint x: 778, startPoint y: 309, endPoint x: 831, endPoint y: 320, distance: 54.1
click at [778, 309] on input "Search Form" at bounding box center [1011, 325] width 910 height 39
paste input "S675MY"
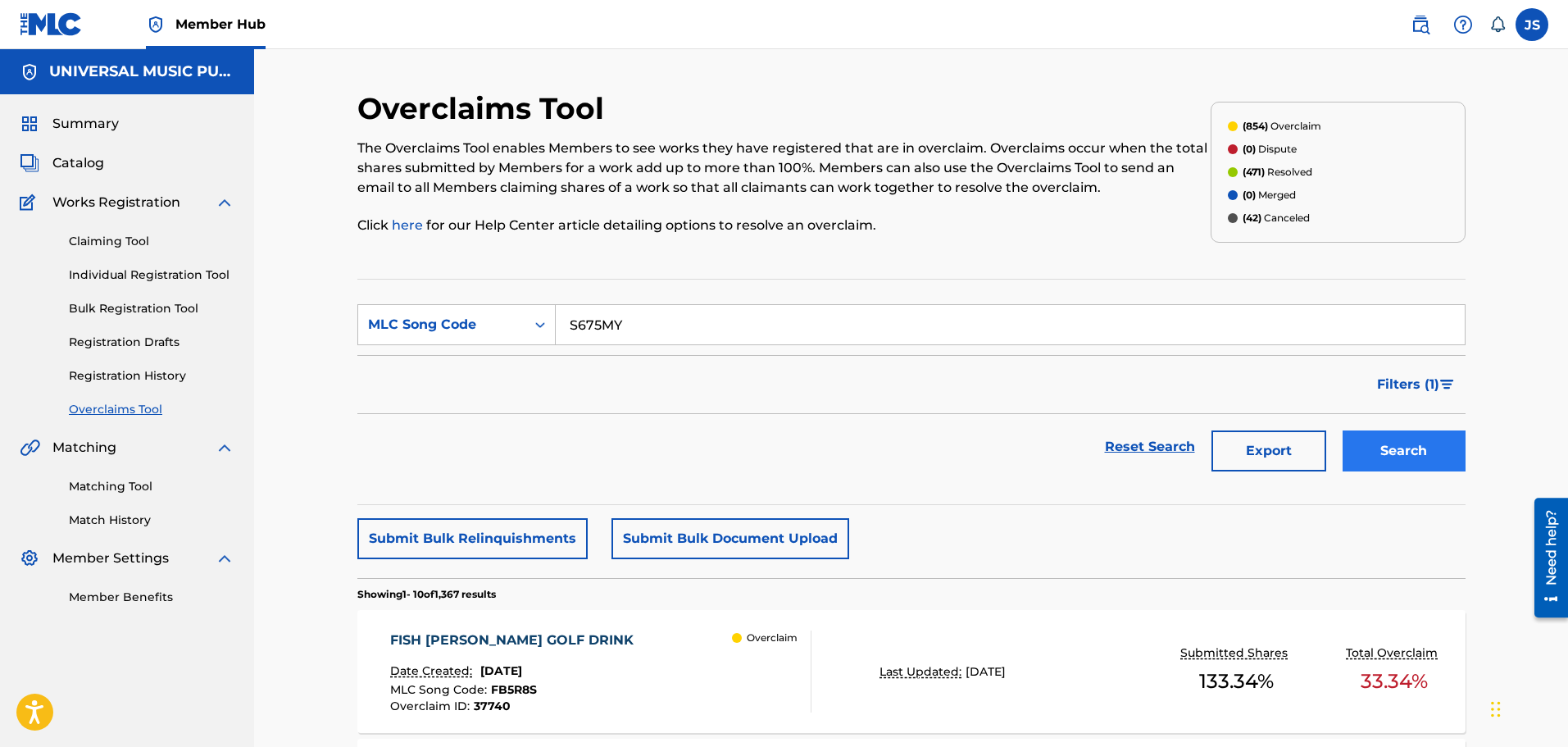
type input "S675MY"
click at [1390, 445] on button "Search" at bounding box center [1404, 451] width 123 height 41
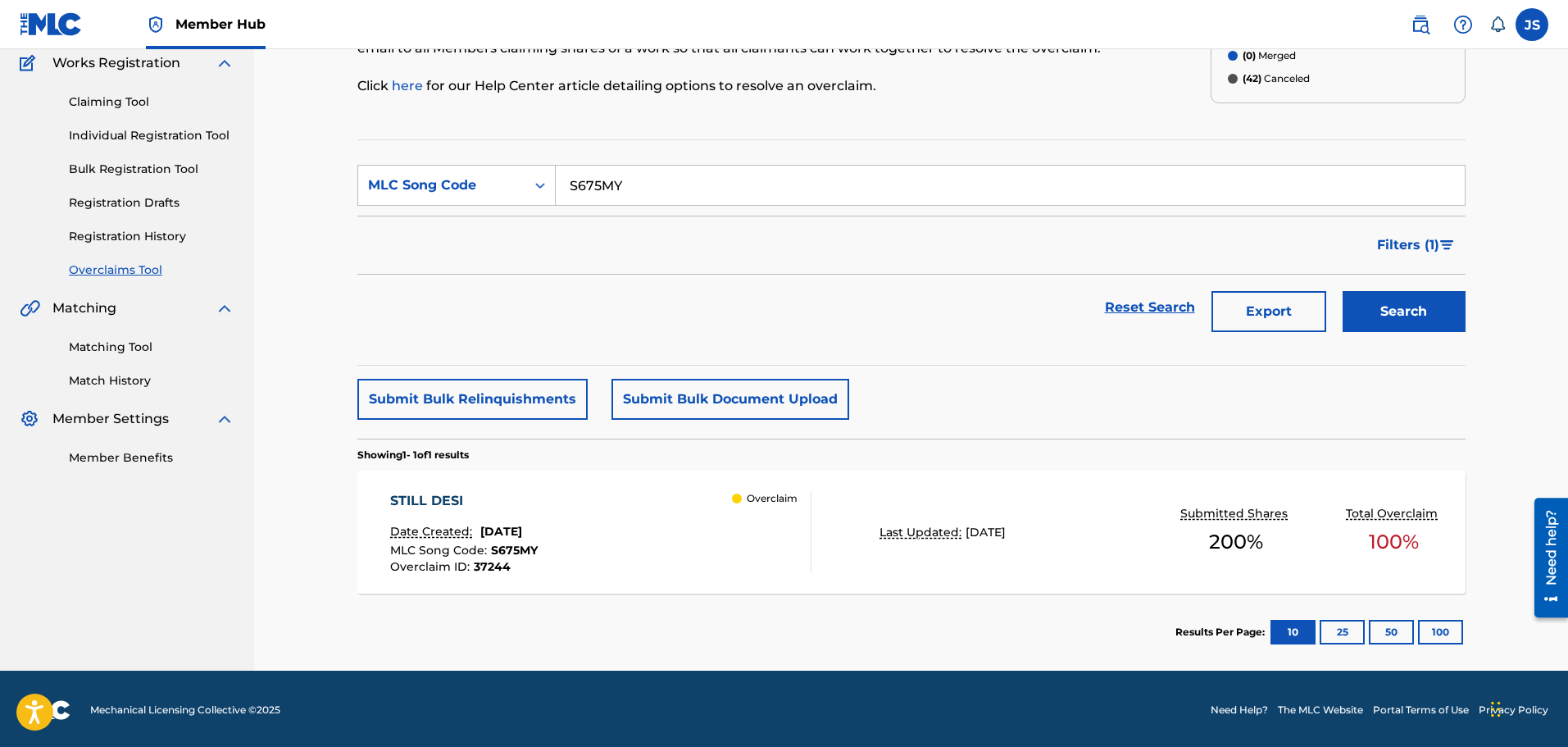
scroll to position [142, 0]
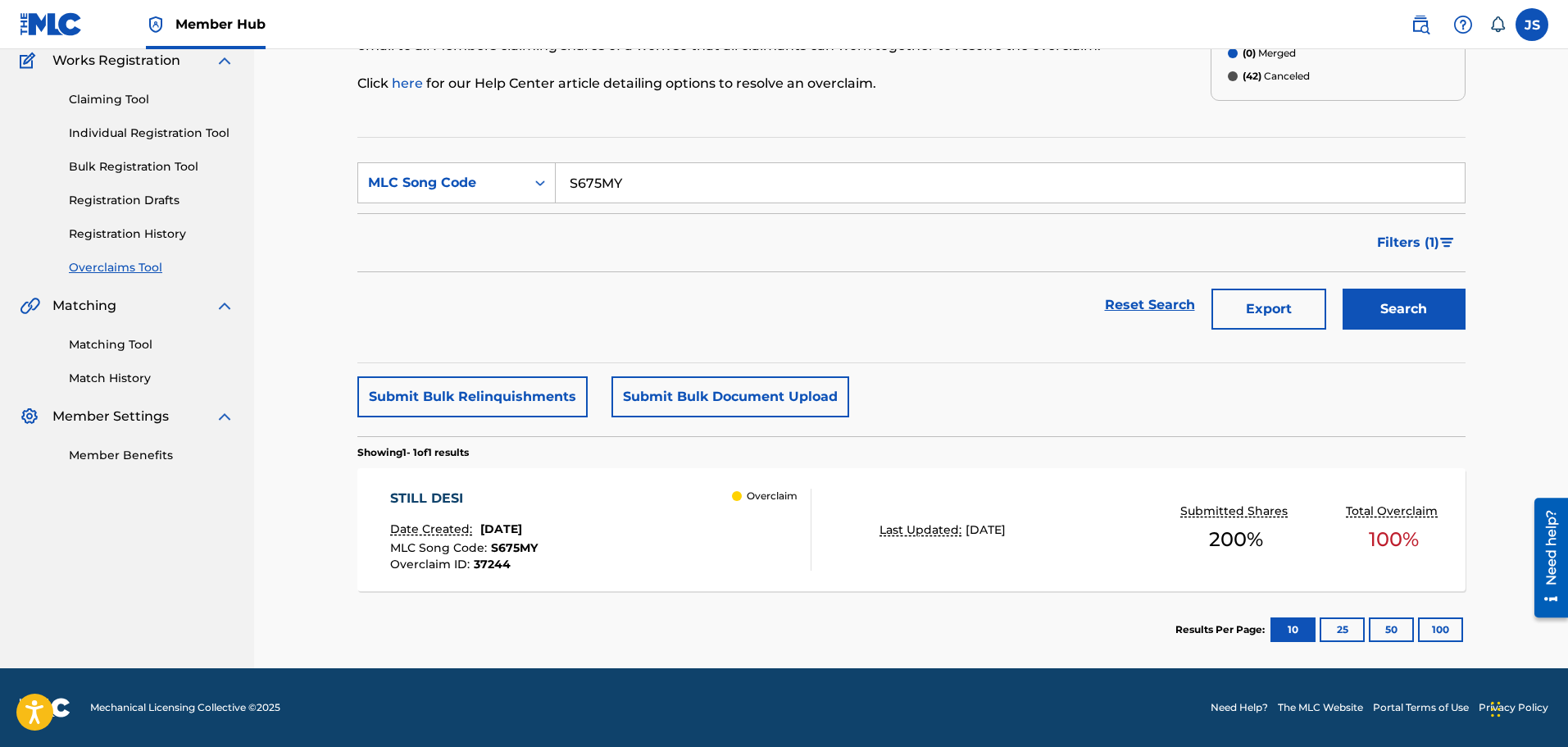
click at [514, 493] on div "STILL DESI" at bounding box center [463, 498] width 147 height 20
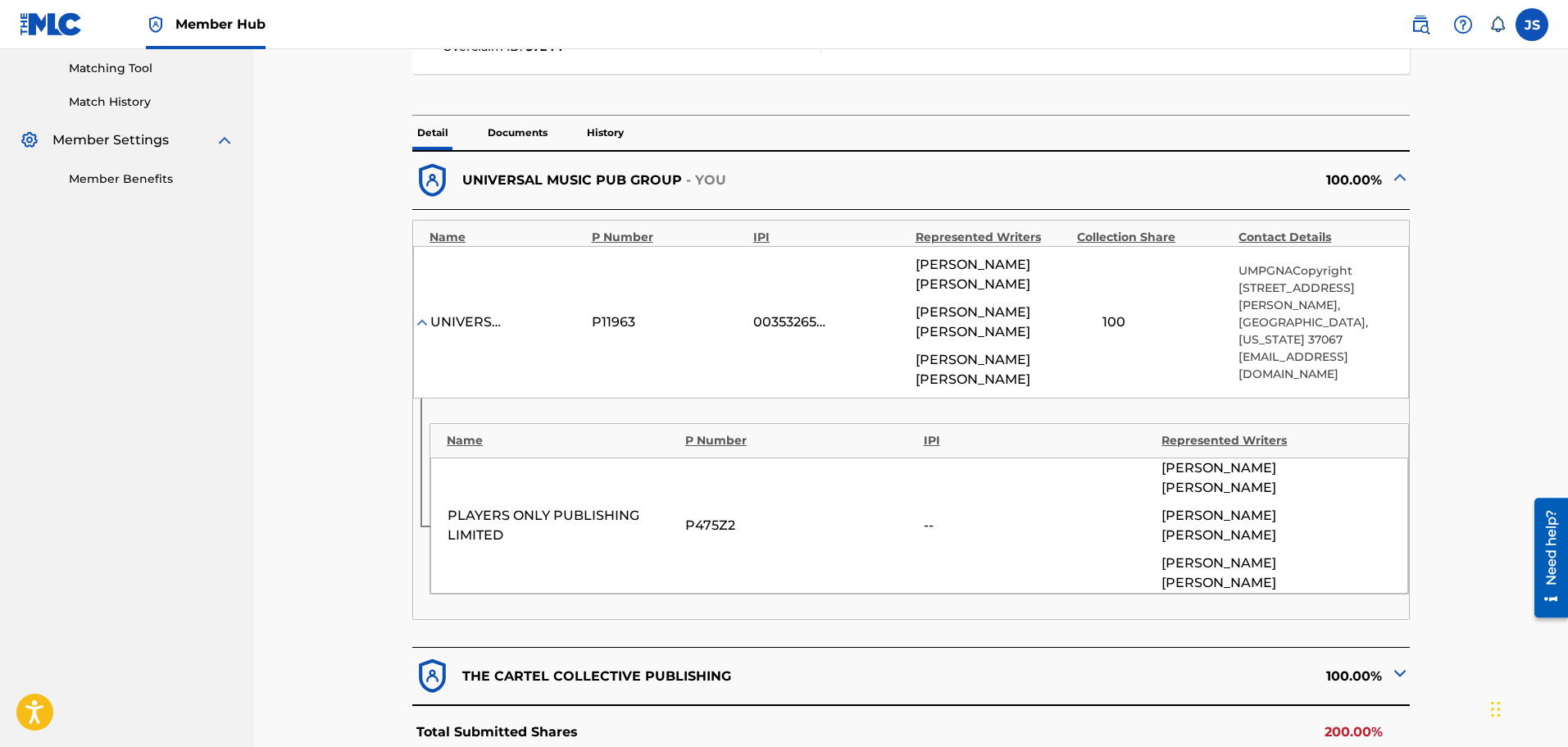
scroll to position [574, 0]
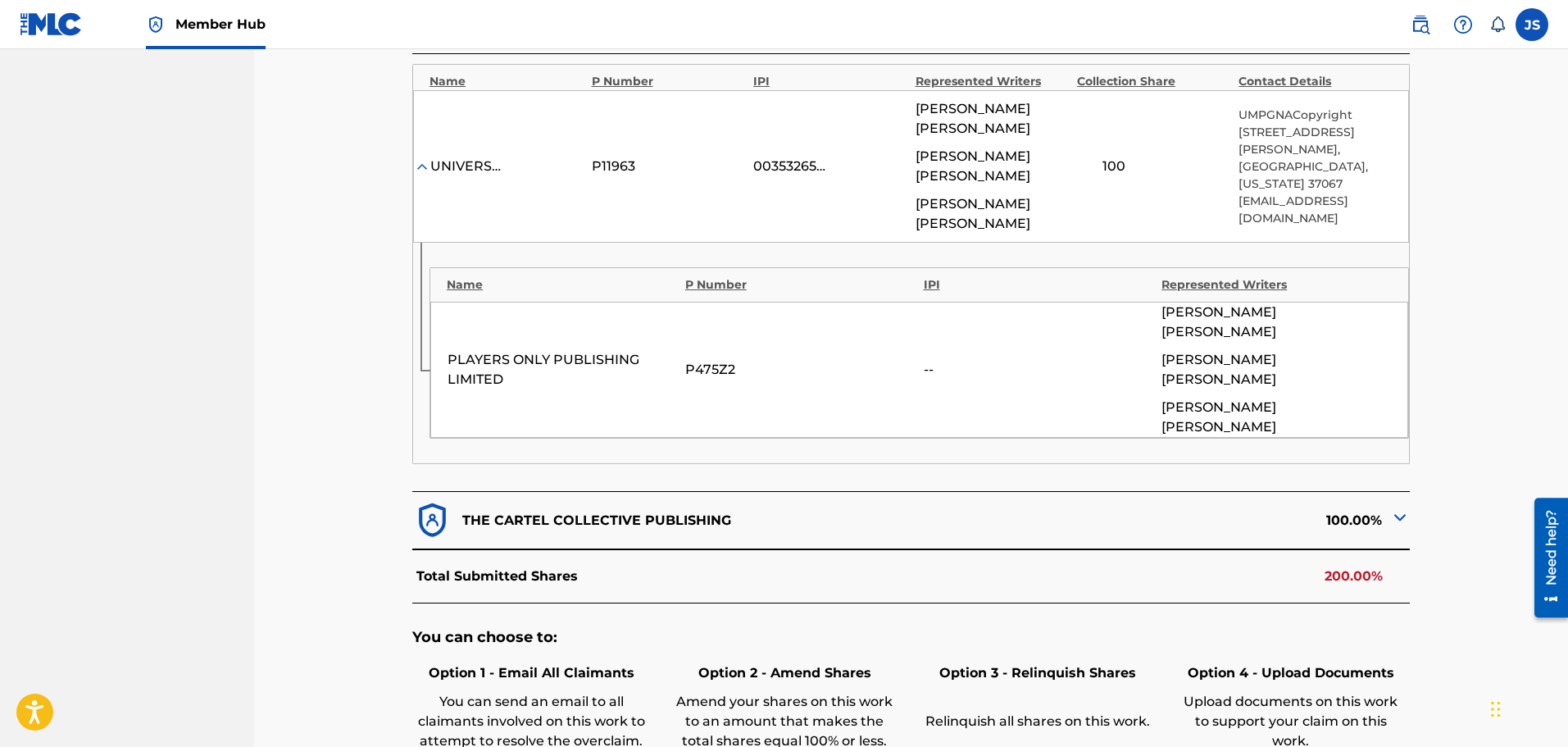
click at [1425, 376] on div "< Back STILL DESI - Overclaim Detail The Overclaims Tool enables Members to see…" at bounding box center [911, 227] width 1108 height 1422
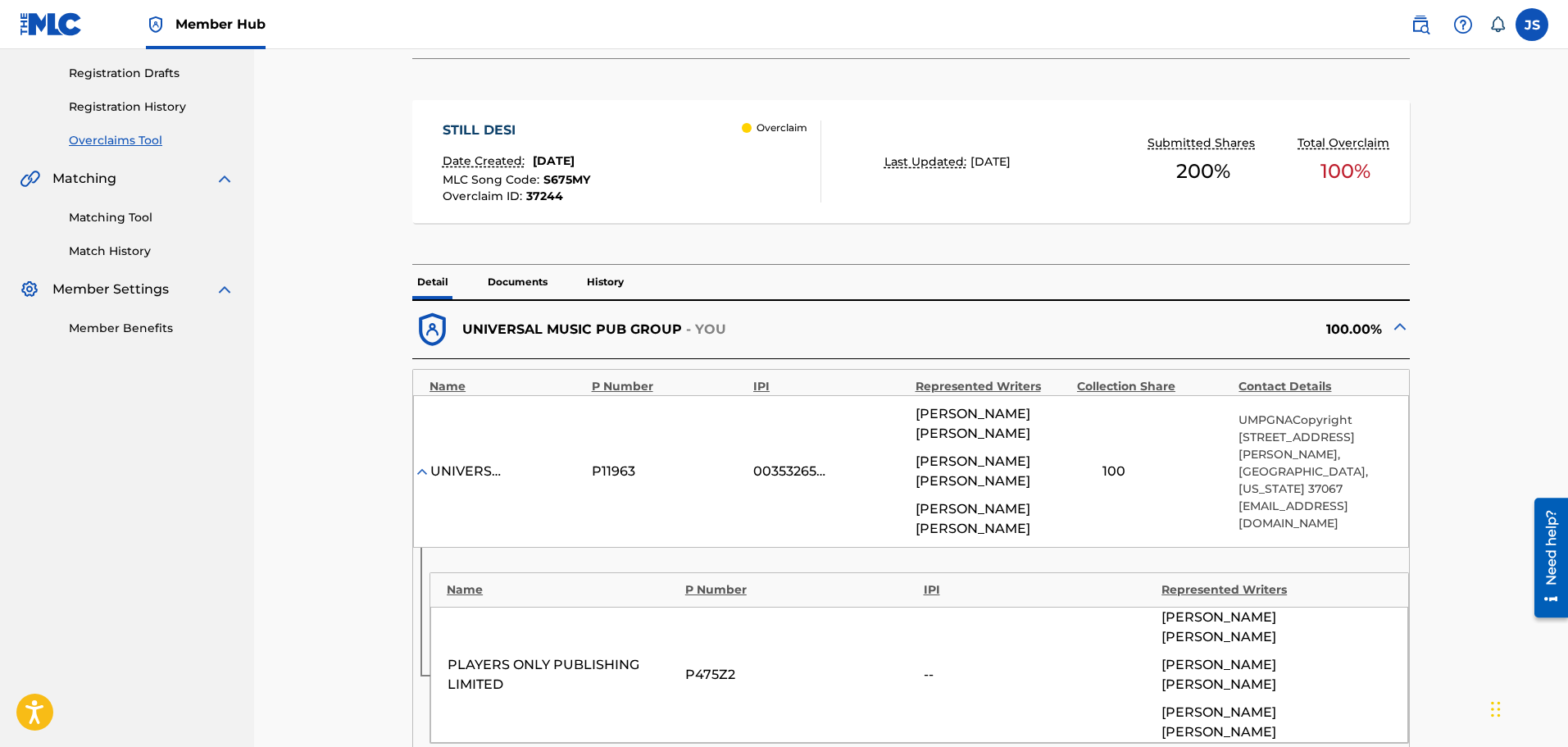
scroll to position [0, 0]
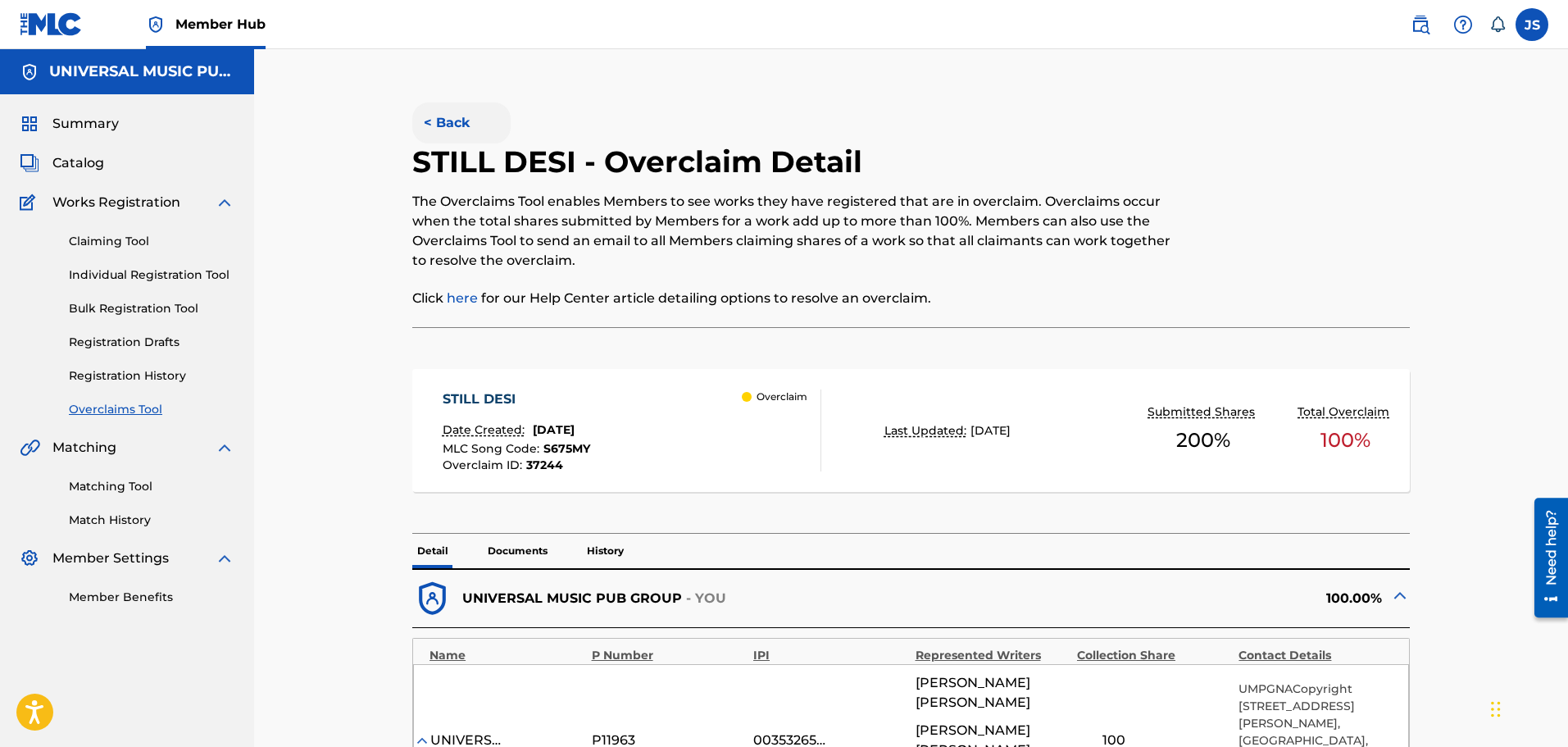
click at [455, 141] on button "< Back" at bounding box center [462, 123] width 99 height 41
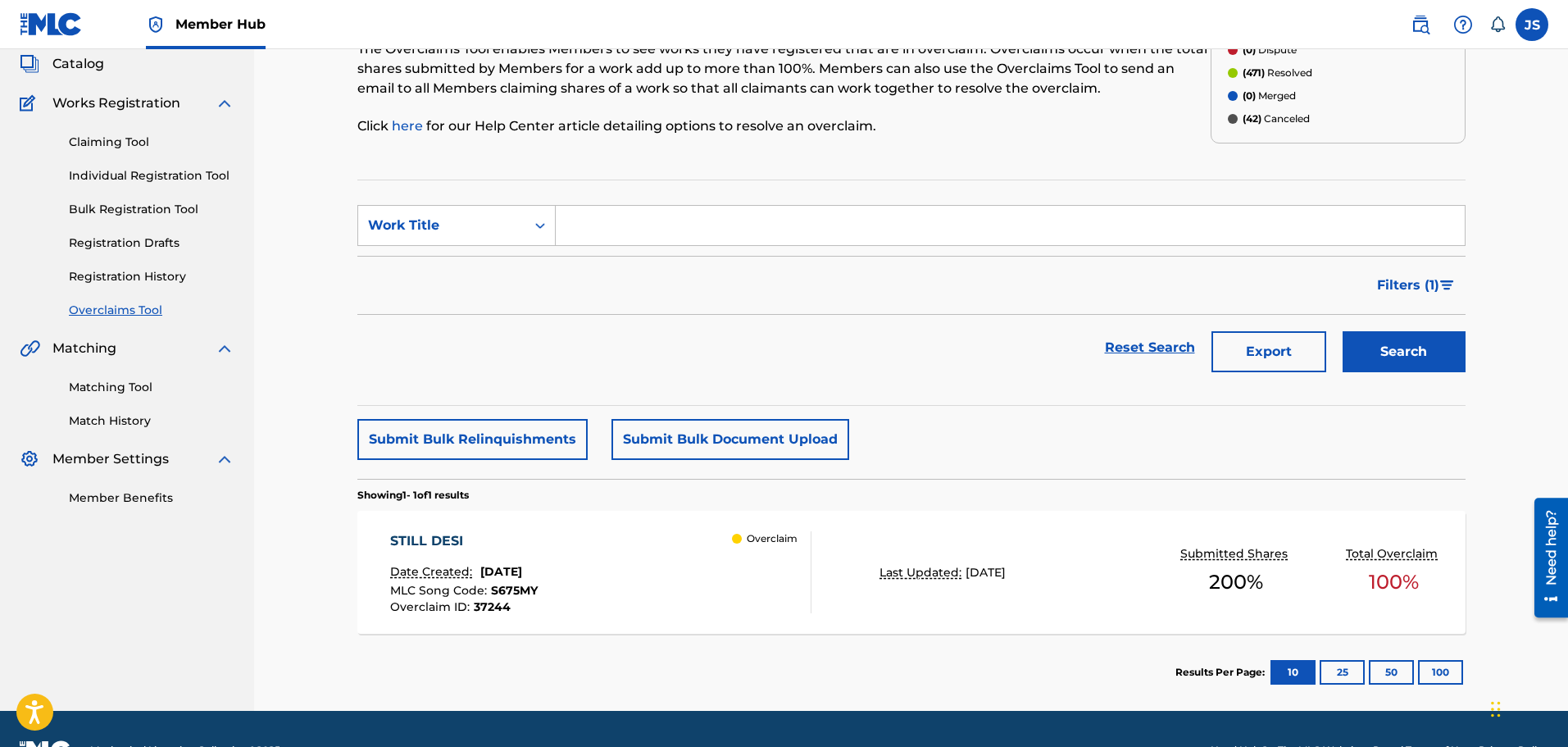
drag, startPoint x: 964, startPoint y: 365, endPoint x: 790, endPoint y: 363, distance: 174.0
click at [776, 359] on div "Reset Search Export Search" at bounding box center [911, 348] width 1108 height 66
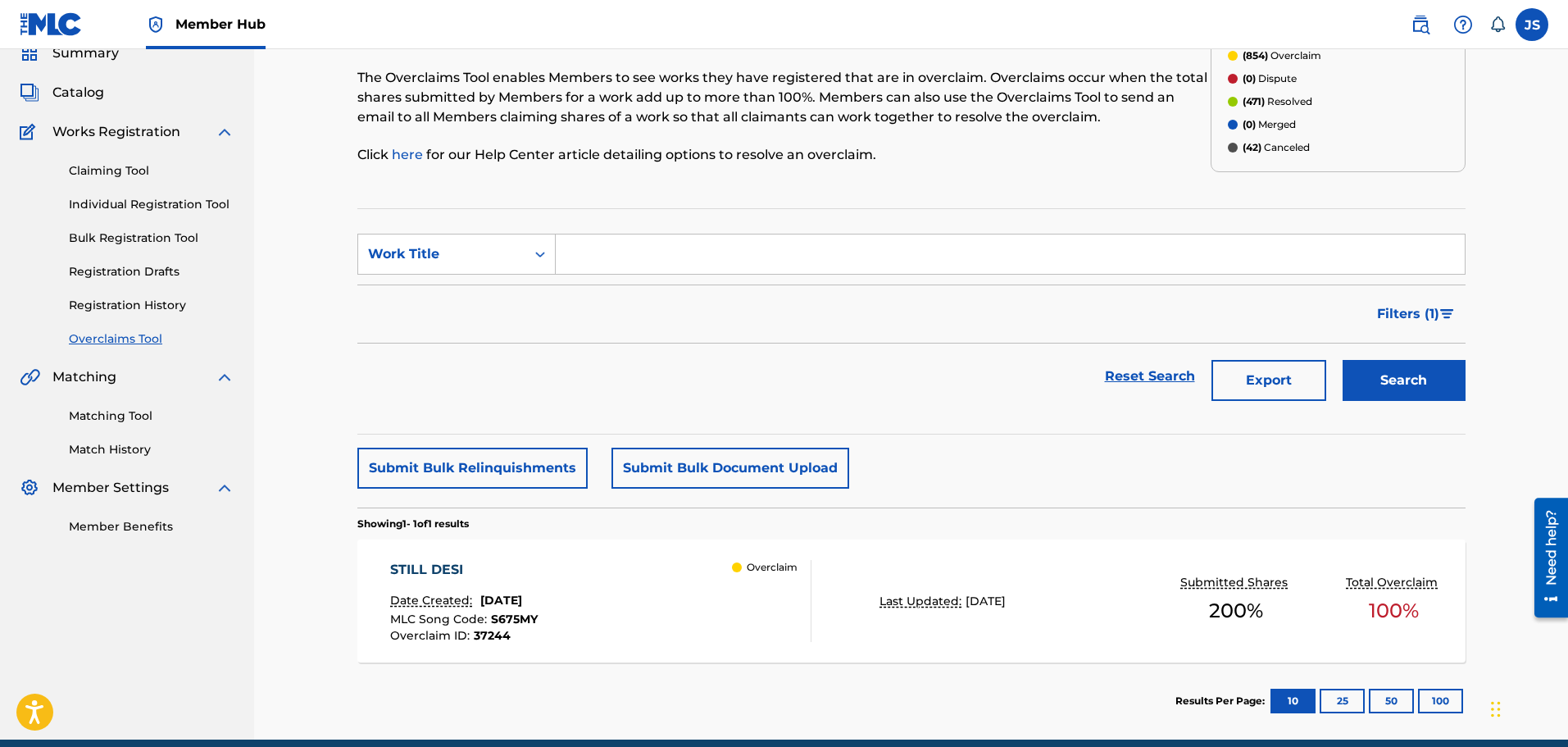
scroll to position [142, 0]
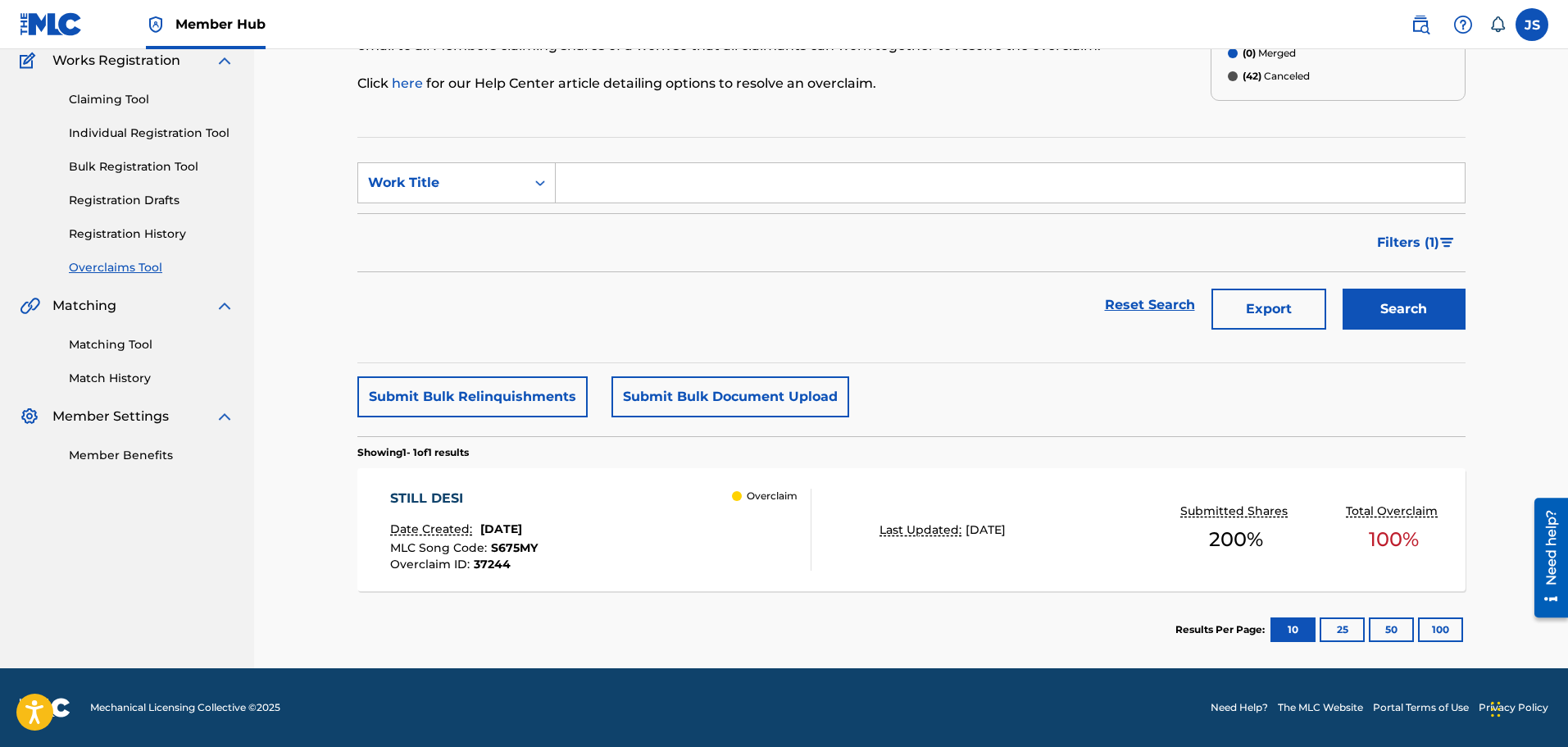
drag, startPoint x: 1016, startPoint y: 413, endPoint x: 998, endPoint y: 423, distance: 20.6
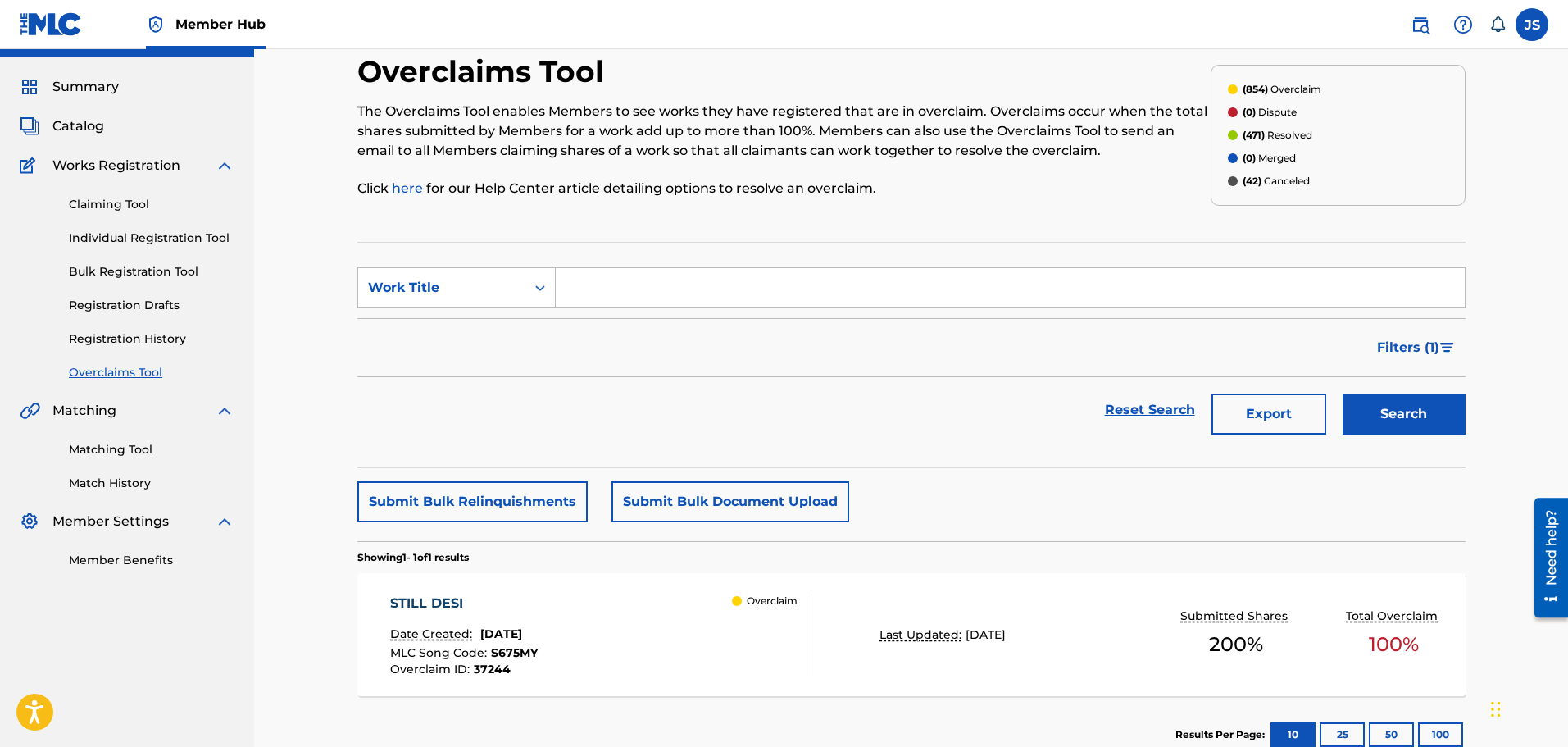
scroll to position [0, 0]
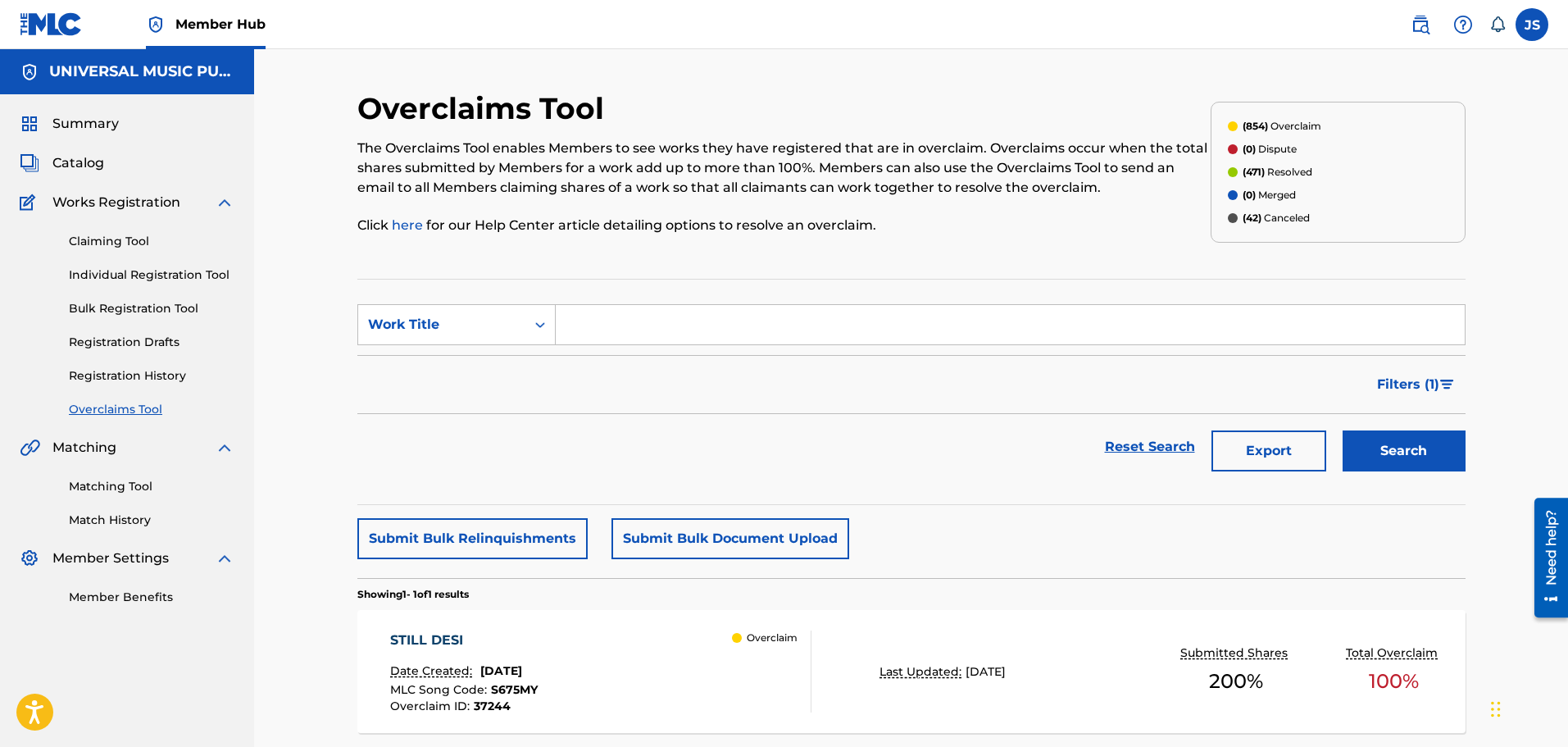
click at [1045, 384] on div "Filters ( 1 )" at bounding box center [911, 384] width 1108 height 59
click at [1042, 396] on div "Filters ( 1 )" at bounding box center [911, 384] width 1108 height 59
drag, startPoint x: 1040, startPoint y: 388, endPoint x: 920, endPoint y: 376, distance: 120.6
click at [920, 376] on div "Filters ( 1 )" at bounding box center [911, 384] width 1108 height 59
click at [923, 384] on div "Filters ( 1 )" at bounding box center [911, 384] width 1108 height 59
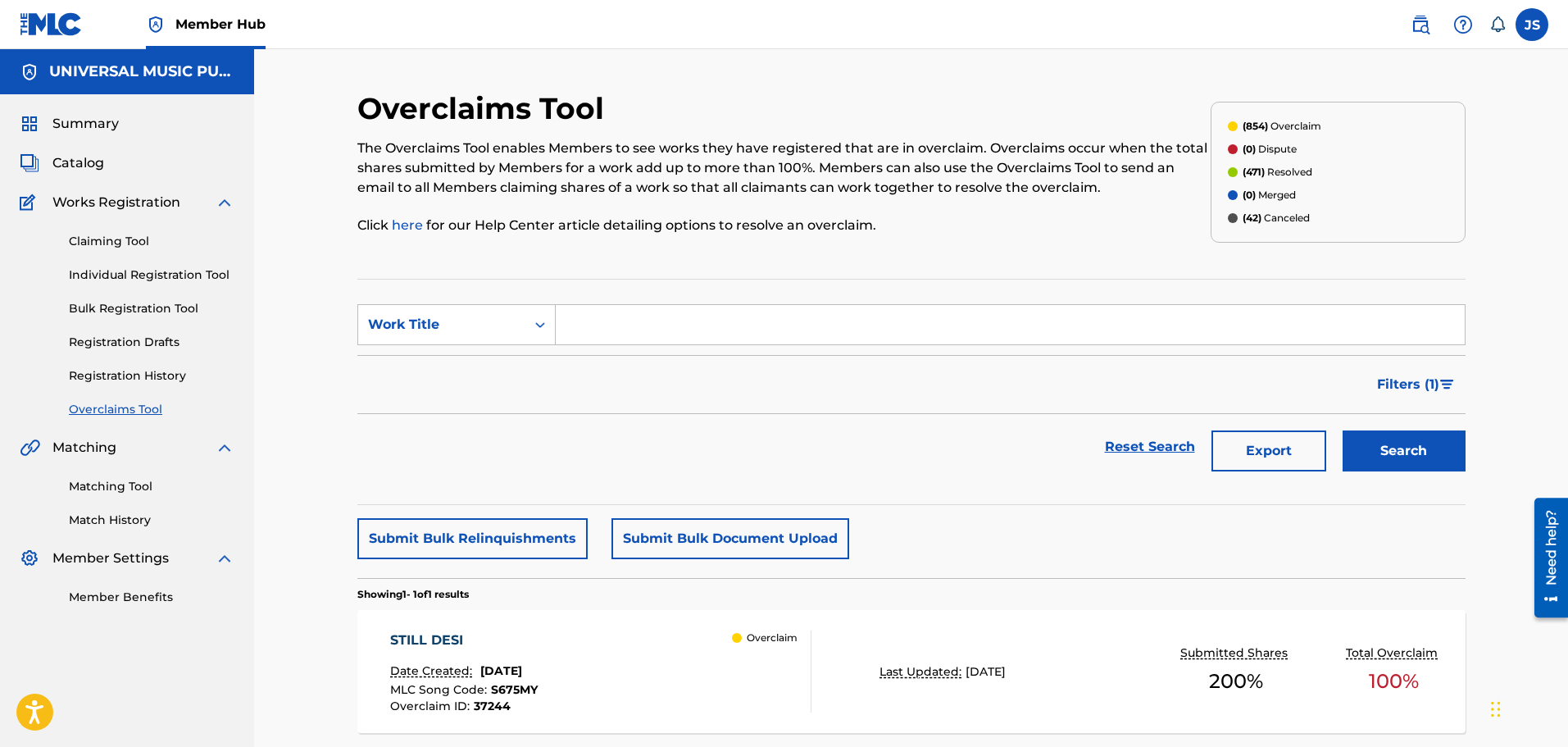
drag, startPoint x: 1510, startPoint y: 199, endPoint x: 1505, endPoint y: 175, distance: 24.5
click at [1507, 175] on div "Overclaims Tool The Overclaims Tool enables Members to see works they have regi…" at bounding box center [910, 429] width 1314 height 761
click at [439, 336] on div "Work Title" at bounding box center [442, 325] width 167 height 32
click at [472, 372] on div "MLC Song Code" at bounding box center [457, 365] width 197 height 41
drag, startPoint x: 873, startPoint y: 326, endPoint x: 882, endPoint y: 330, distance: 9.8
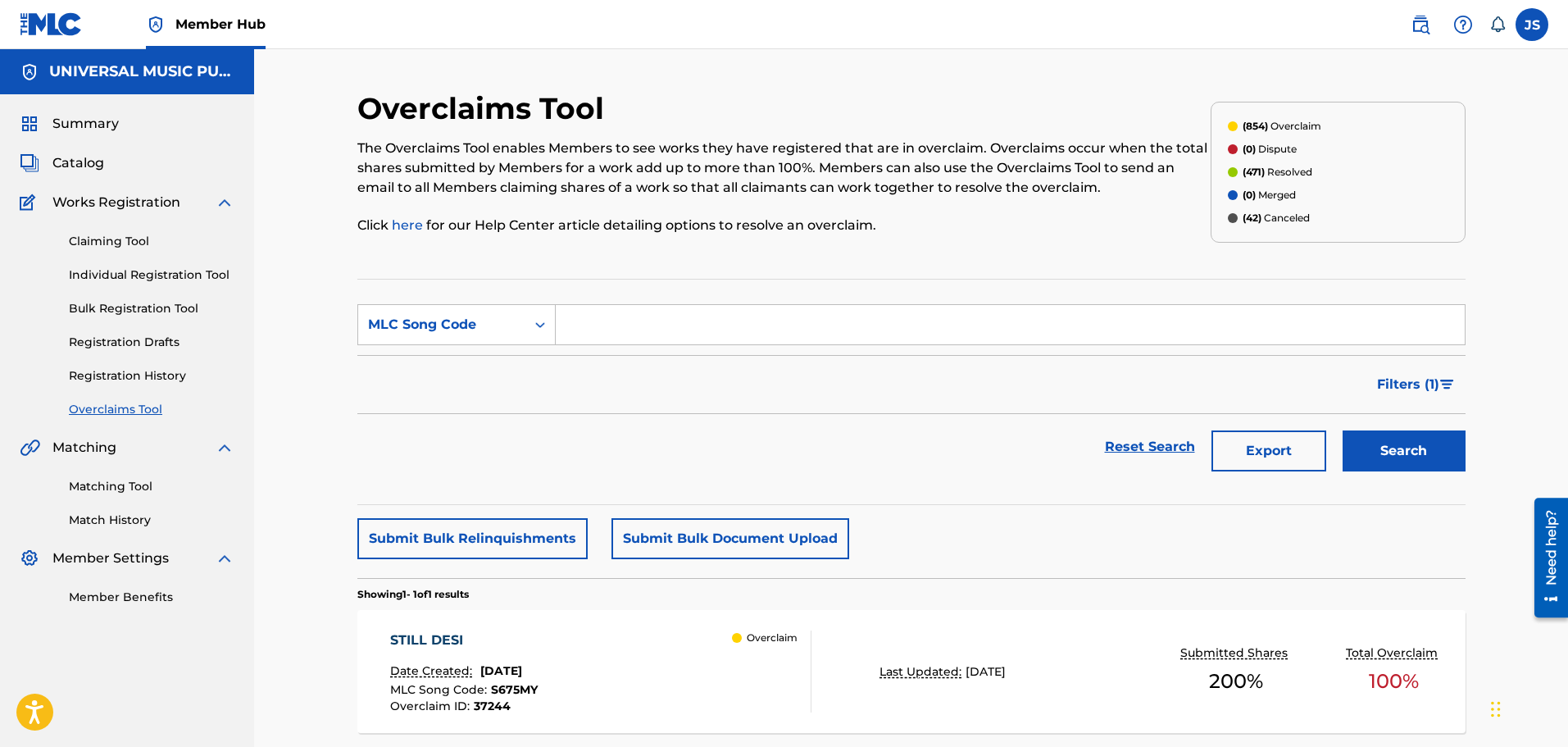
click at [873, 326] on input "Search Form" at bounding box center [1011, 325] width 910 height 39
paste input "T52WHW"
type input "T52WHW"
click at [1397, 441] on button "Search" at bounding box center [1404, 451] width 123 height 41
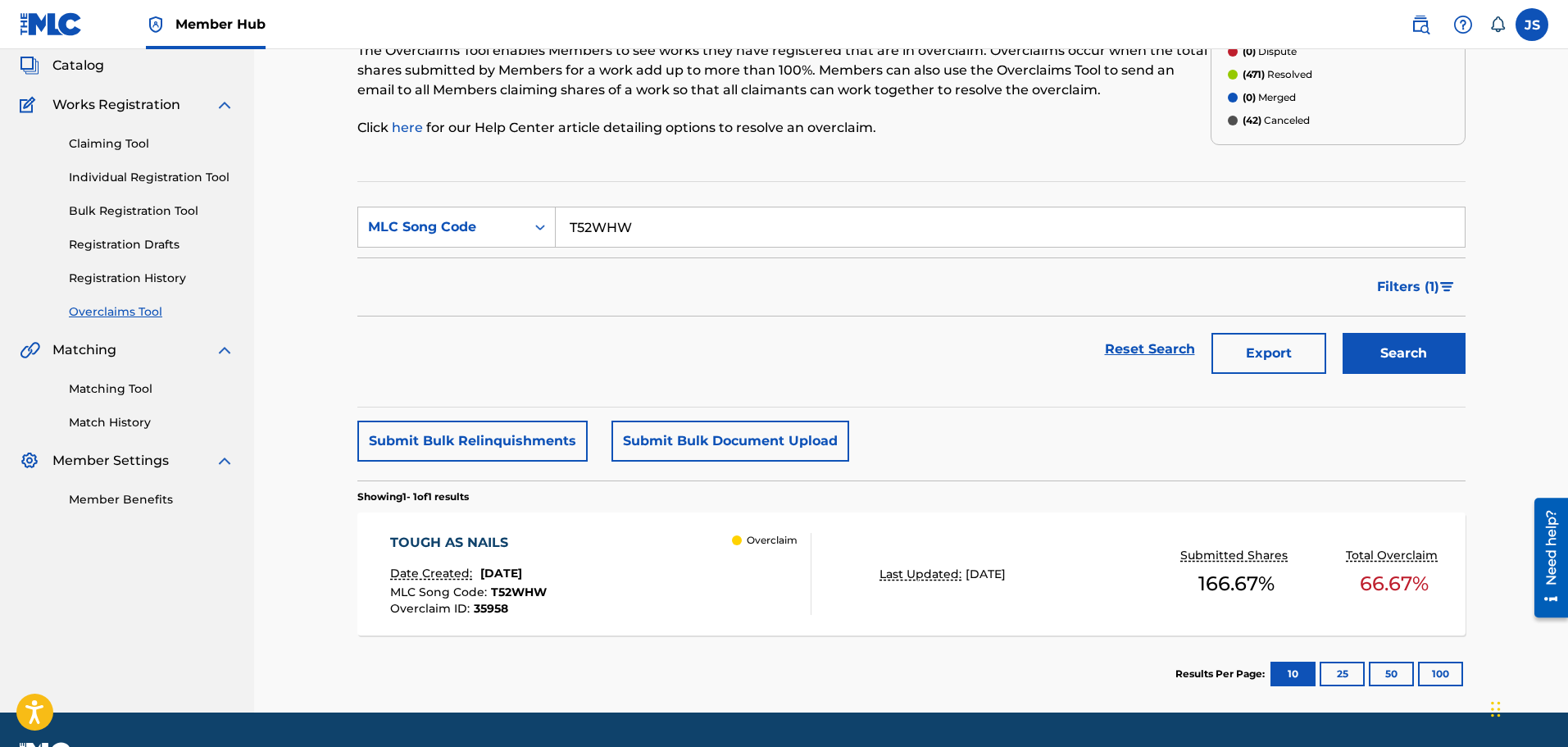
scroll to position [142, 0]
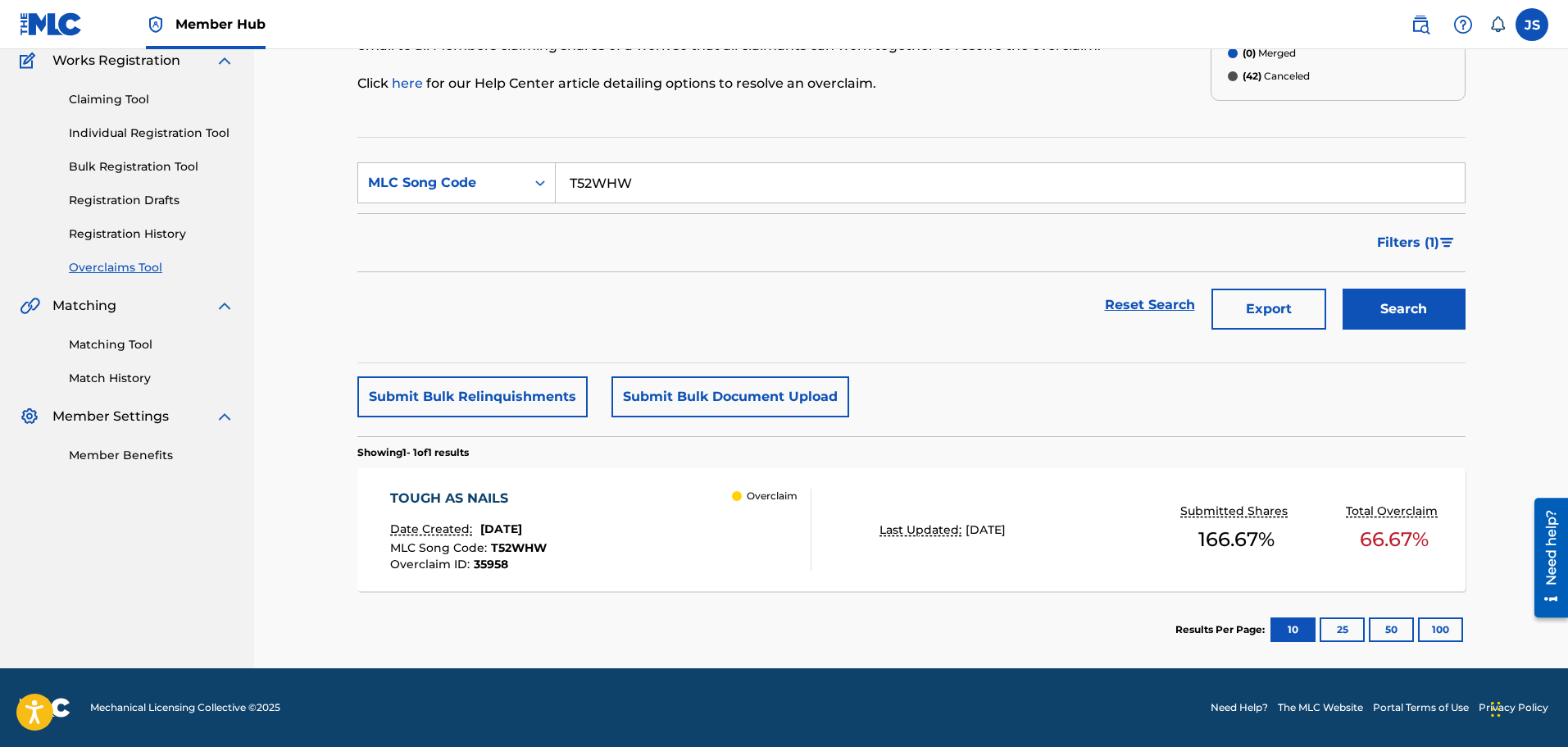
click at [633, 537] on div "TOUGH AS NAILS Date Created: [DATE] MLC Song Code : T52WHW Overclaim ID : 35958…" at bounding box center [600, 530] width 422 height 82
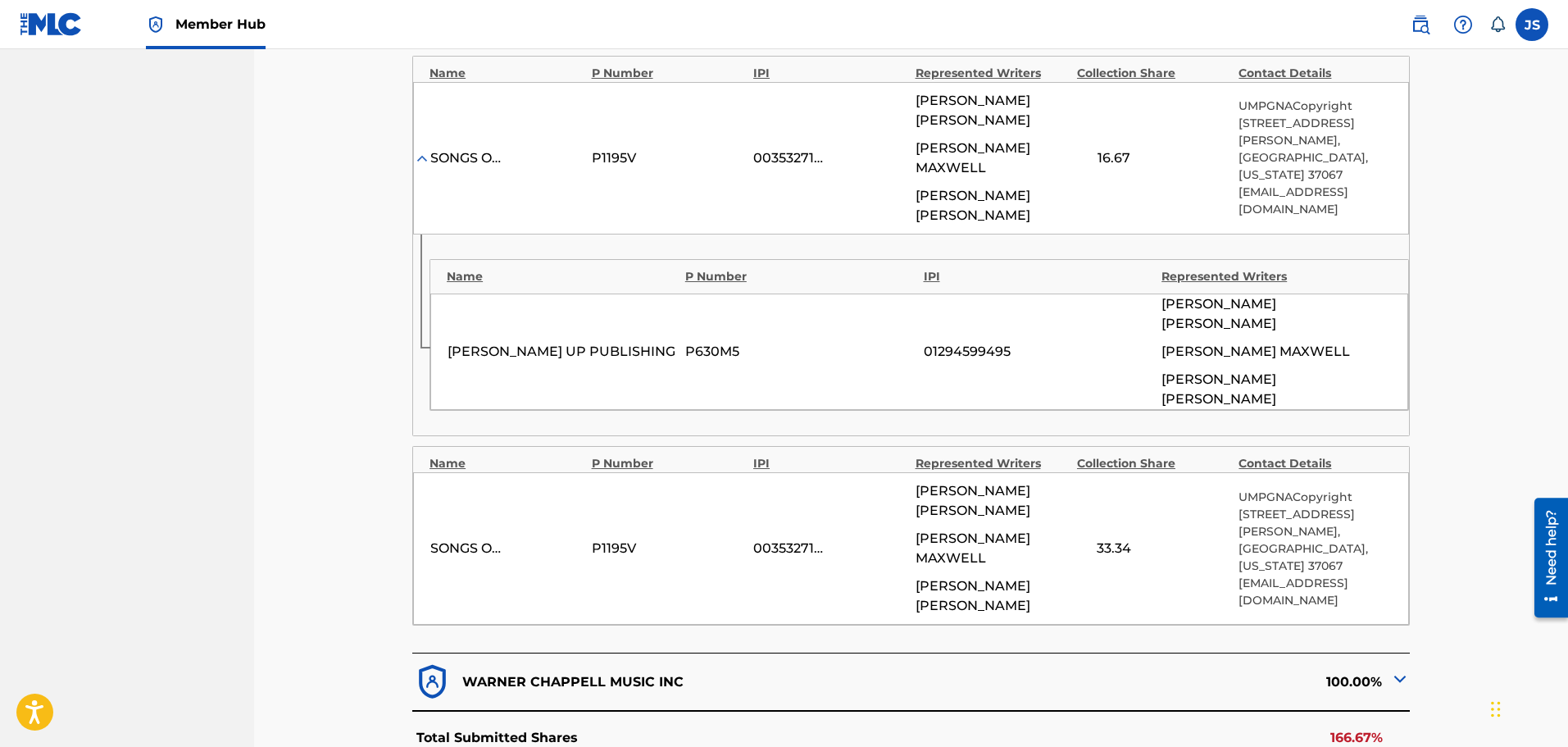
scroll to position [984, 0]
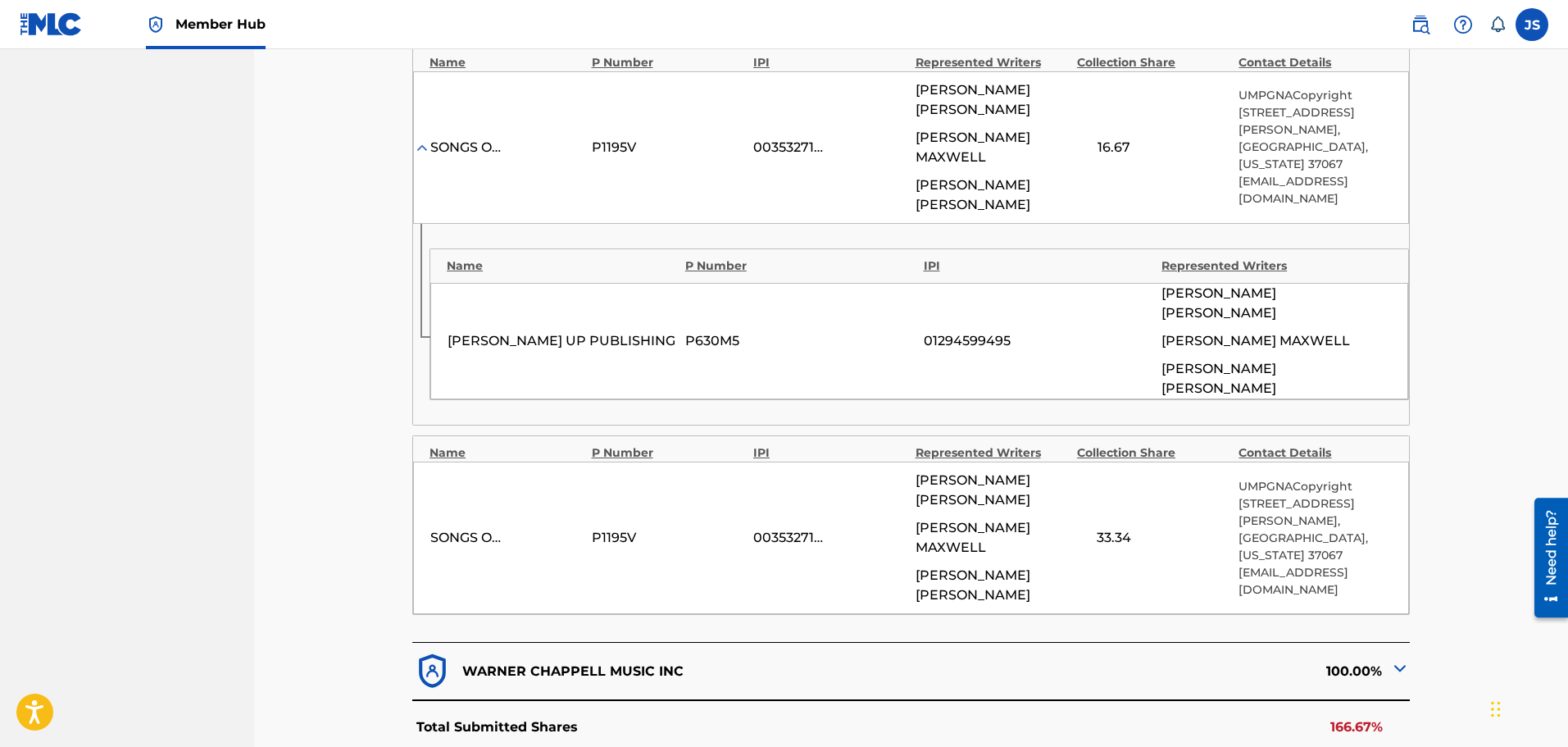
click at [1396, 658] on img at bounding box center [1400, 668] width 20 height 20
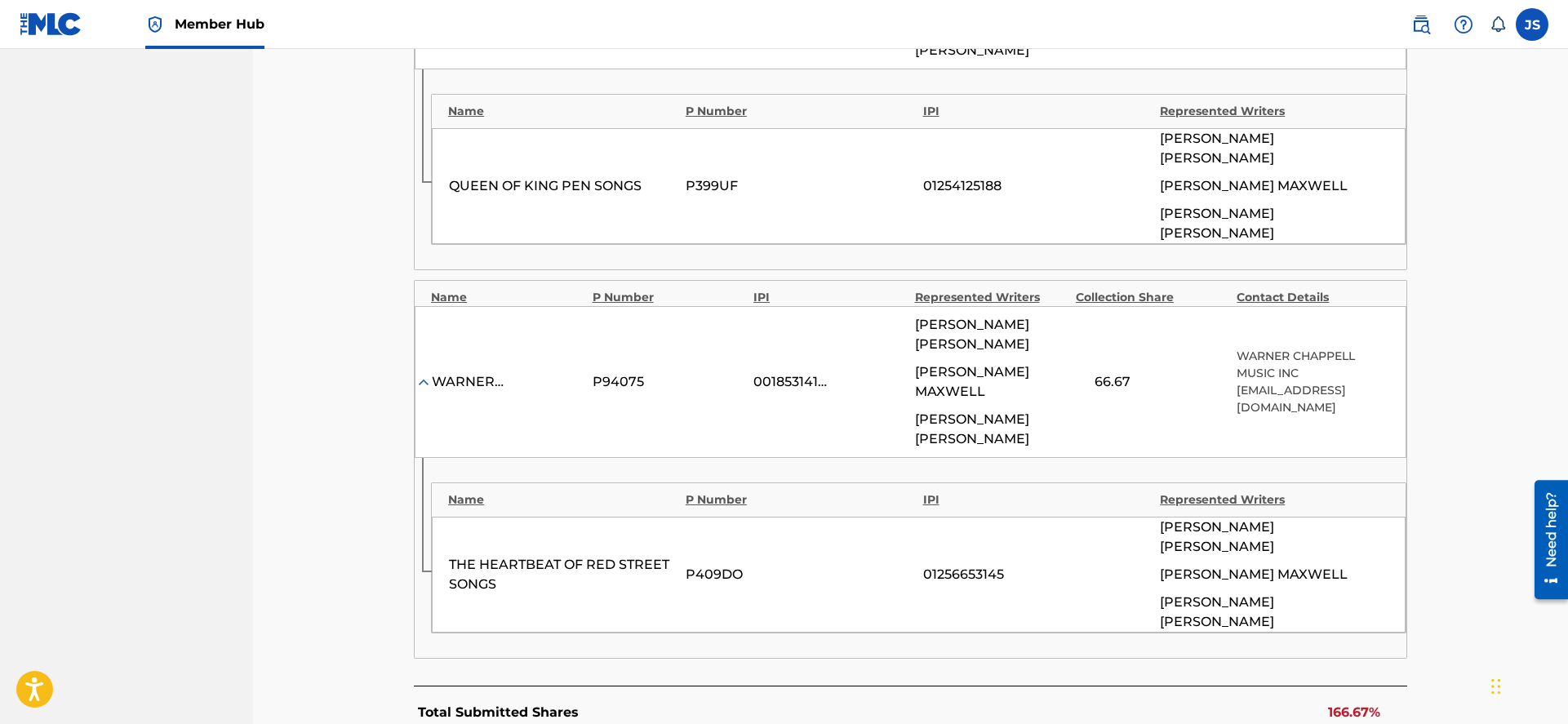
scroll to position [1854, 0]
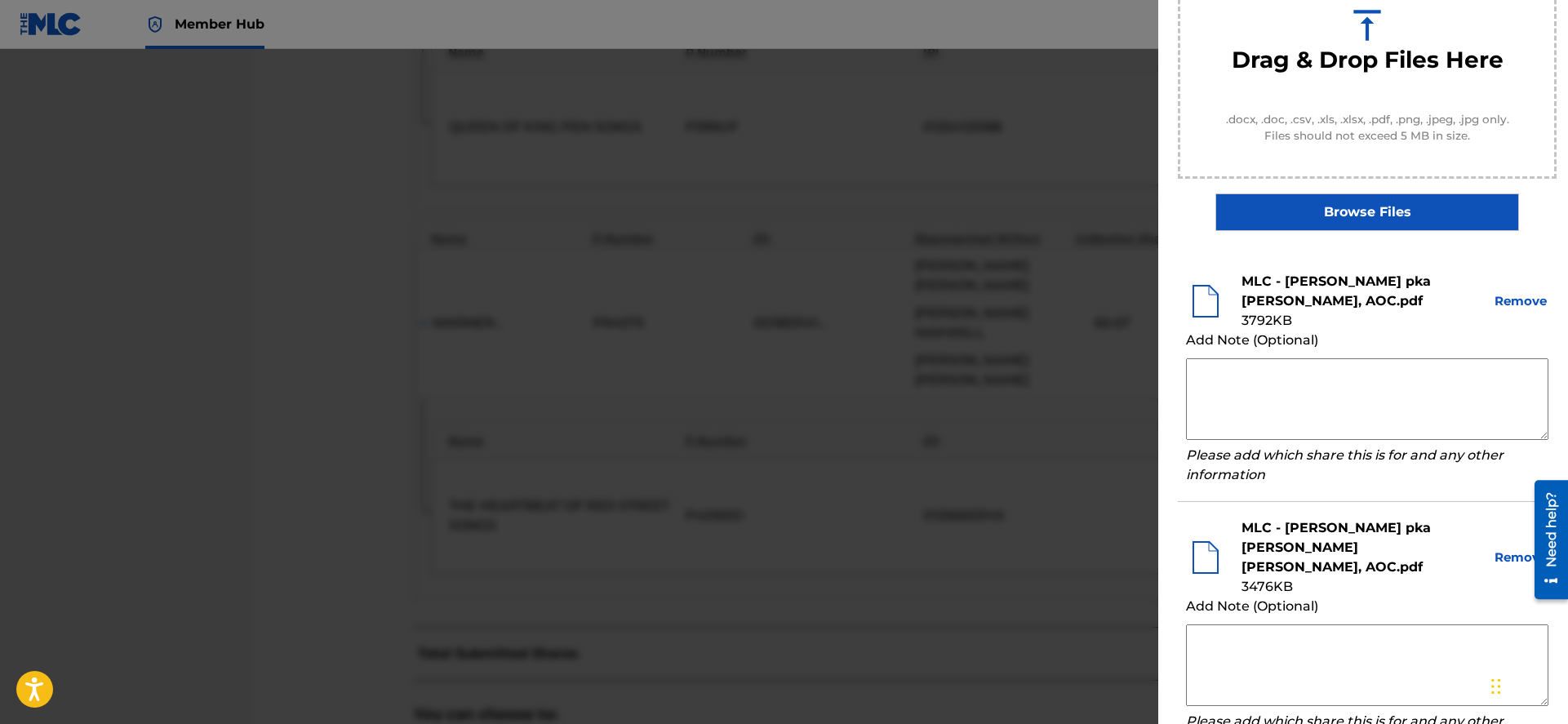
scroll to position [370, 0]
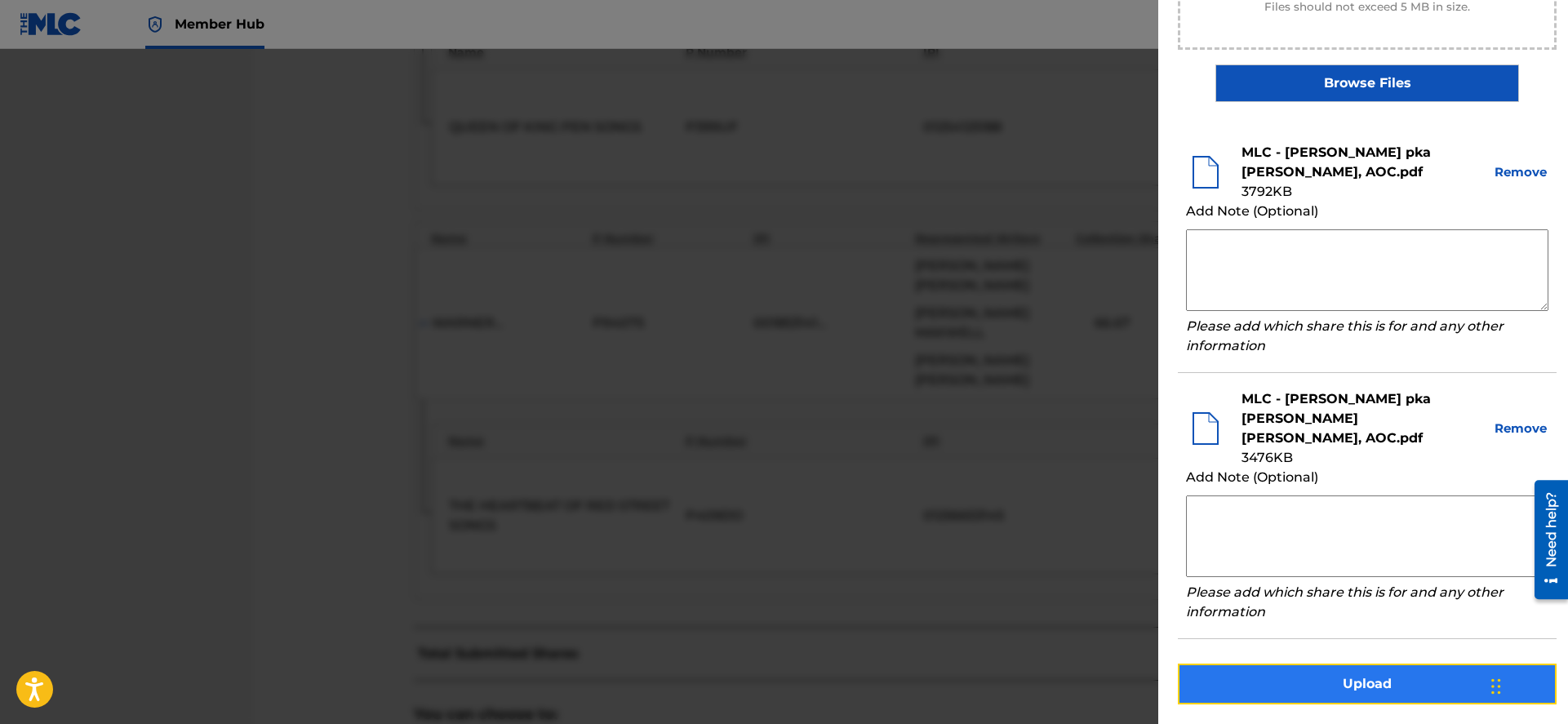
click at [1357, 684] on button "Upload" at bounding box center [1367, 684] width 379 height 41
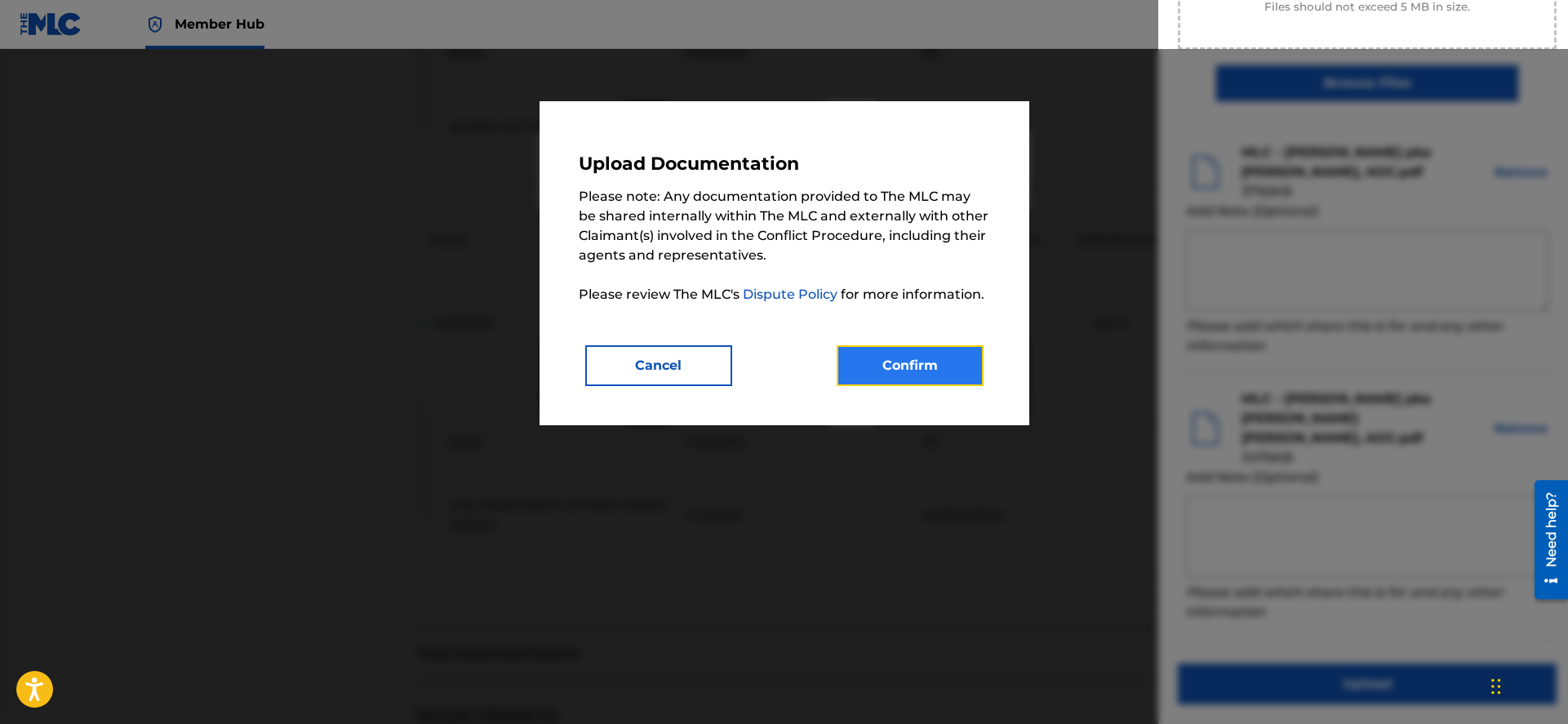
click at [914, 376] on button "Confirm" at bounding box center [910, 365] width 147 height 41
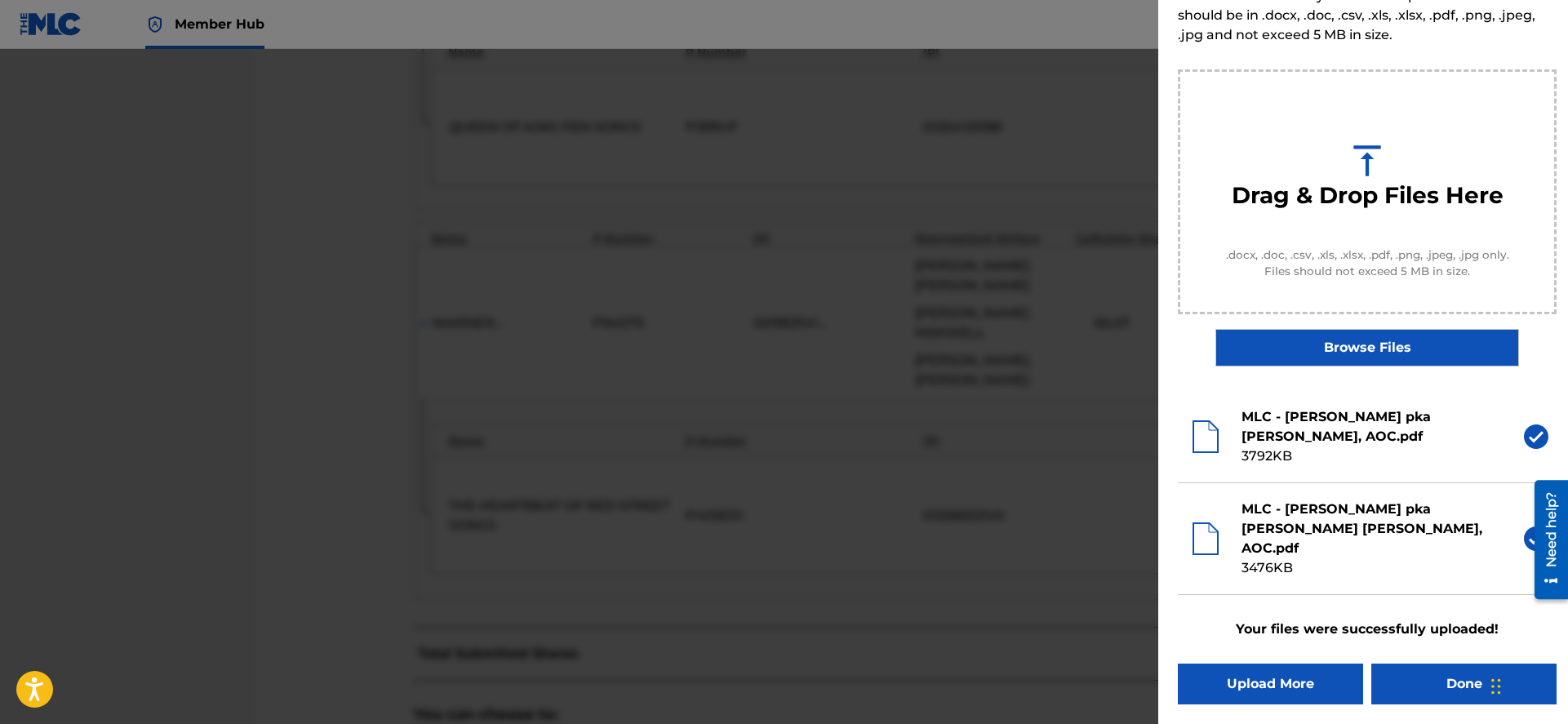
scroll to position [86, 0]
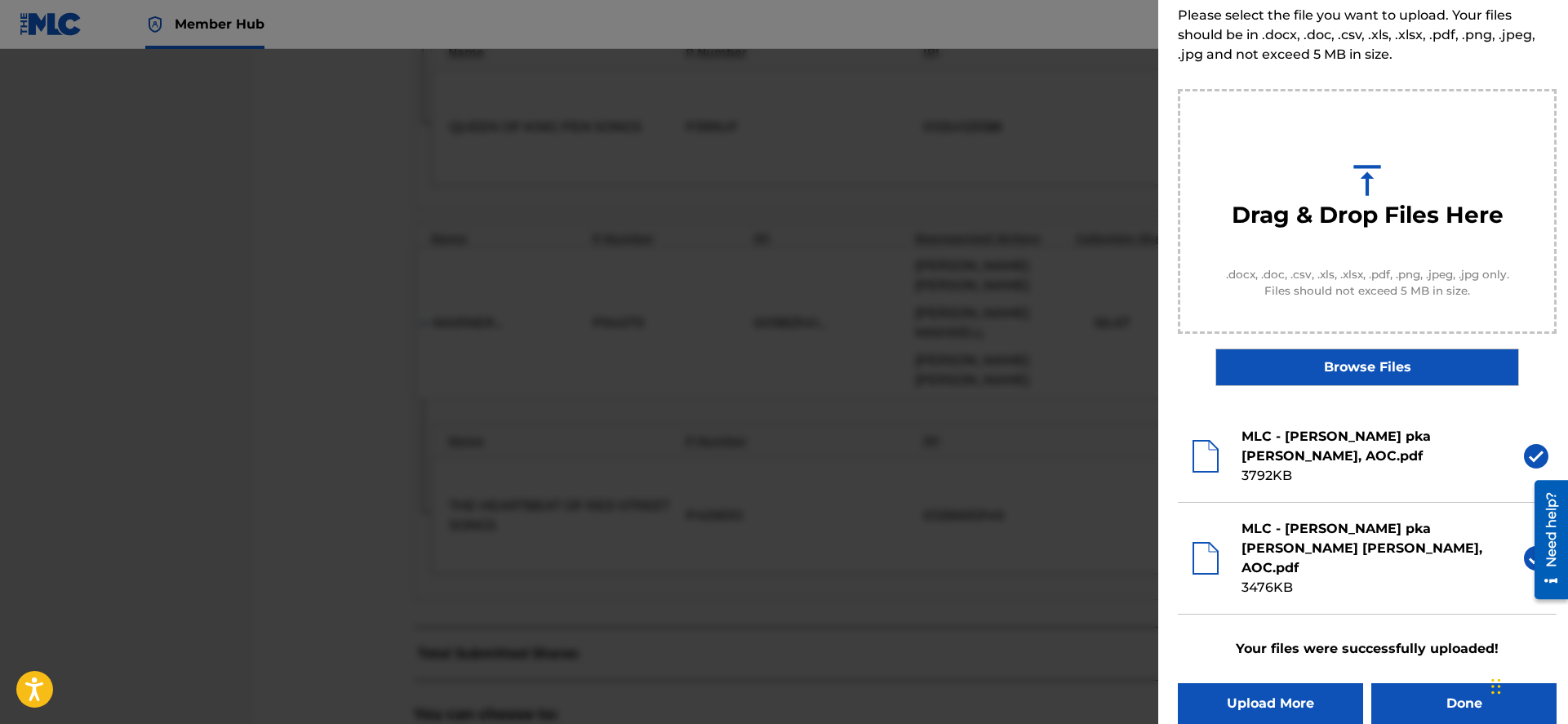
click at [1034, 386] on div at bounding box center [784, 411] width 1568 height 724
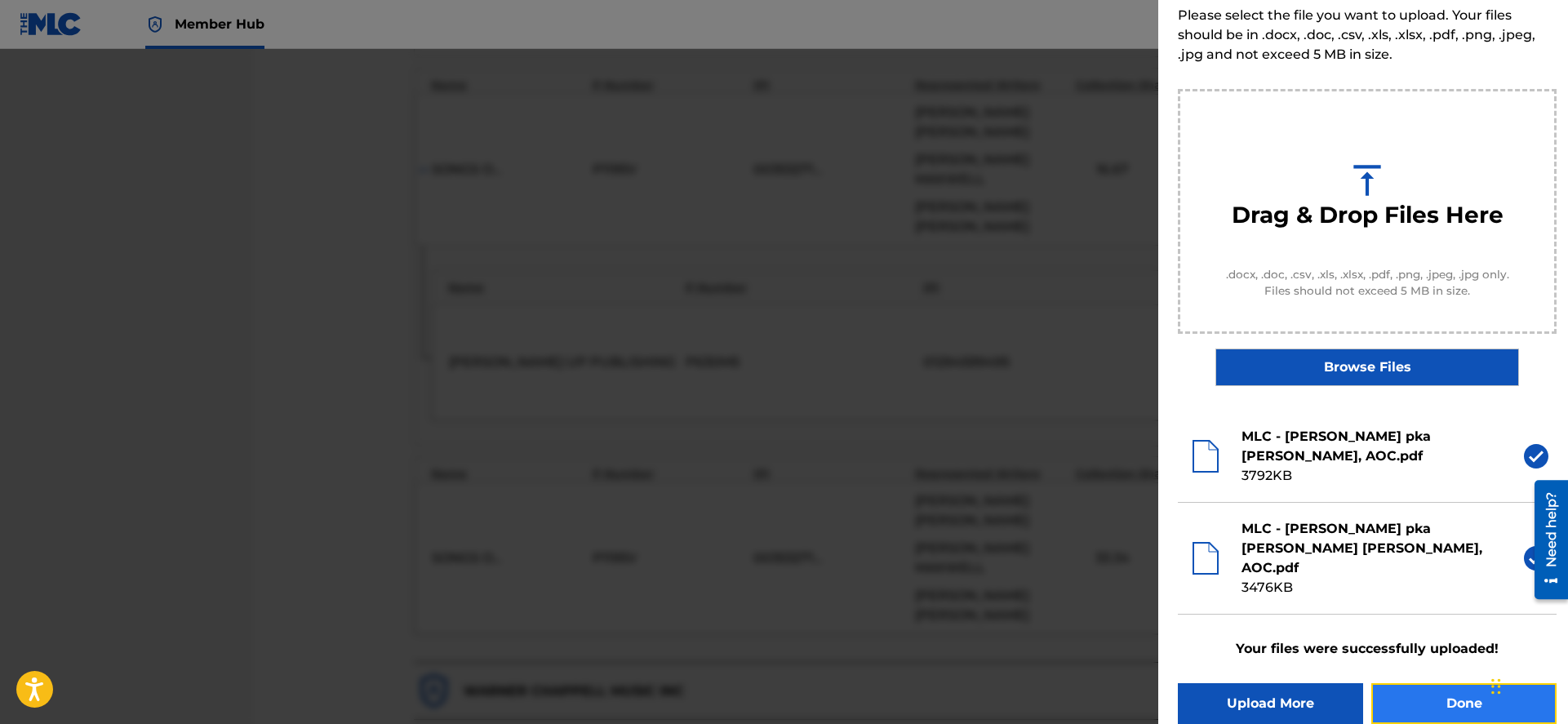
click at [1443, 683] on button "Done" at bounding box center [1464, 704] width 186 height 41
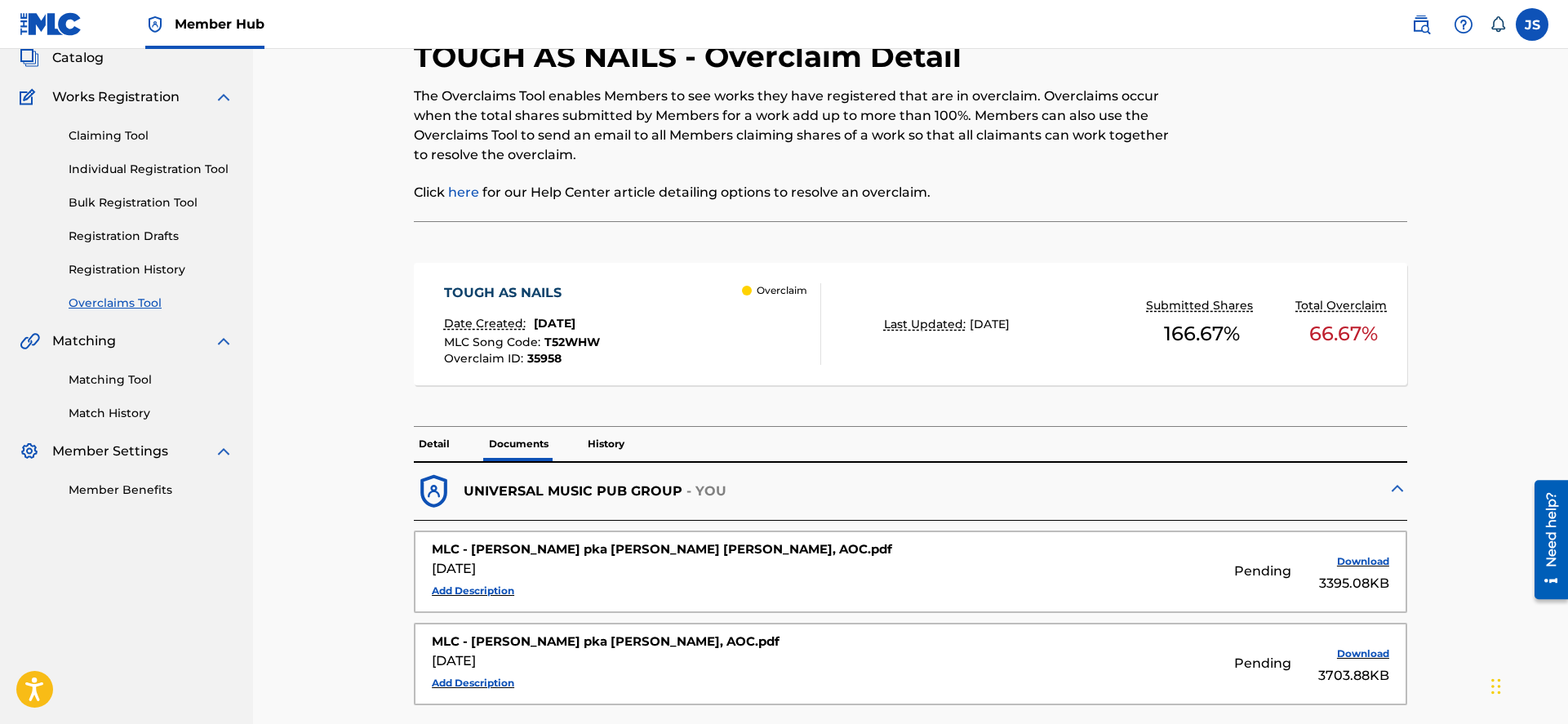
scroll to position [326, 0]
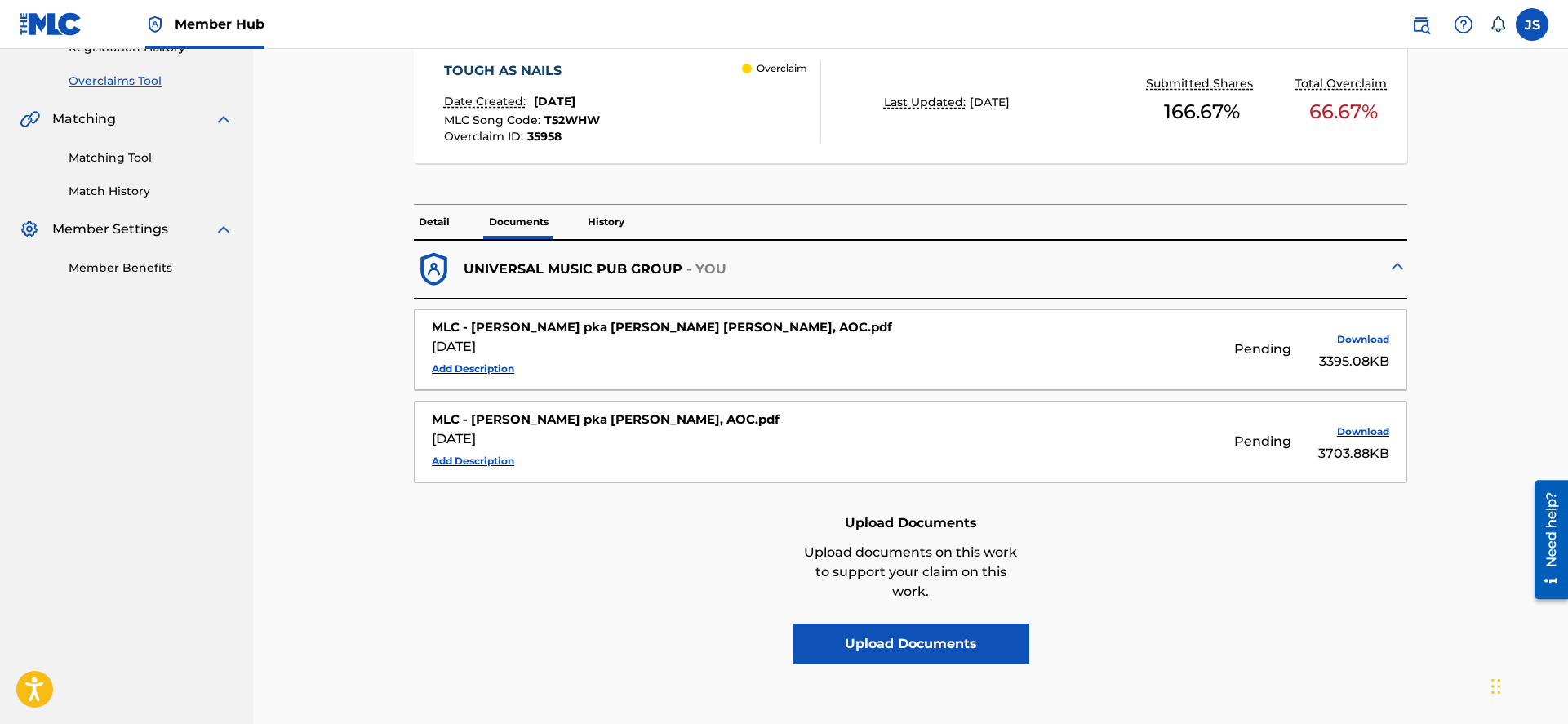
click at [636, 657] on div "Upload Documents Upload documents on this work to support your claim on this wo…" at bounding box center [911, 587] width 994 height 155
drag, startPoint x: 1369, startPoint y: 579, endPoint x: 1256, endPoint y: 628, distance: 123.2
click at [1256, 628] on div "Upload Documents Upload documents on this work to support your claim on this wo…" at bounding box center [911, 587] width 994 height 155
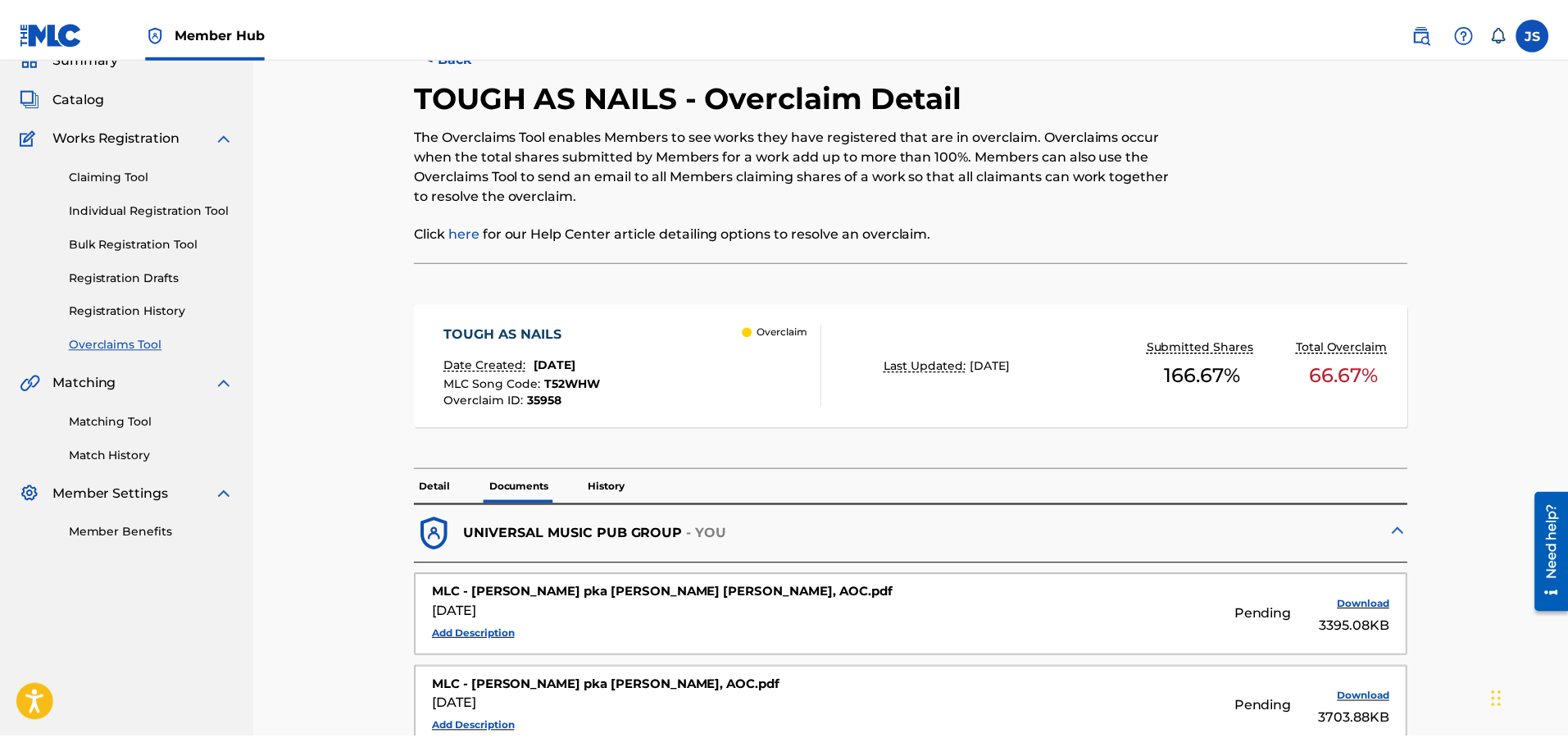
scroll to position [0, 0]
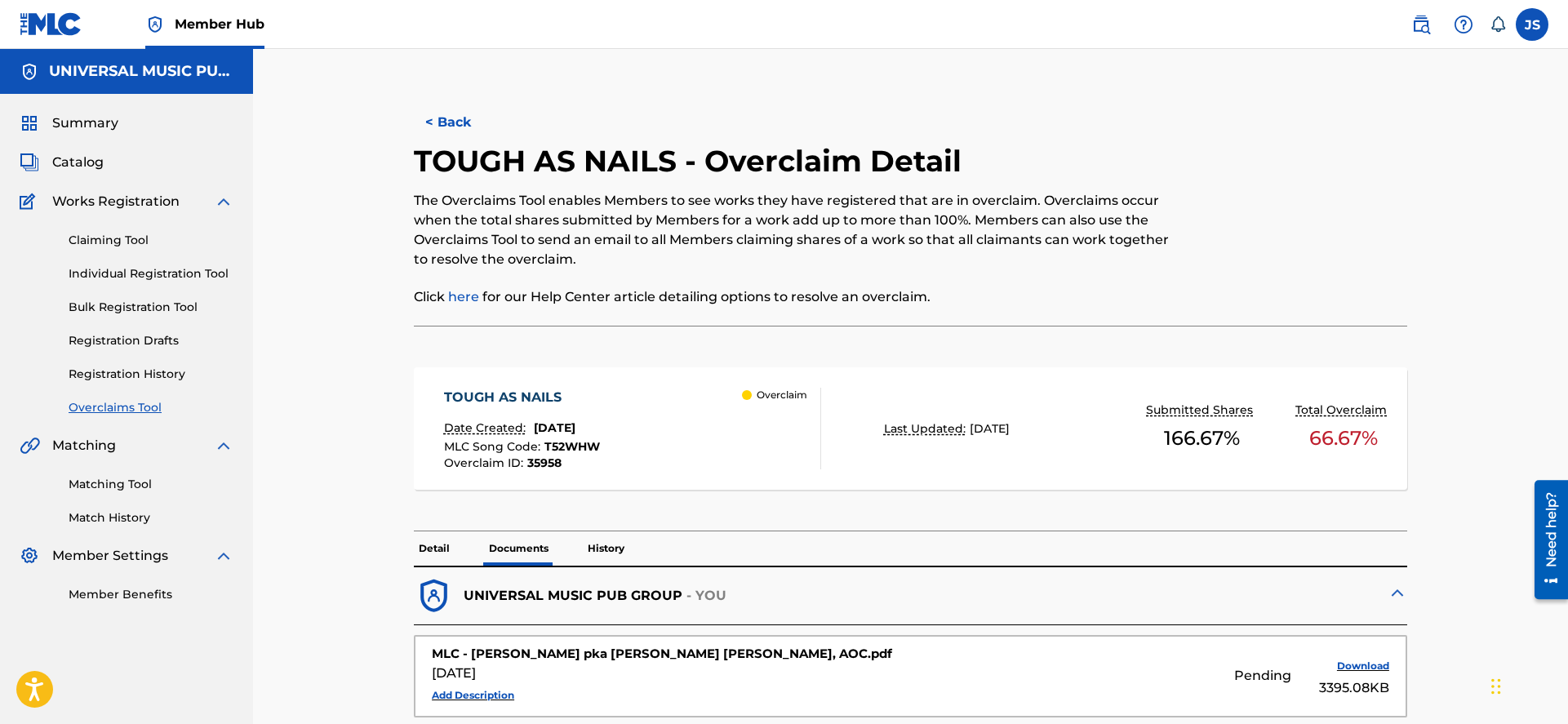
click at [438, 556] on p "Detail" at bounding box center [434, 549] width 41 height 34
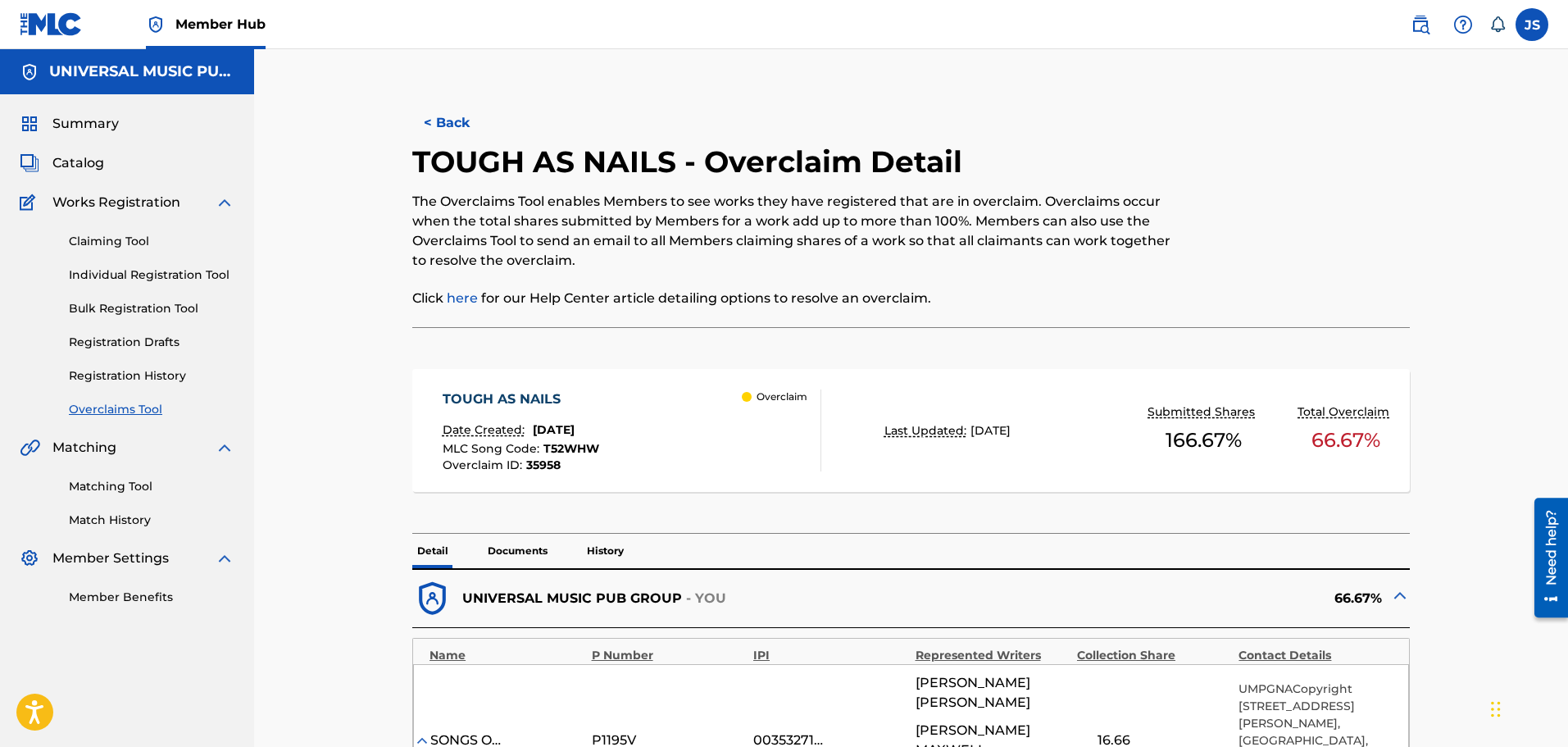
click at [1308, 192] on div at bounding box center [1295, 235] width 230 height 184
drag, startPoint x: 1312, startPoint y: 190, endPoint x: 1272, endPoint y: 139, distance: 64.8
click at [1271, 139] on div "< Back" at bounding box center [911, 123] width 998 height 41
drag, startPoint x: 1325, startPoint y: 143, endPoint x: 1370, endPoint y: 124, distance: 48.8
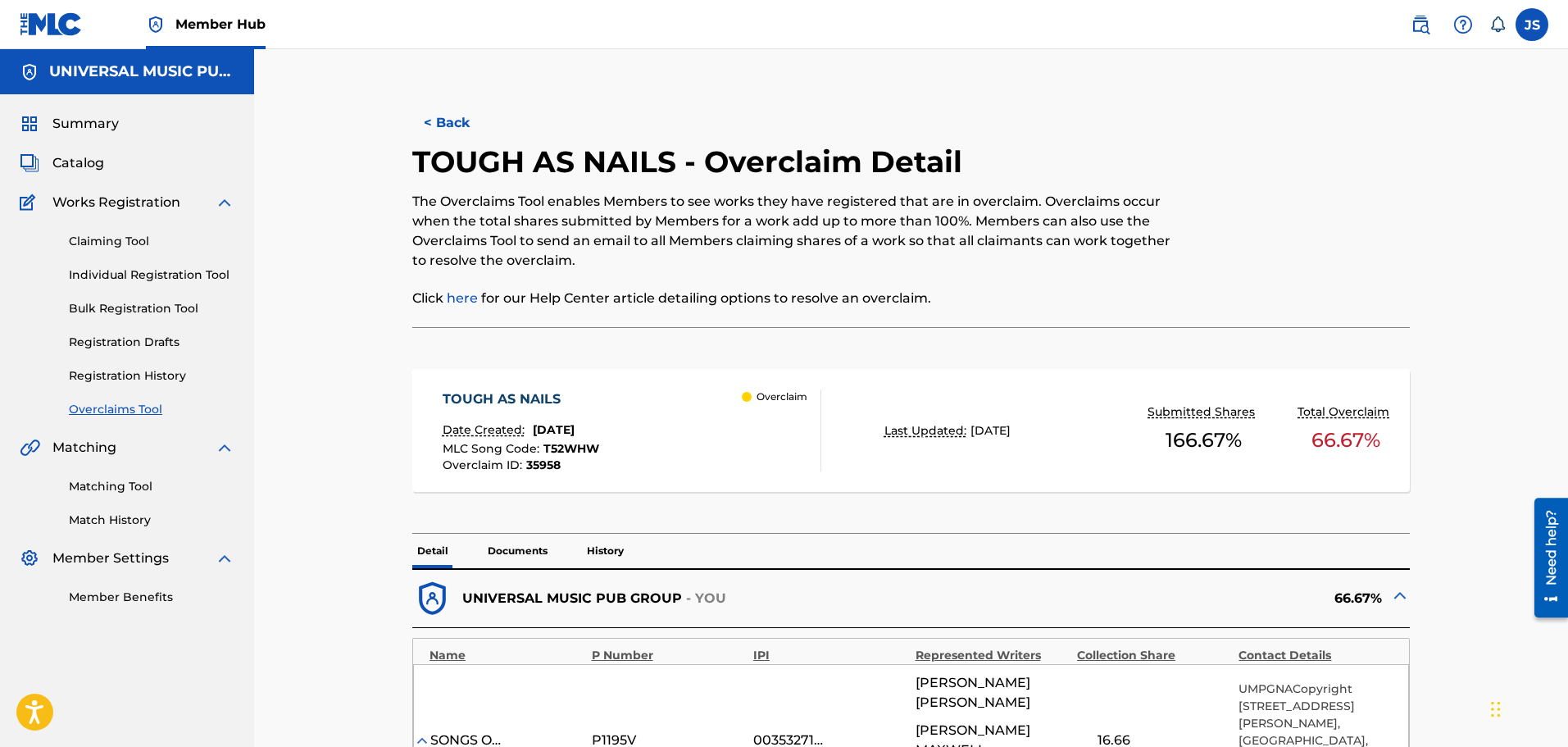
click at [539, 561] on p "Documents" at bounding box center [518, 551] width 70 height 34
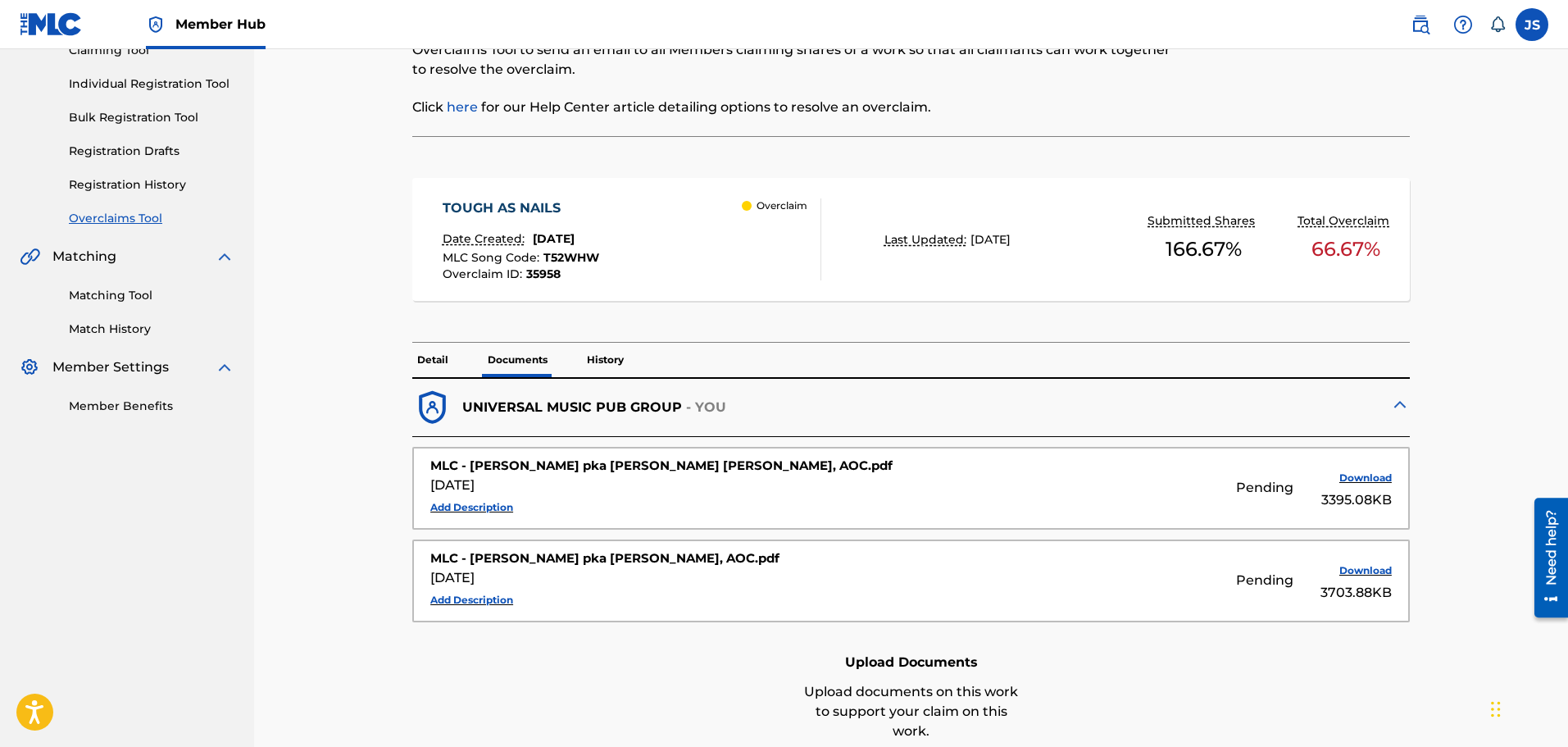
scroll to position [82, 0]
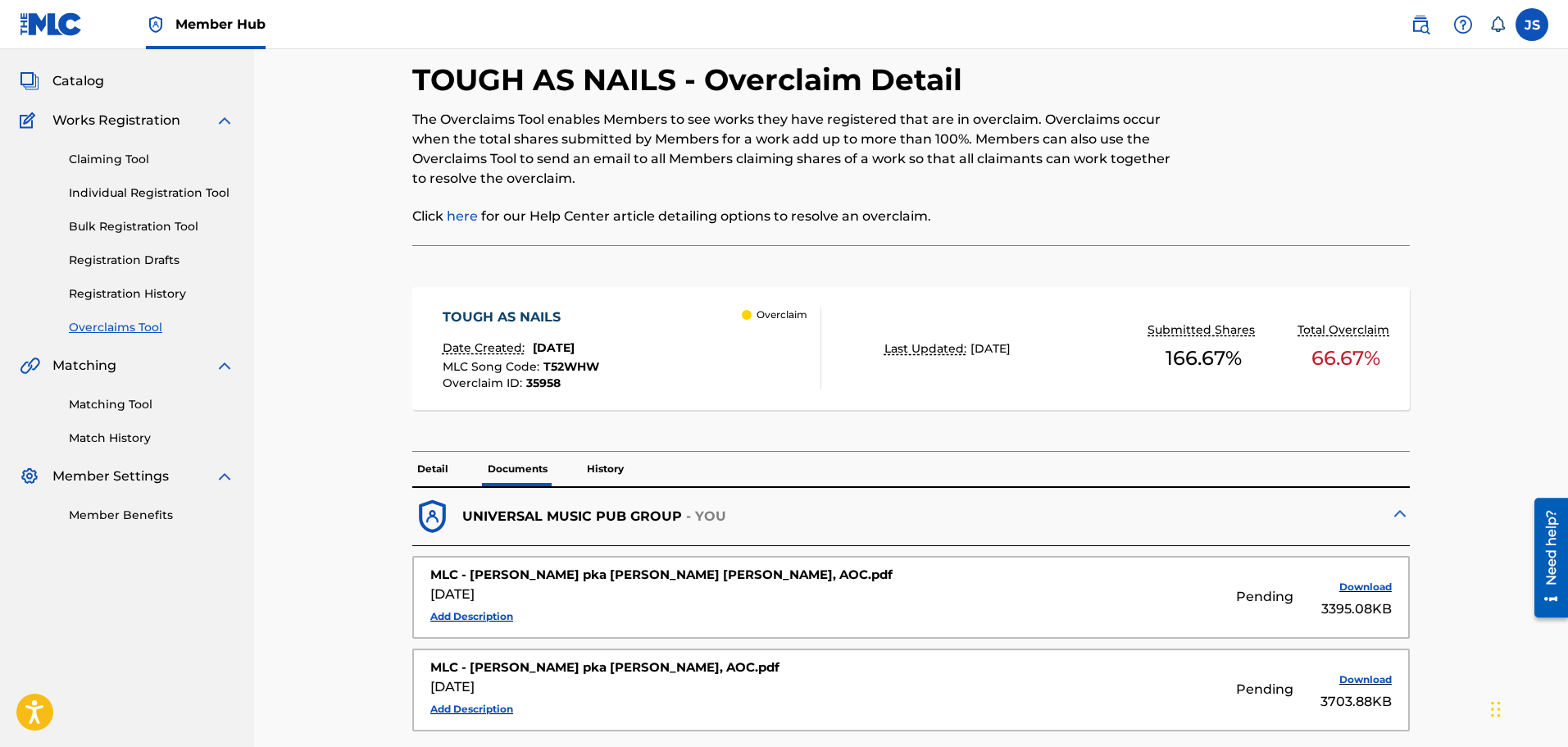
click at [435, 470] on p "Detail" at bounding box center [433, 468] width 41 height 34
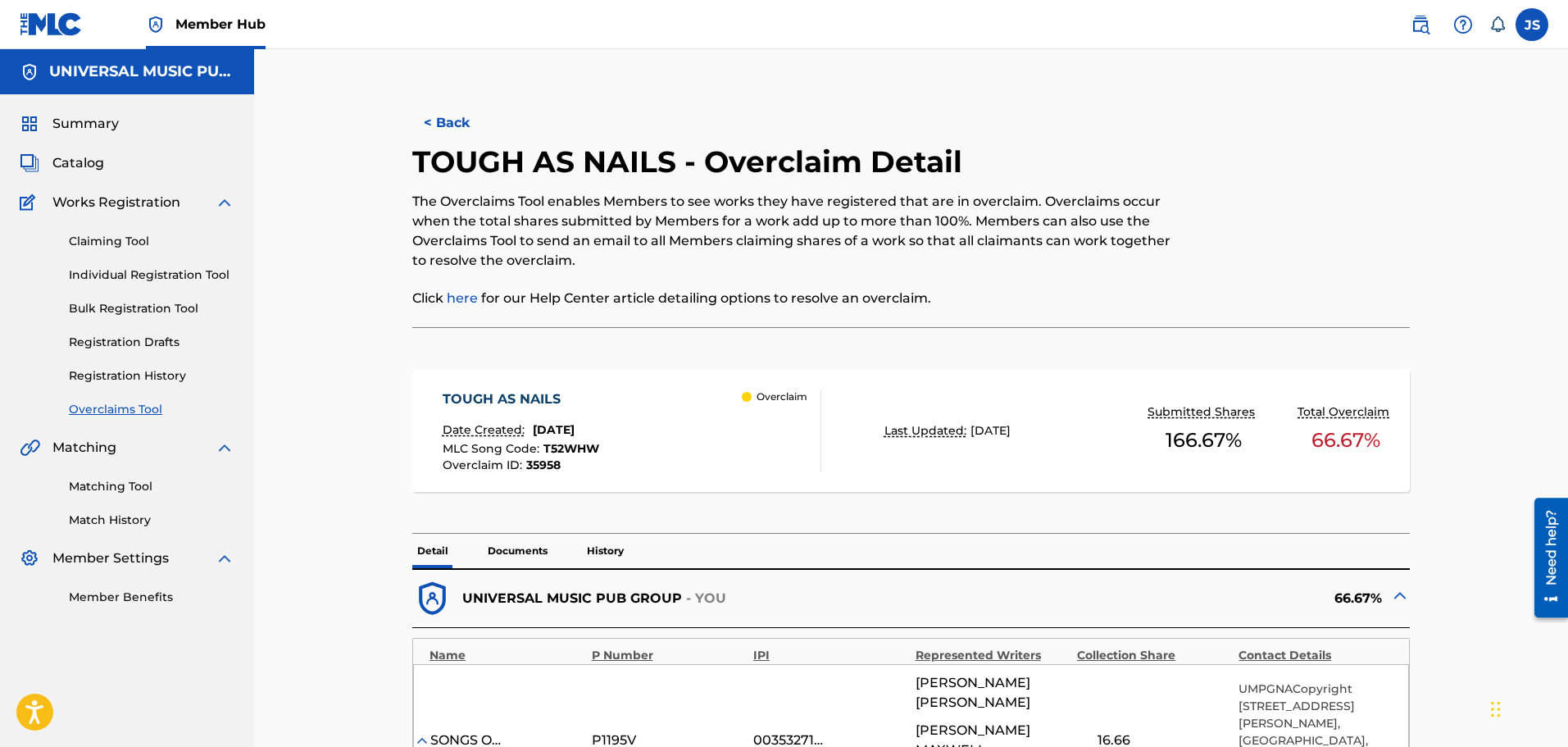
click at [1353, 244] on div at bounding box center [1295, 235] width 230 height 184
drag, startPoint x: 1445, startPoint y: 242, endPoint x: 1347, endPoint y: 210, distance: 103.1
click at [1347, 210] on div at bounding box center [1295, 235] width 230 height 184
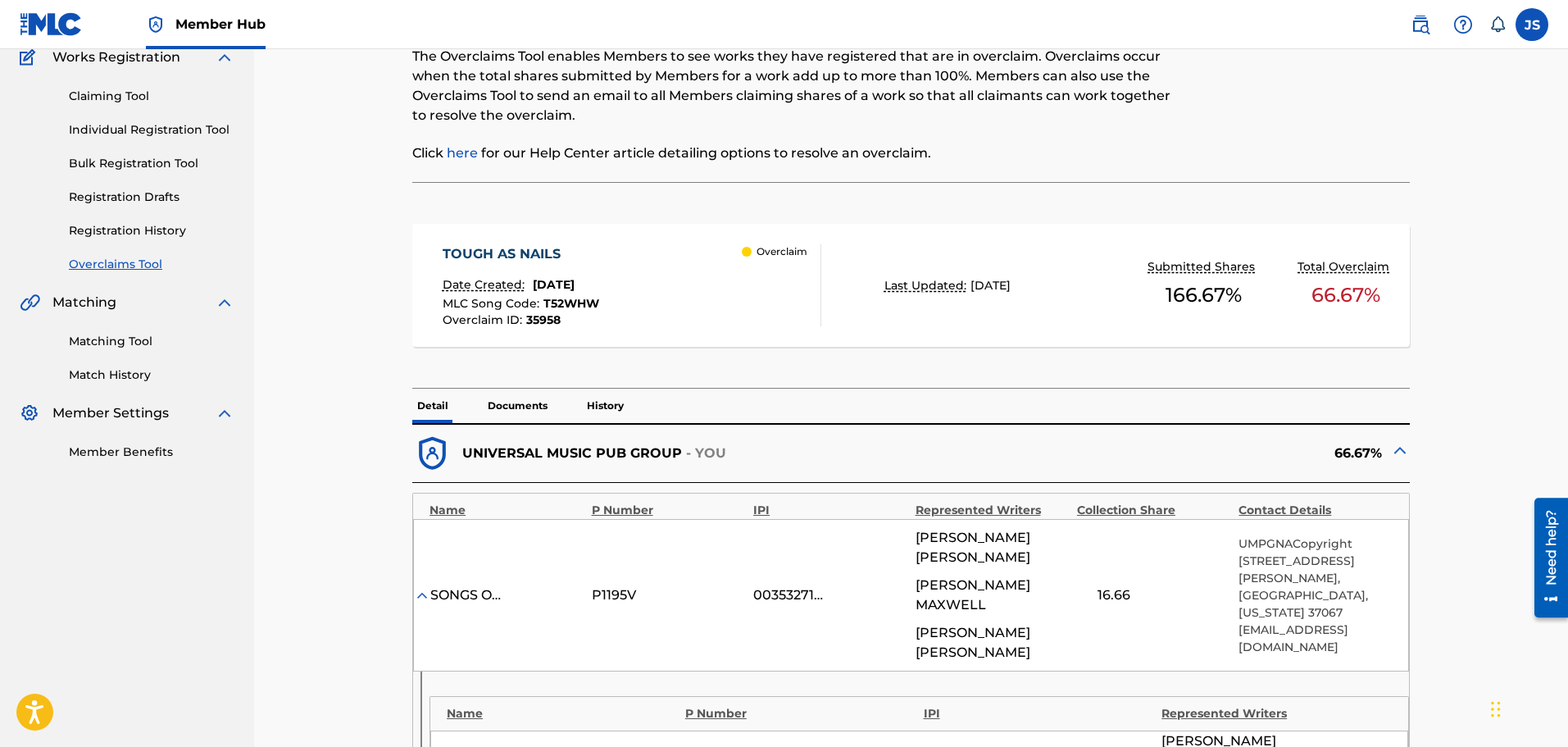
scroll to position [246, 0]
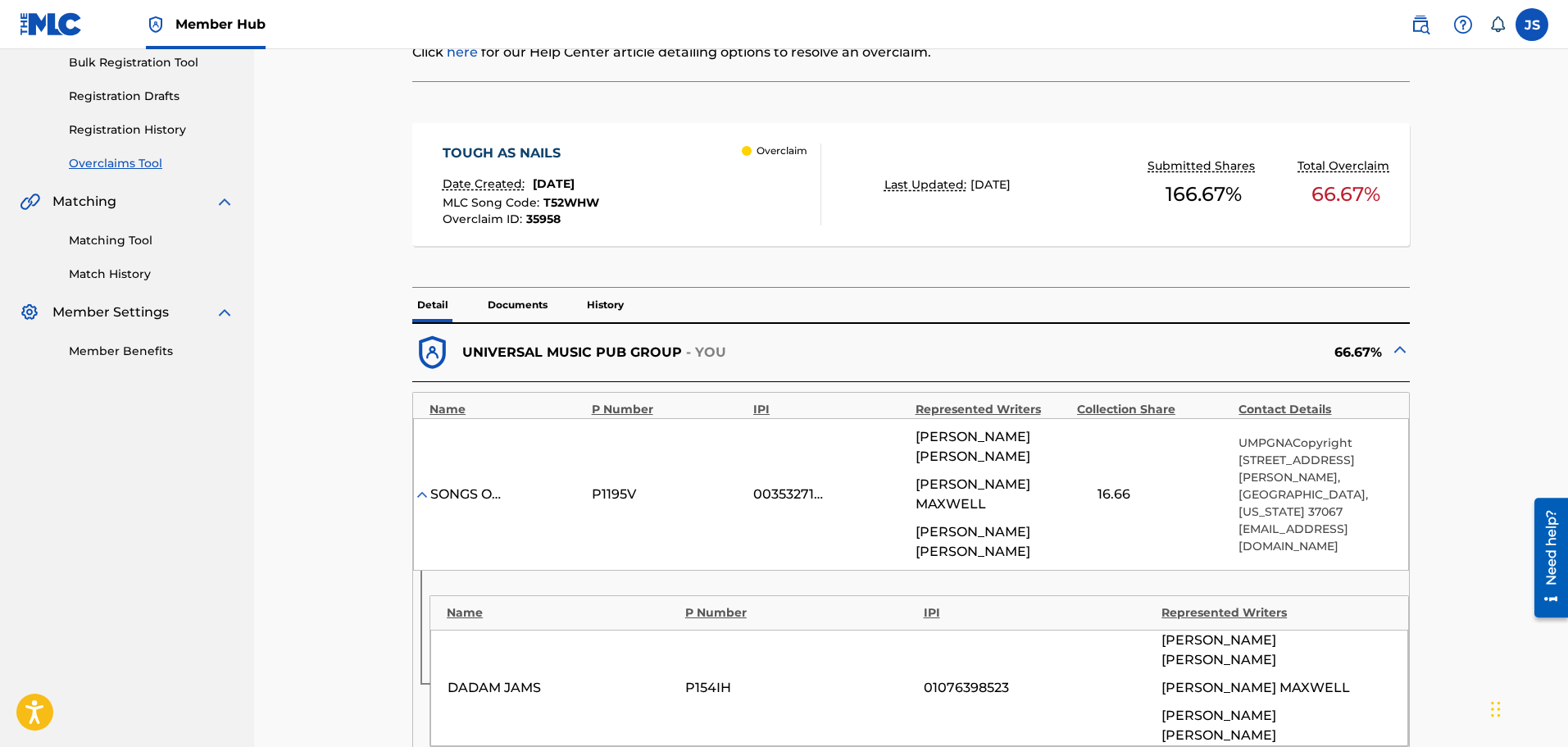
click at [1265, 348] on div "66.67%" at bounding box center [1160, 353] width 498 height 40
drag, startPoint x: 1271, startPoint y: 346, endPoint x: 1274, endPoint y: 363, distance: 17.3
click at [1274, 363] on div "66.67%" at bounding box center [1160, 353] width 498 height 40
click at [1272, 351] on div "66.67%" at bounding box center [1160, 353] width 498 height 40
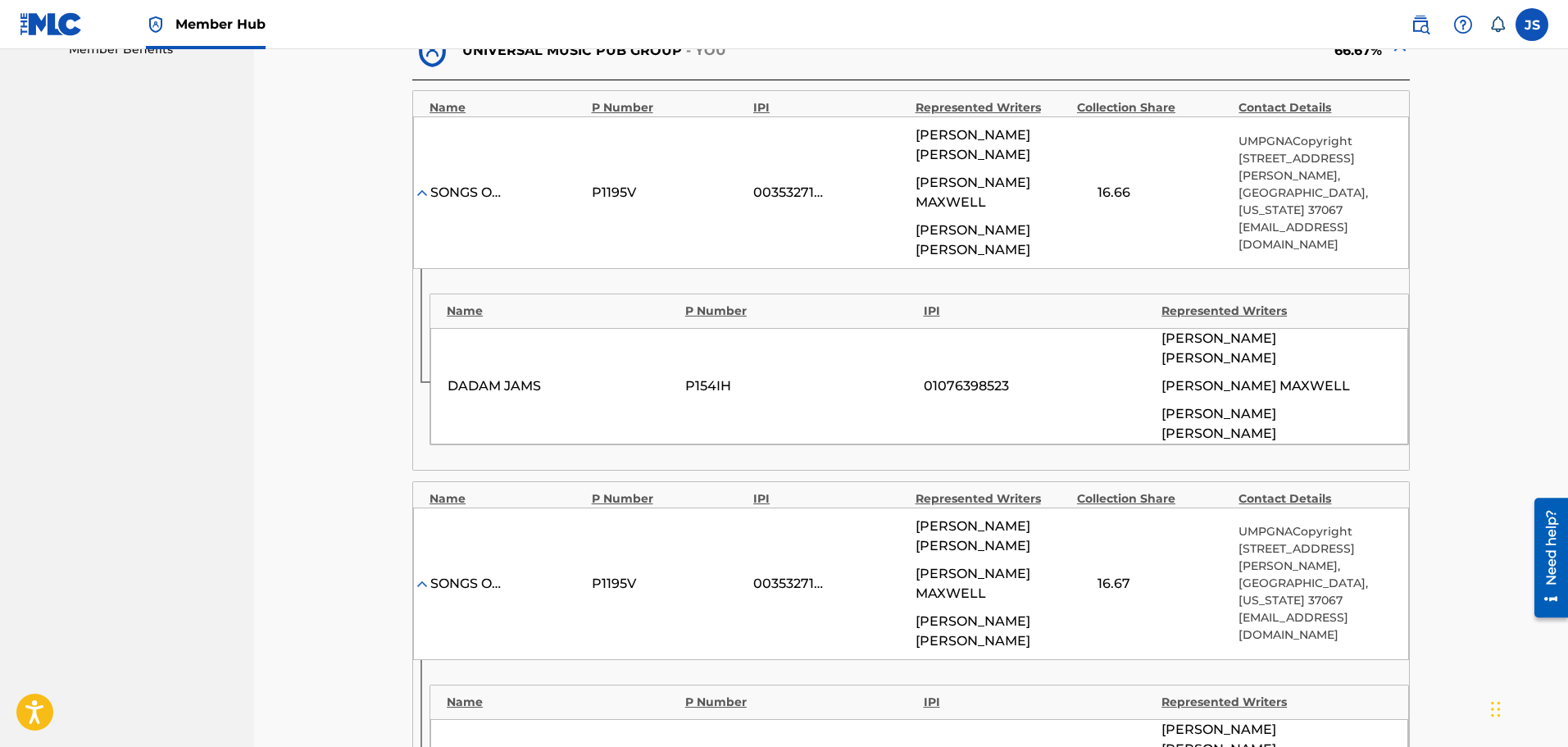
scroll to position [574, 0]
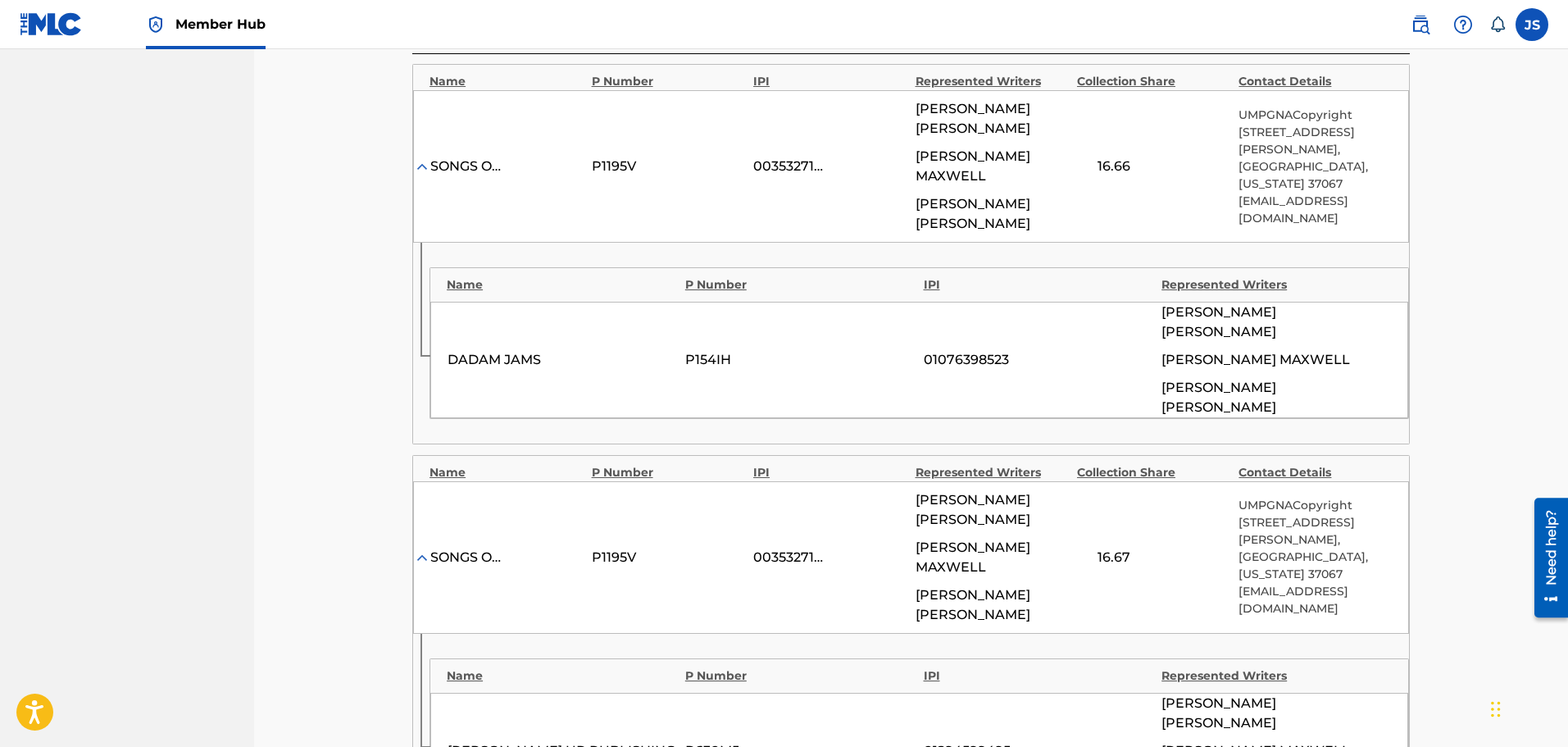
click at [1272, 356] on div "Name P Number IPI Represented Writers DADAM JAMS P154IH 01076398523 [PERSON_NAM…" at bounding box center [911, 343] width 997 height 201
click at [1268, 358] on div "Name P Number IPI Represented Writers DADAM JAMS P154IH 01076398523 [PERSON_NAM…" at bounding box center [911, 343] width 997 height 201
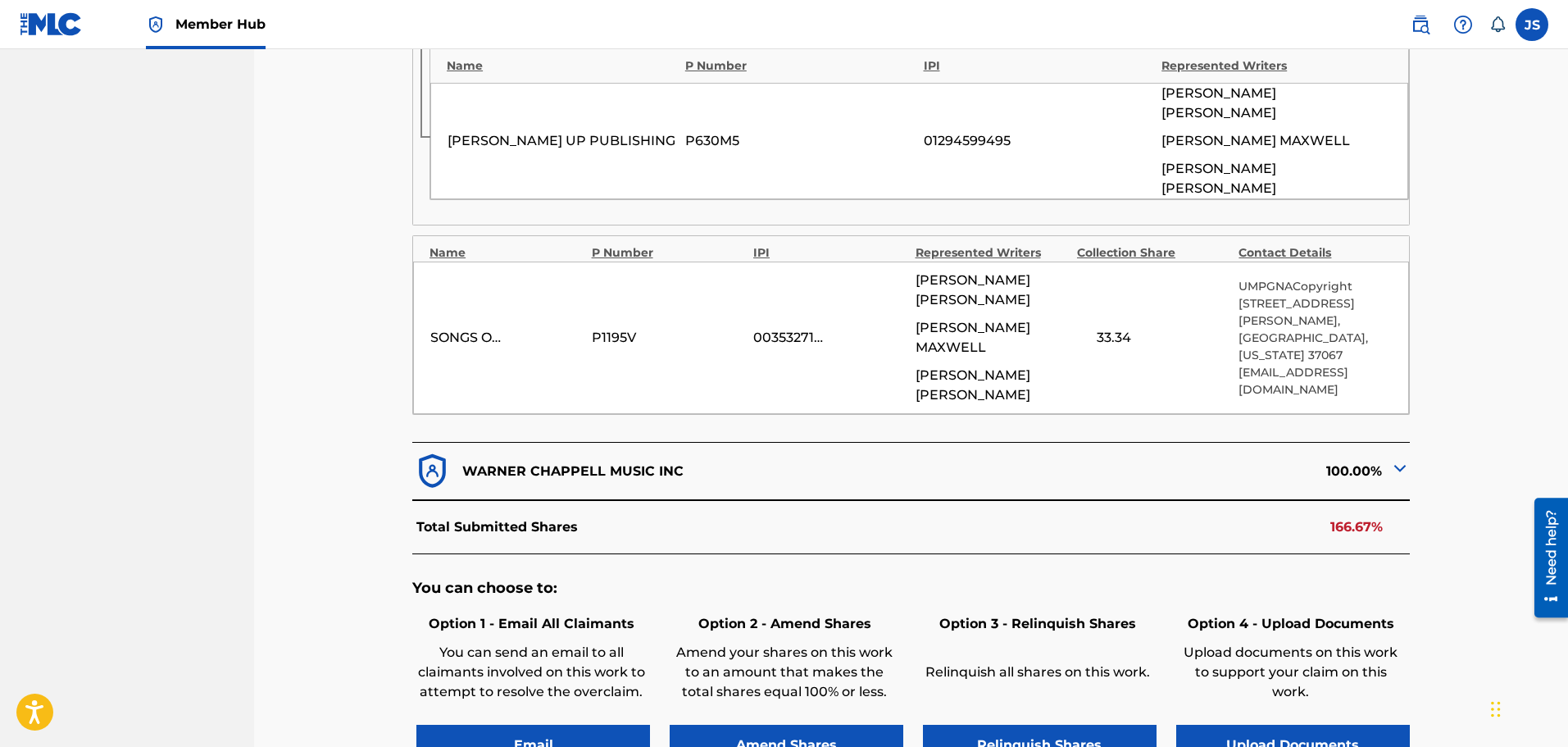
scroll to position [1230, 0]
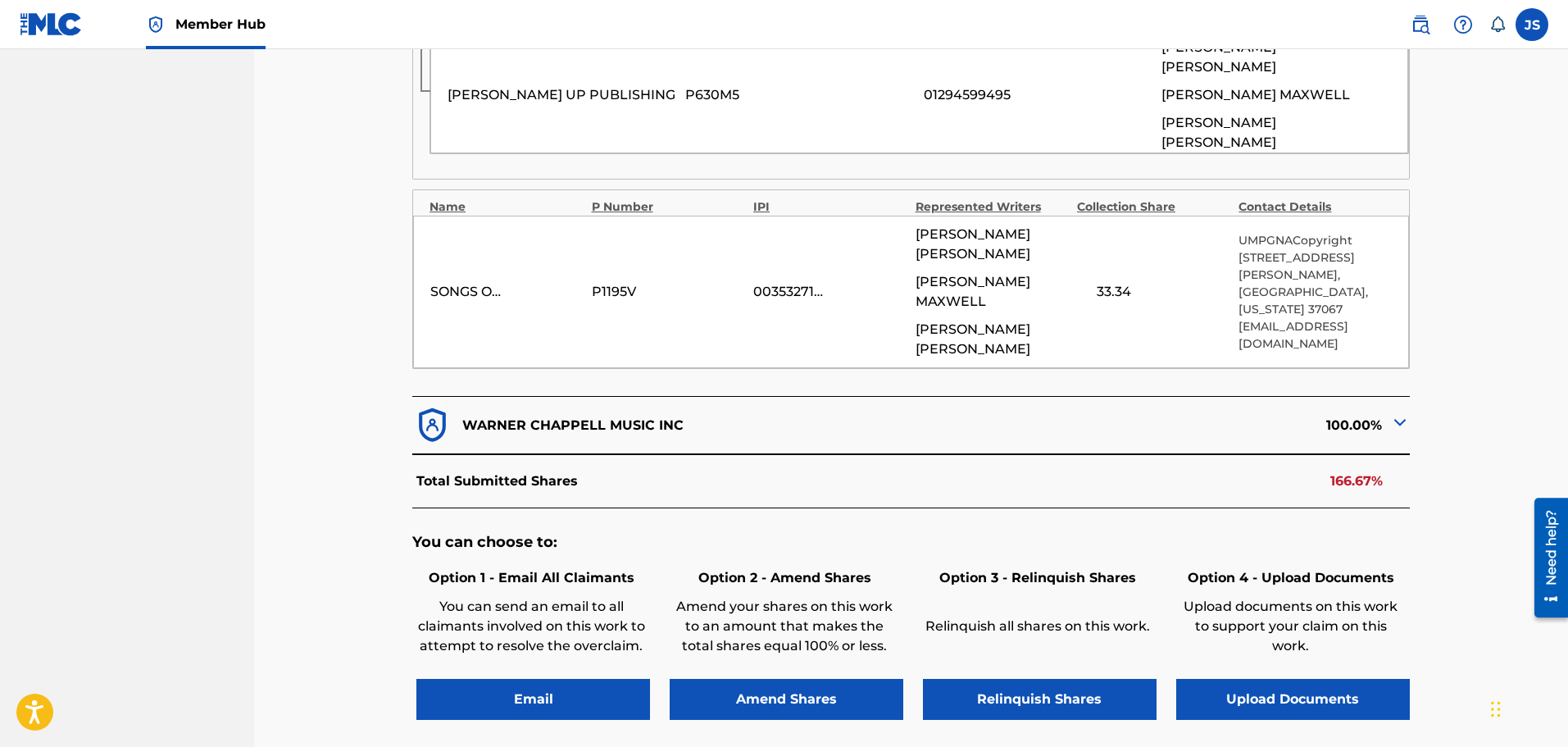
click at [1397, 412] on img at bounding box center [1400, 422] width 20 height 20
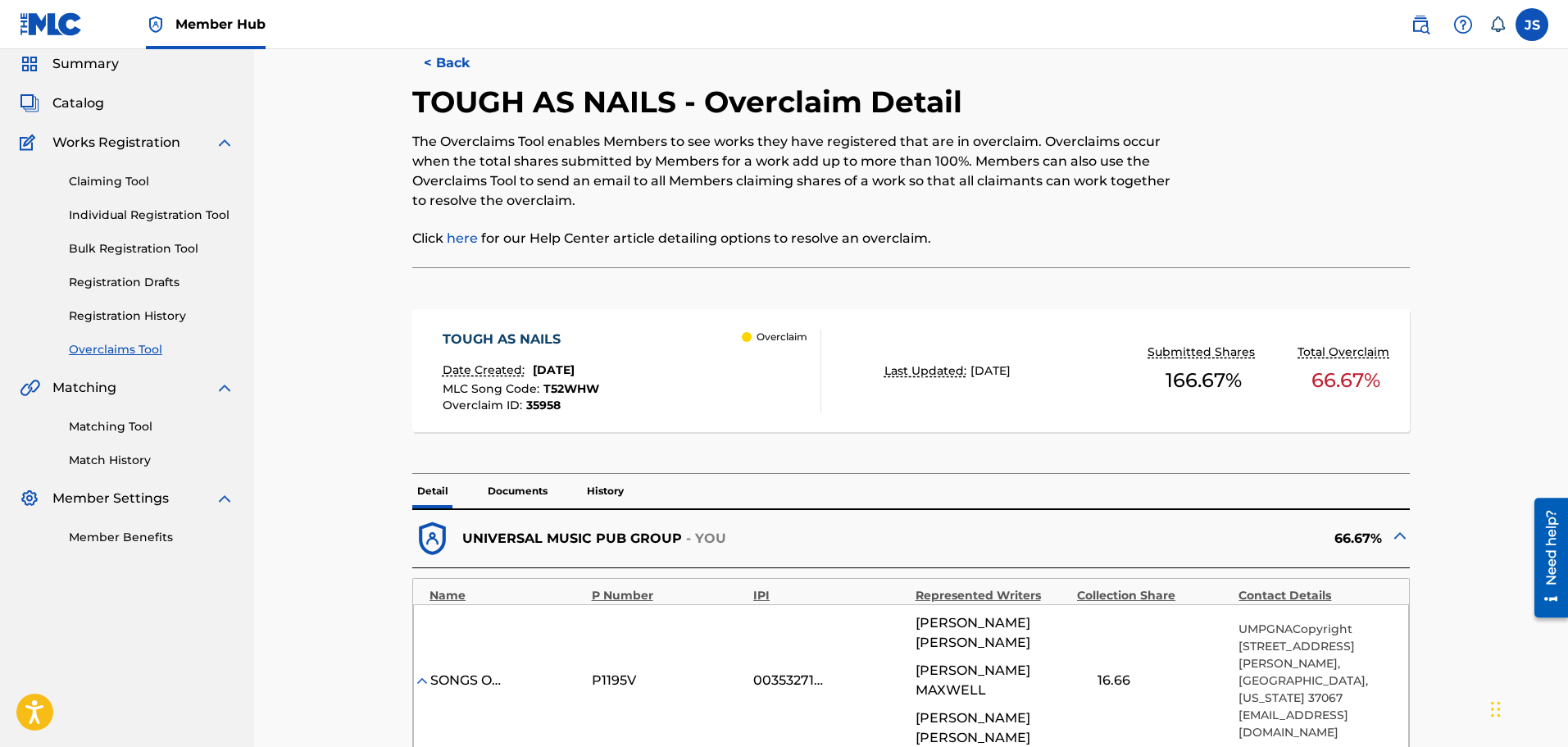
scroll to position [0, 0]
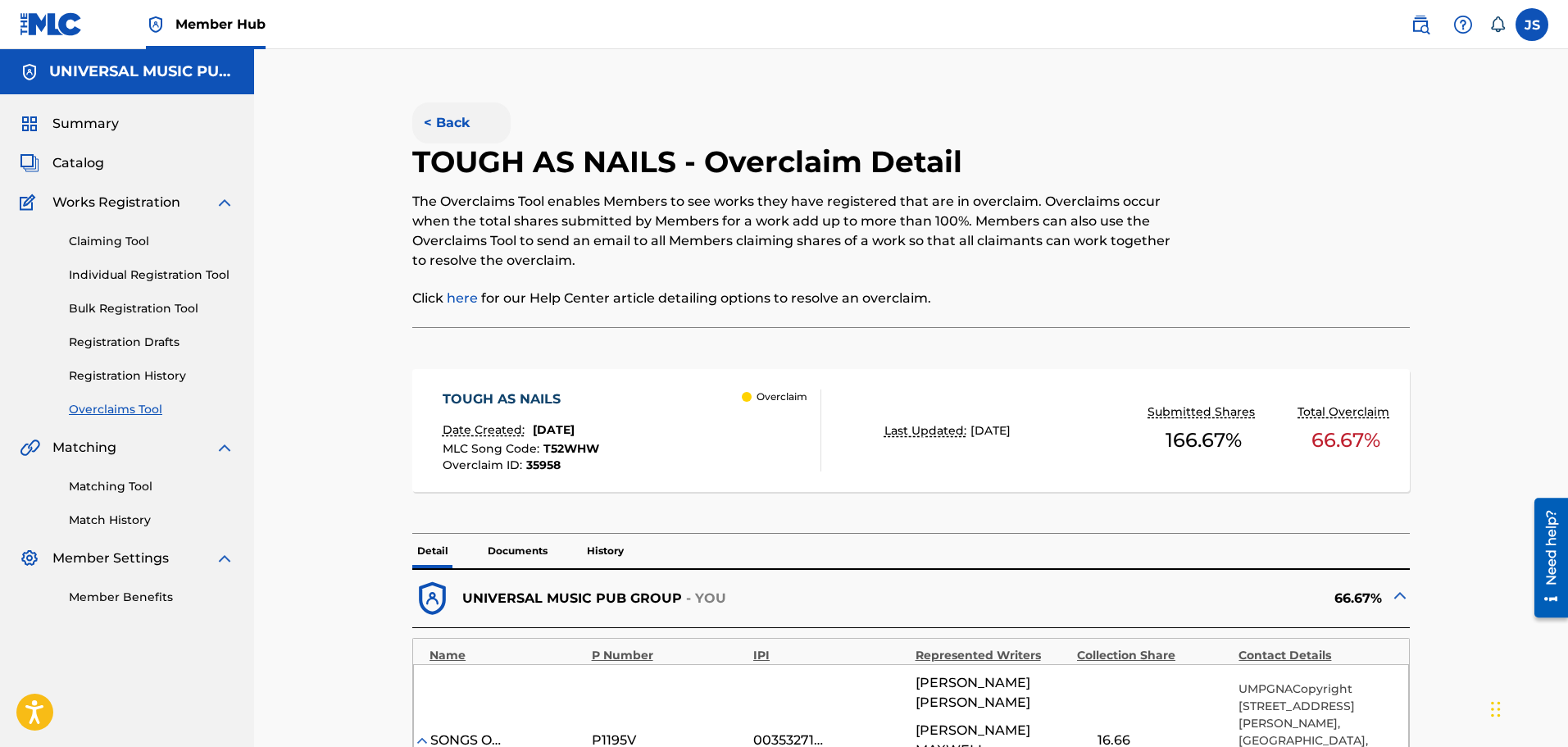
click at [462, 122] on button "< Back" at bounding box center [462, 123] width 99 height 41
click at [465, 126] on button "< Back" at bounding box center [462, 123] width 99 height 41
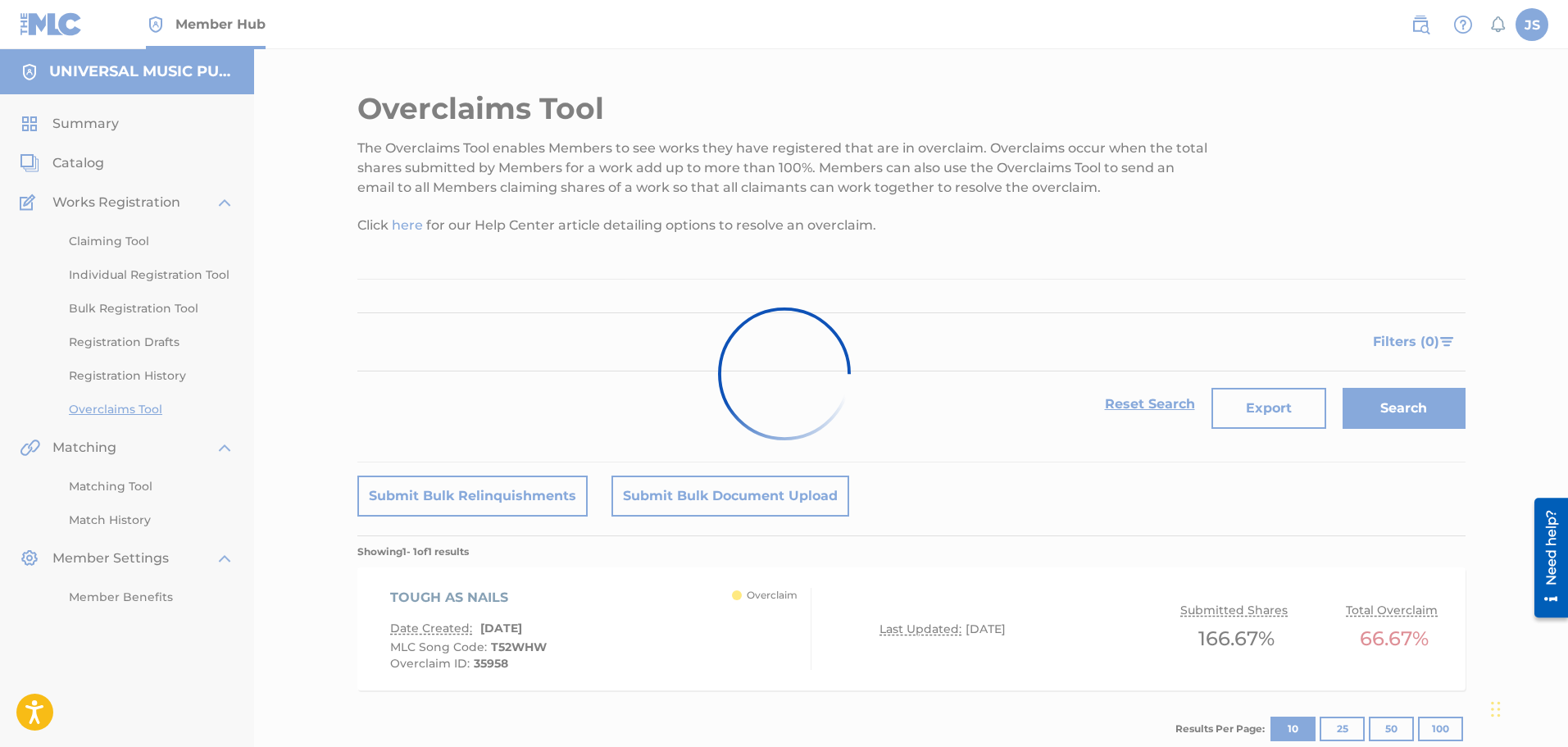
scroll to position [99, 0]
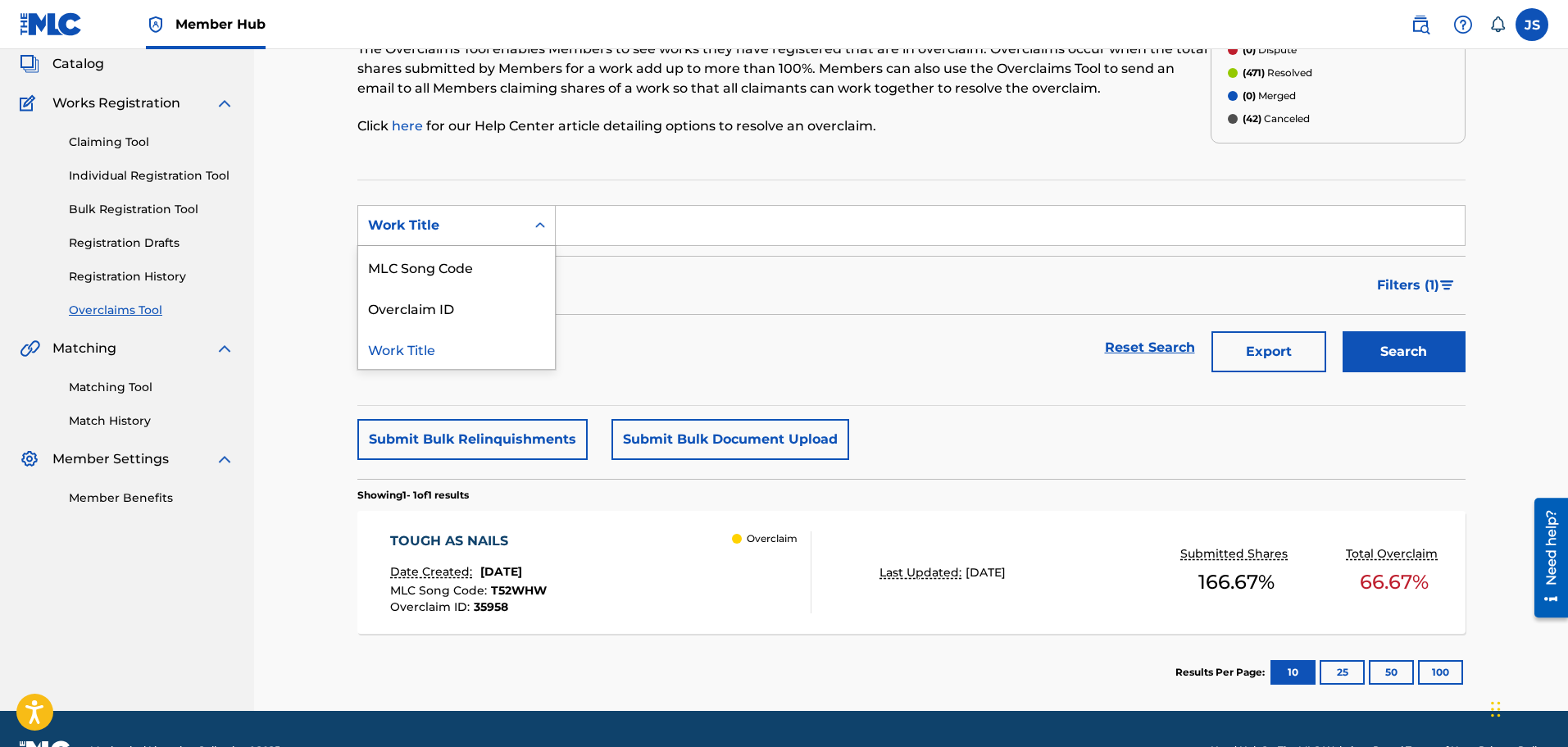
click at [412, 233] on div "Work Title" at bounding box center [441, 225] width 147 height 20
click at [503, 276] on div "MLC Song Code" at bounding box center [457, 267] width 197 height 41
click at [721, 225] on input "Search Form" at bounding box center [1011, 226] width 910 height 39
paste input "VW2NDF"
type input "VW2NDF"
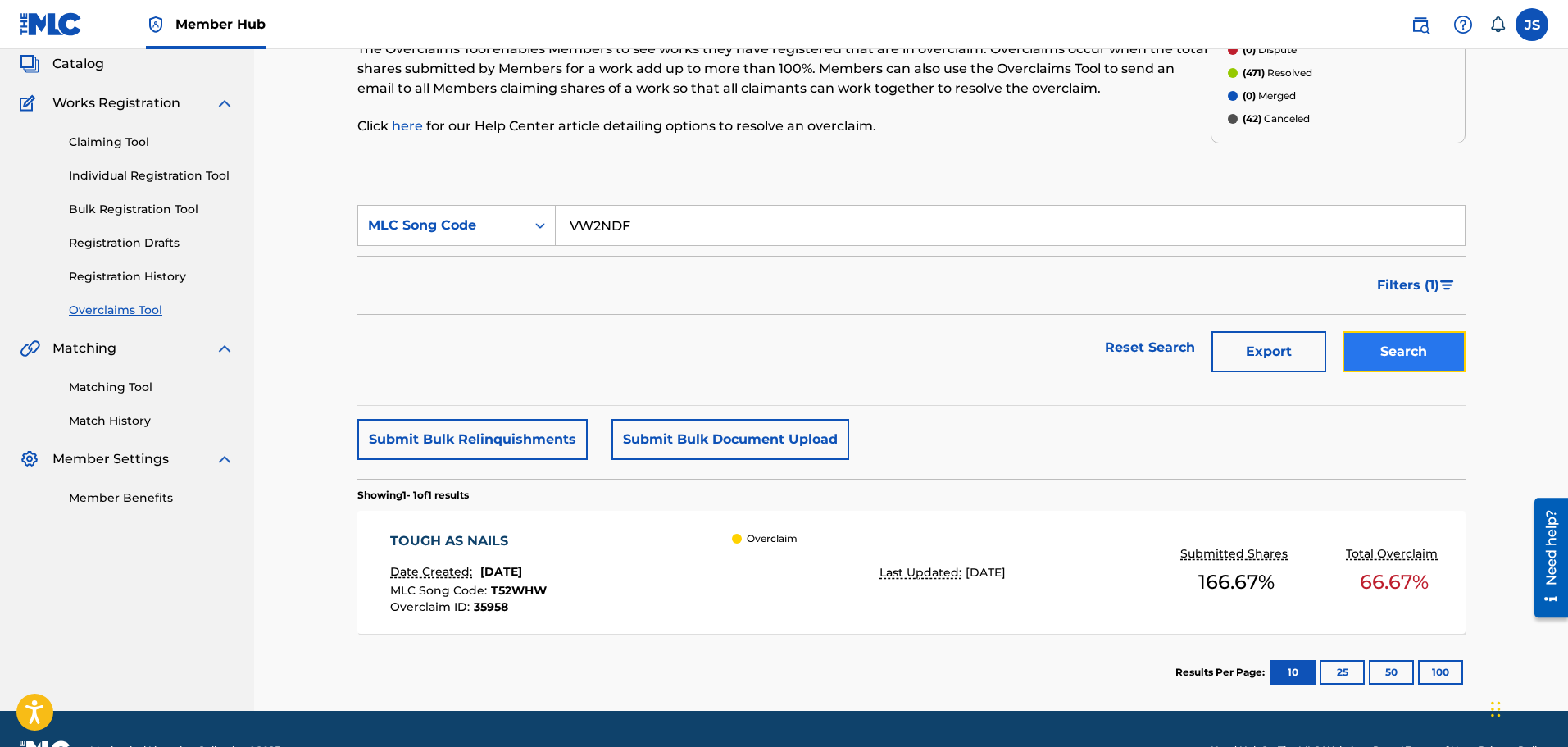
click at [1380, 348] on button "Search" at bounding box center [1404, 352] width 123 height 41
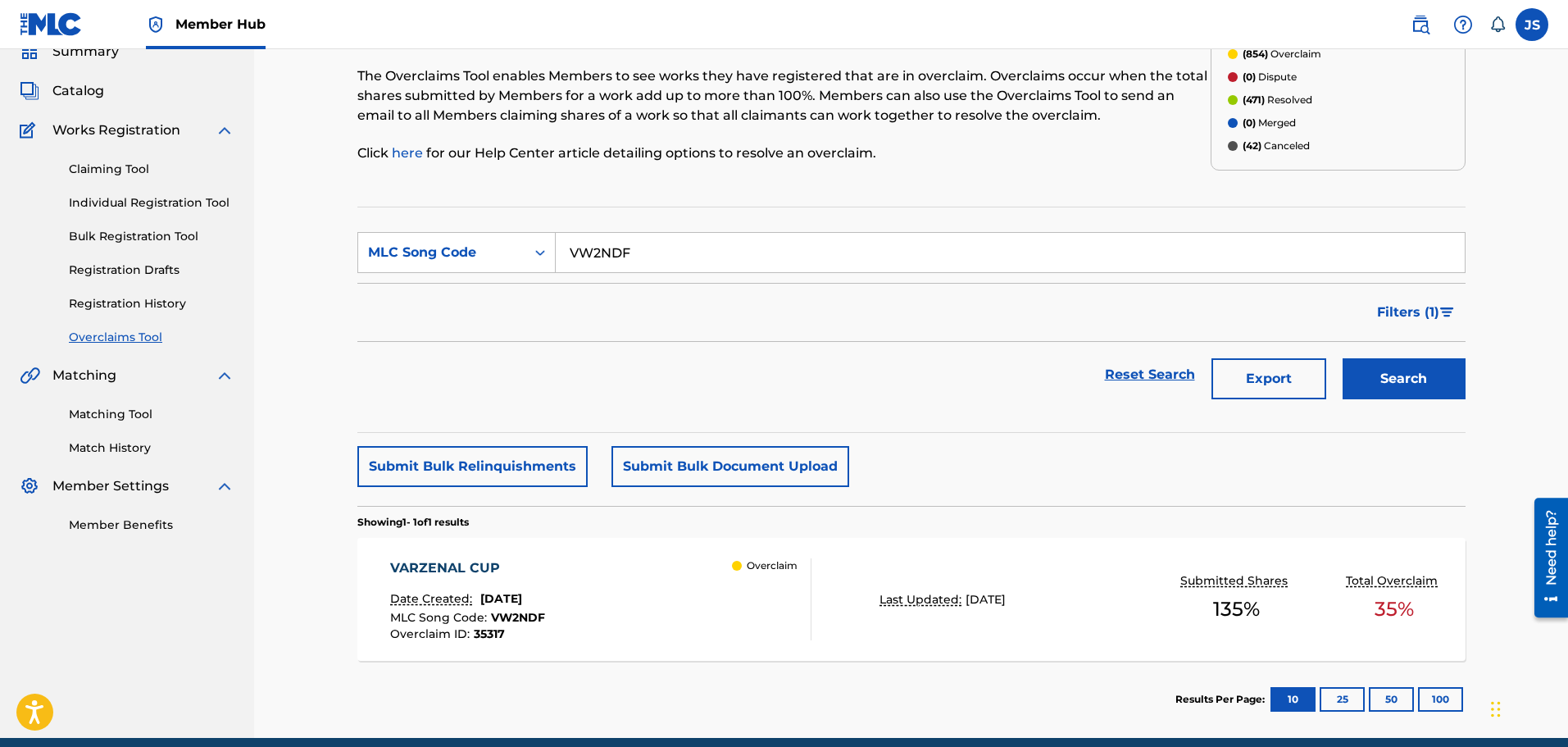
scroll to position [142, 0]
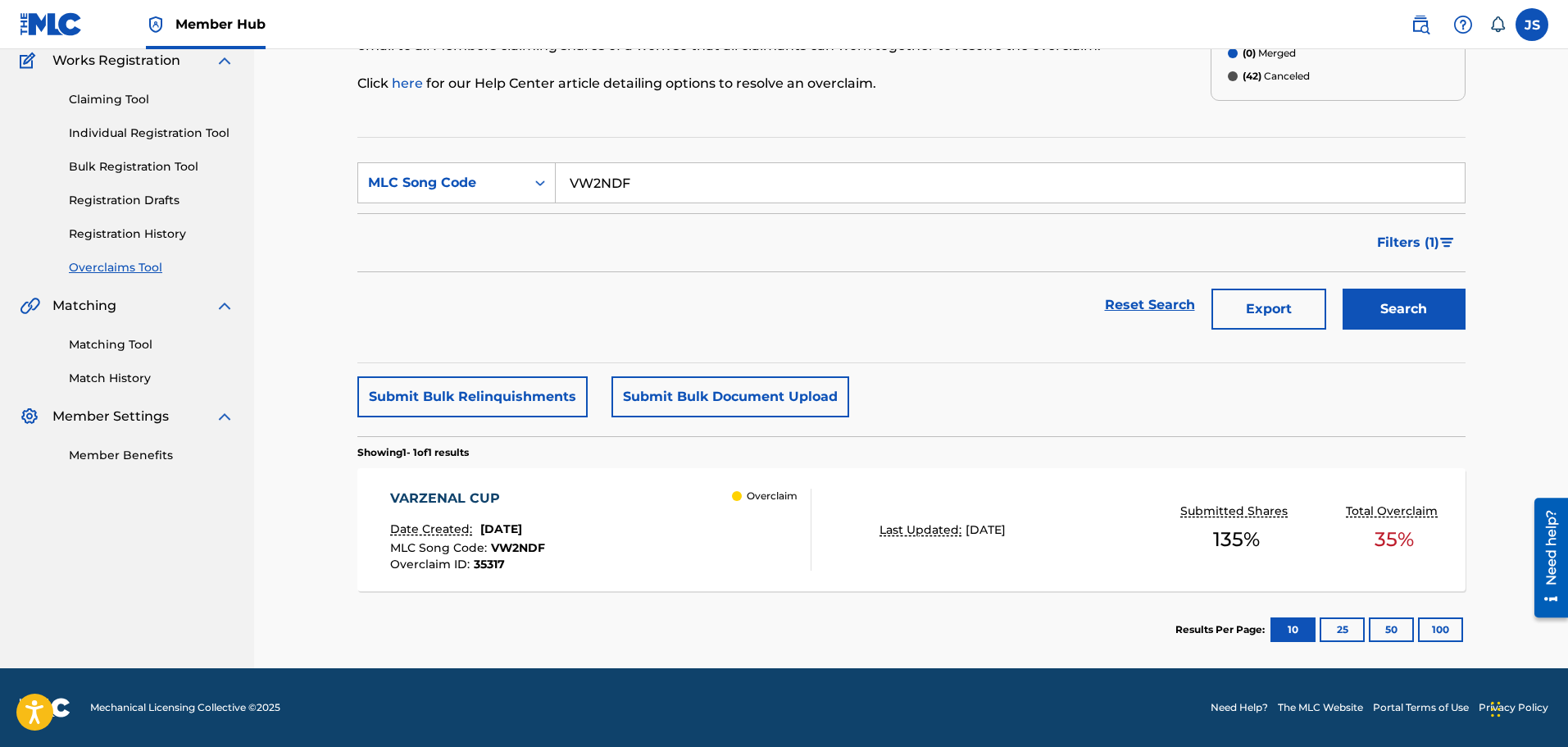
click at [751, 539] on div "Overclaim" at bounding box center [772, 530] width 78 height 82
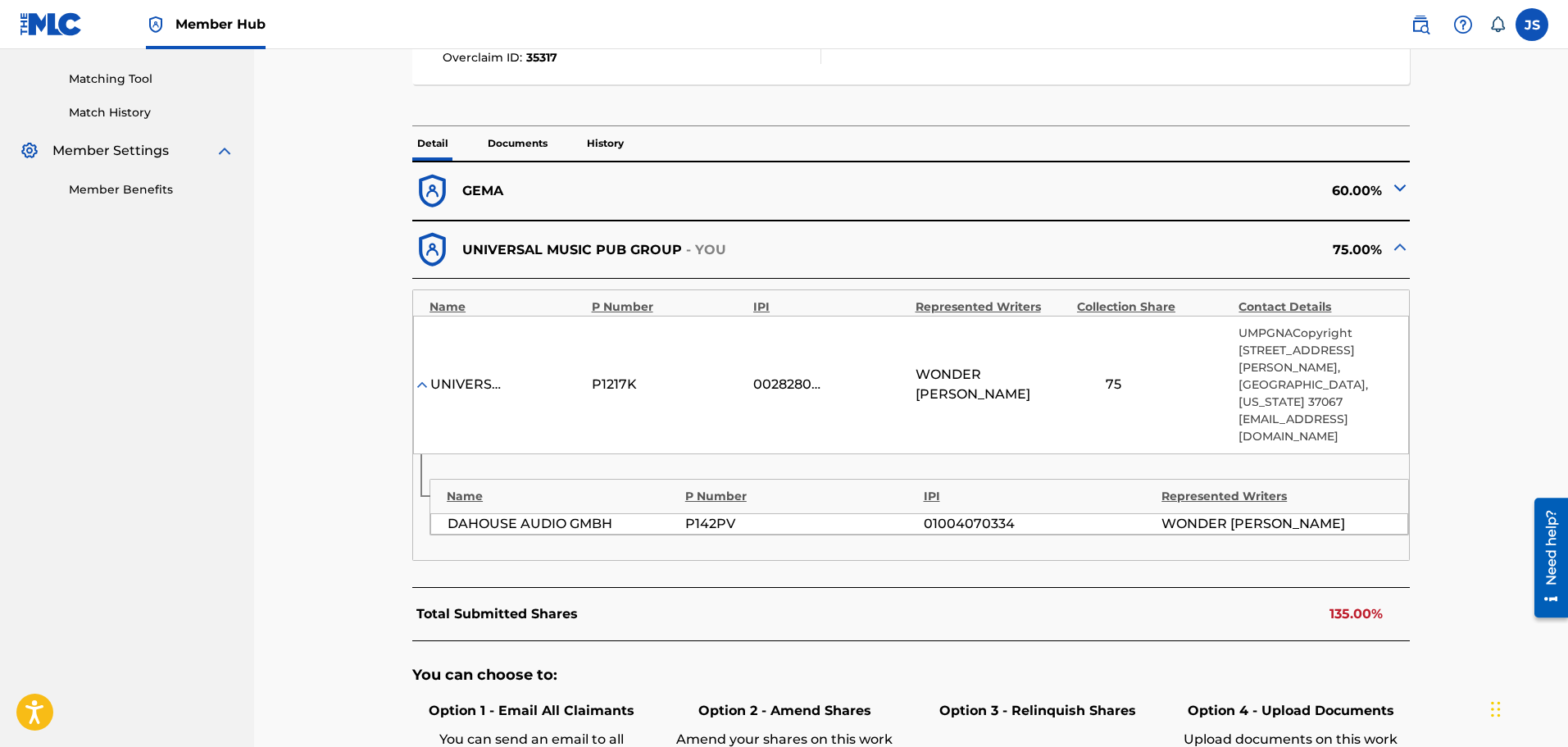
scroll to position [410, 0]
click at [232, 391] on nav "UNIVERSAL MUSIC PUB GROUP Summary Catalog Works Registration Claiming Tool Indi…" at bounding box center [127, 306] width 254 height 1334
